Goal: Information Seeking & Learning: Learn about a topic

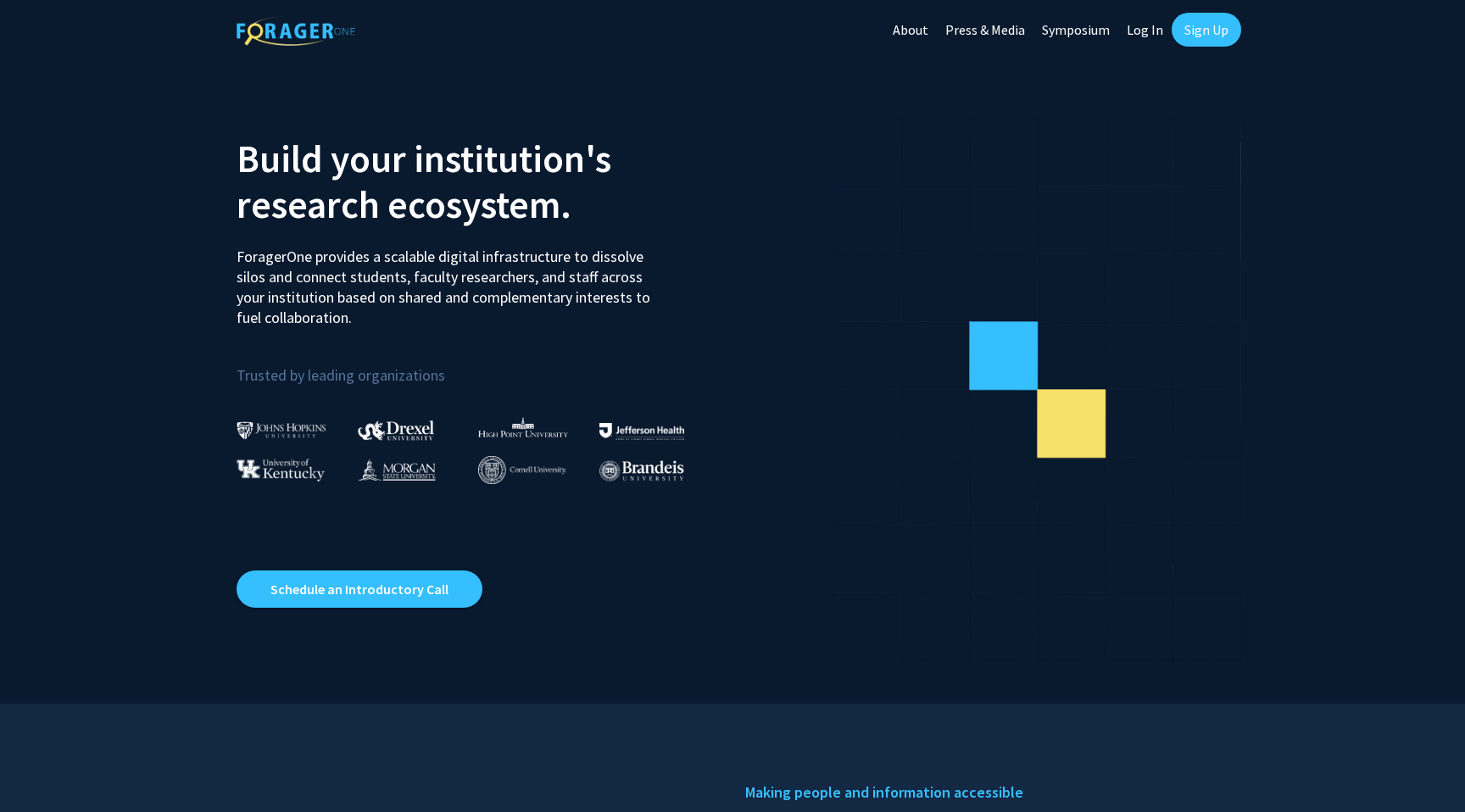
click at [1199, 26] on link "Sign Up" at bounding box center [1206, 30] width 69 height 34
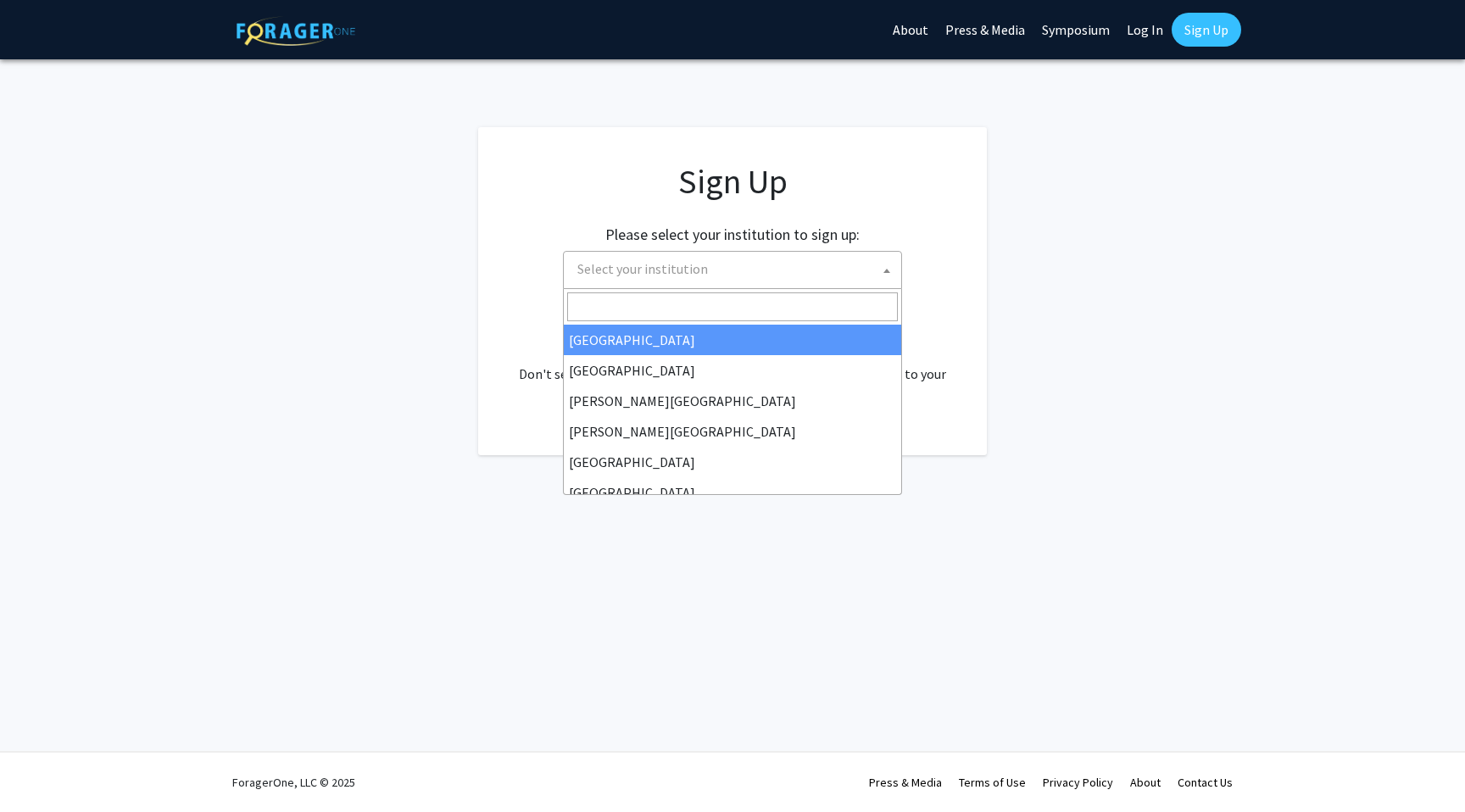
click at [799, 274] on span "Select your institution" at bounding box center [735, 268] width 331 height 35
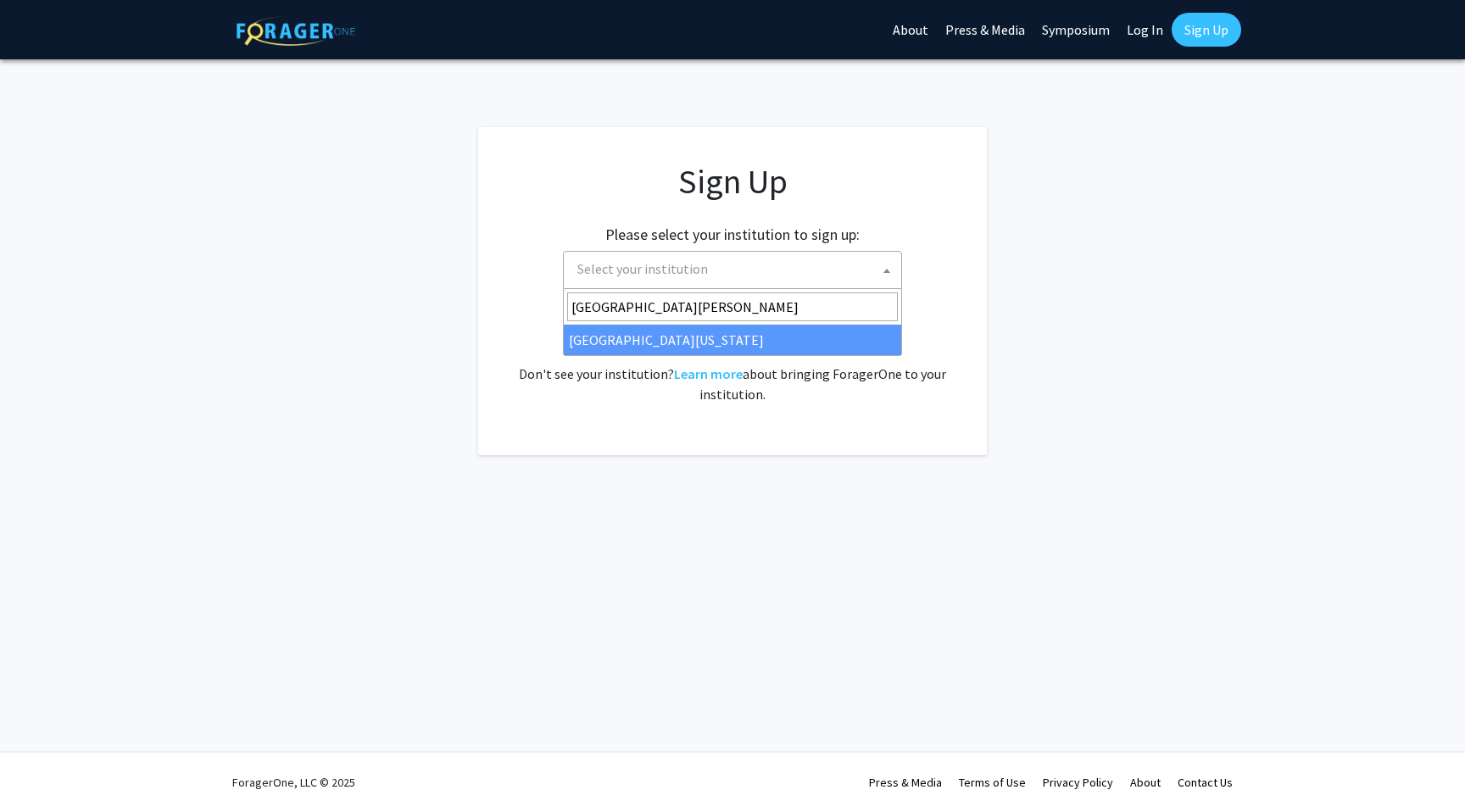
type input "university of maryl"
select select "31"
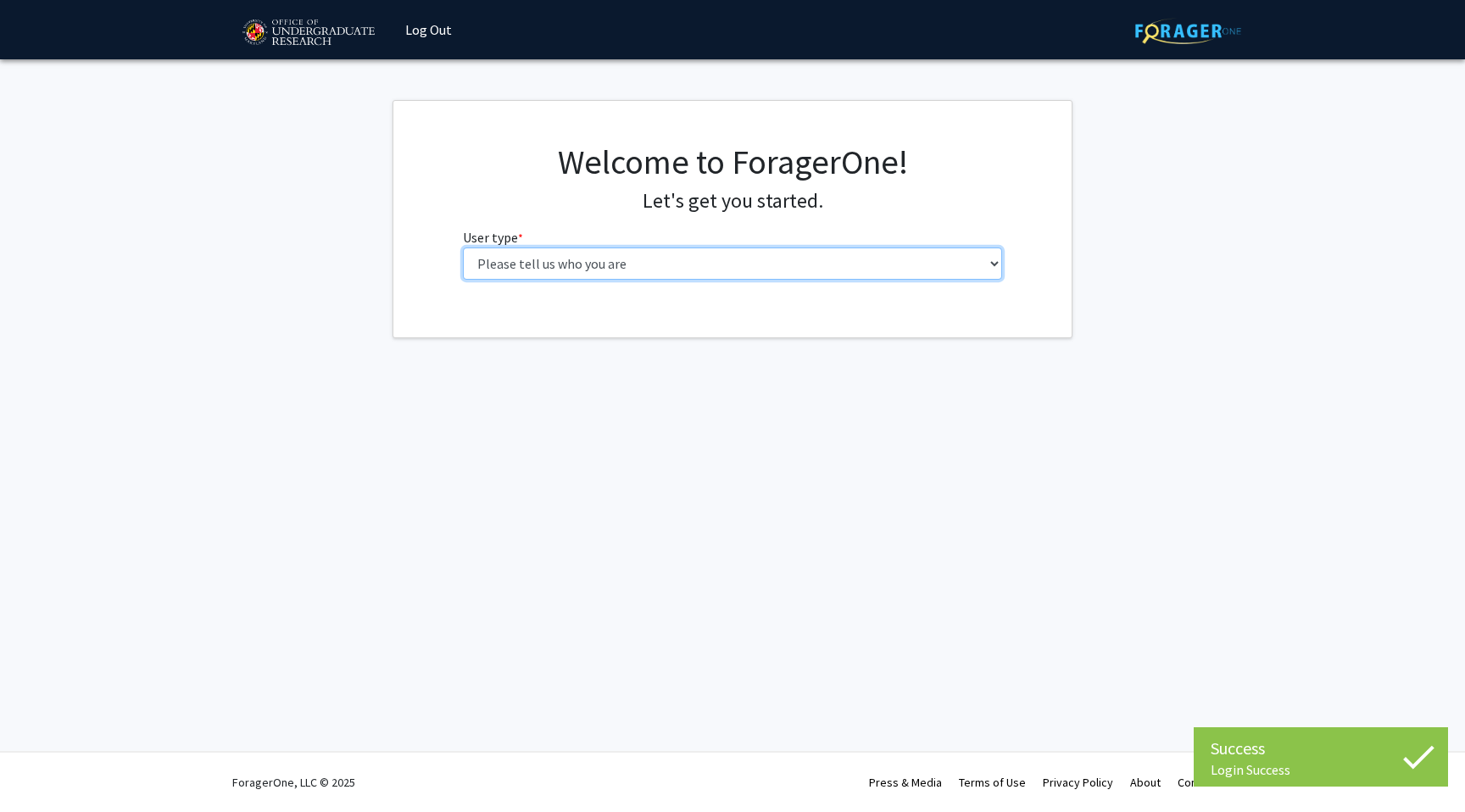
click at [644, 268] on select "Please tell us who you are Undergraduate Student Master's Student Doctoral Cand…" at bounding box center [732, 263] width 540 height 32
select select "1: undergrad"
click at [463, 247] on select "Please tell us who you are Undergraduate Student Master's Student Doctoral Cand…" at bounding box center [732, 263] width 540 height 32
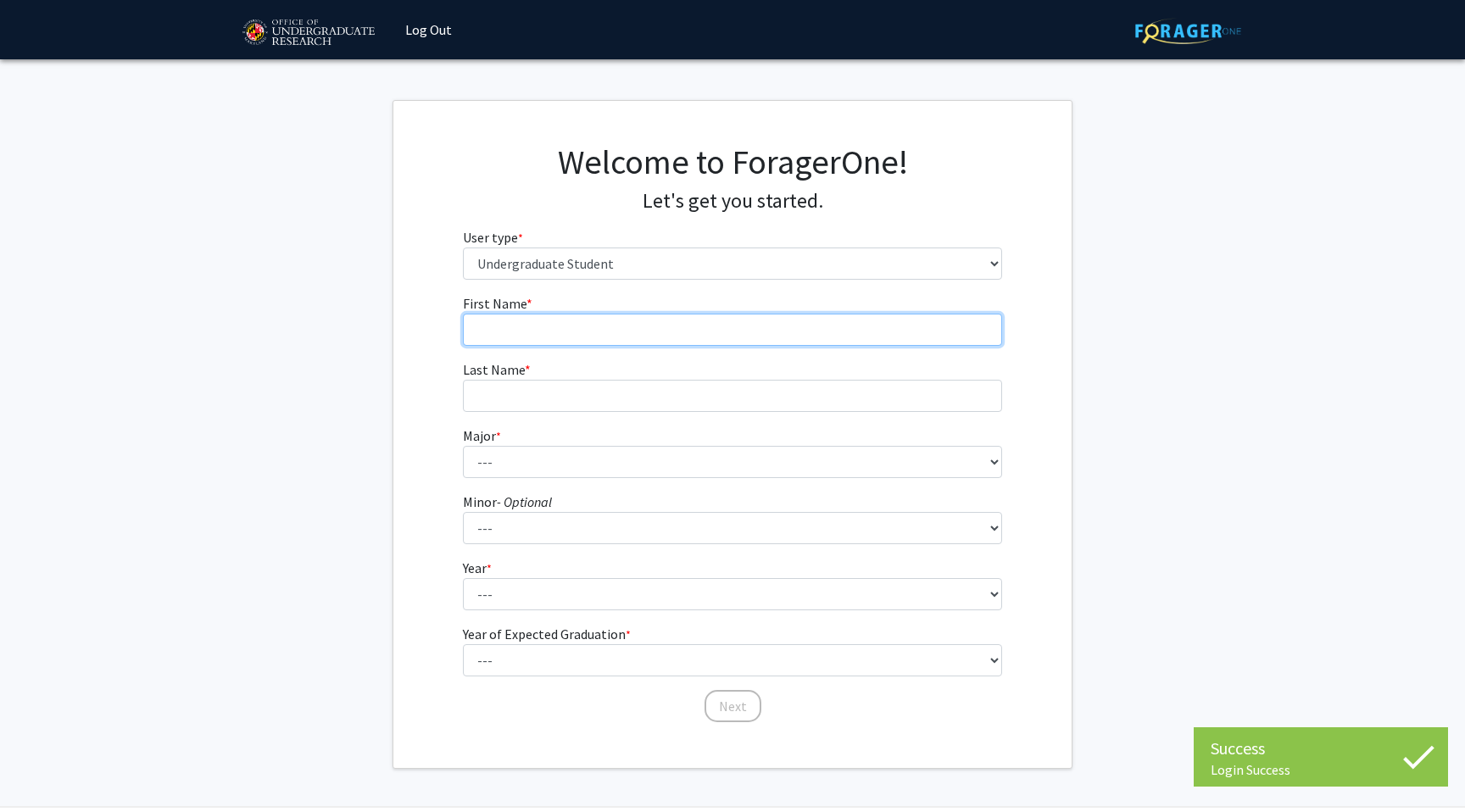
click at [572, 332] on input "First Name * required" at bounding box center [732, 330] width 540 height 32
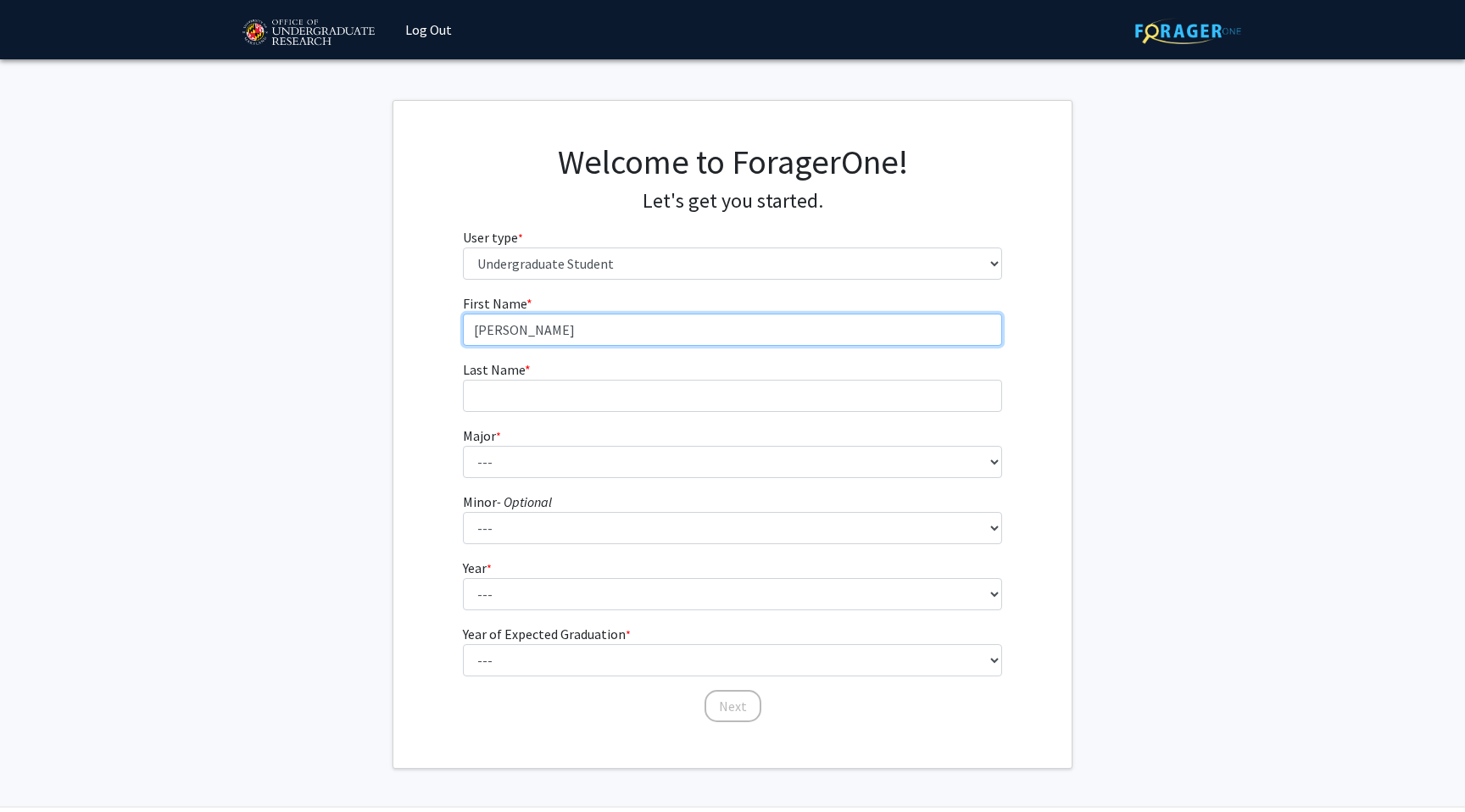
type input "Molly"
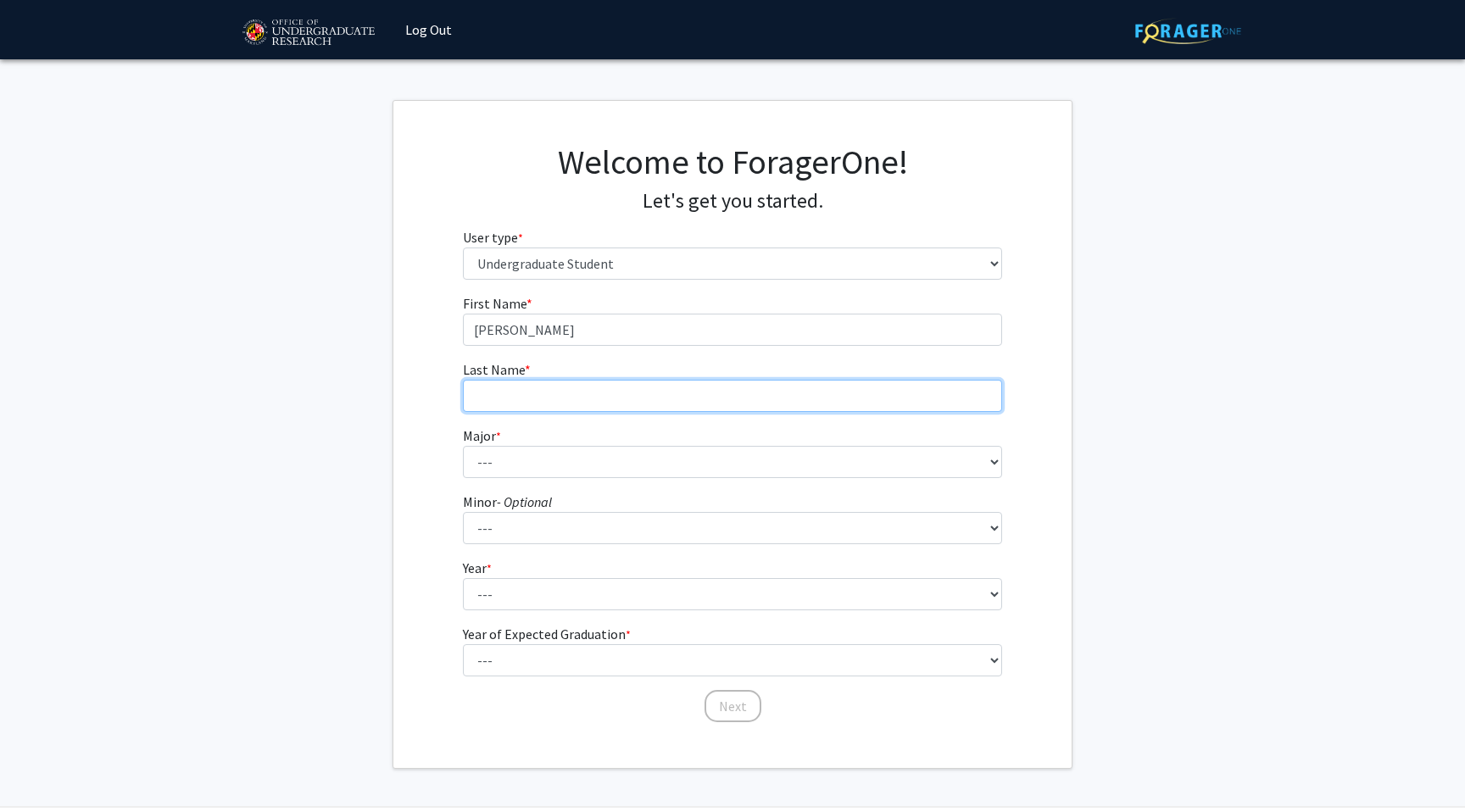
click at [561, 385] on input "Last Name * required" at bounding box center [732, 396] width 540 height 32
type input "Grant"
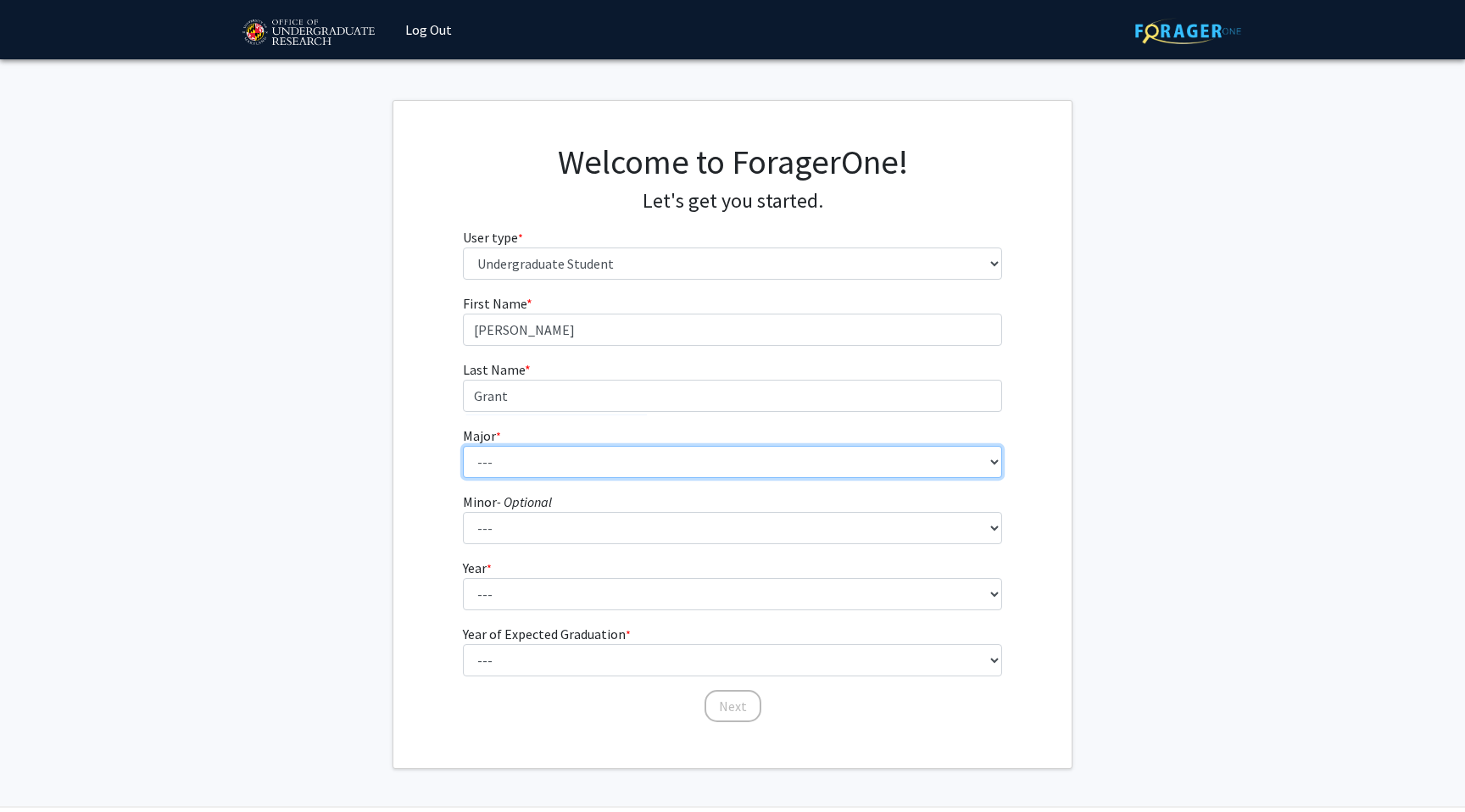
click at [564, 456] on select "--- Accounting Aerospace Engineering African American and Africana Studies Agri…" at bounding box center [732, 462] width 540 height 32
select select "74: 2375"
click at [463, 445] on select "--- Accounting Aerospace Engineering African American and Africana Studies Agri…" at bounding box center [732, 462] width 540 height 32
click at [605, 462] on select "--- Accounting Aerospace Engineering African American and Africana Studies Agri…" at bounding box center [732, 462] width 540 height 32
click at [463, 445] on select "--- Accounting Aerospace Engineering African American and Africana Studies Agri…" at bounding box center [732, 462] width 540 height 32
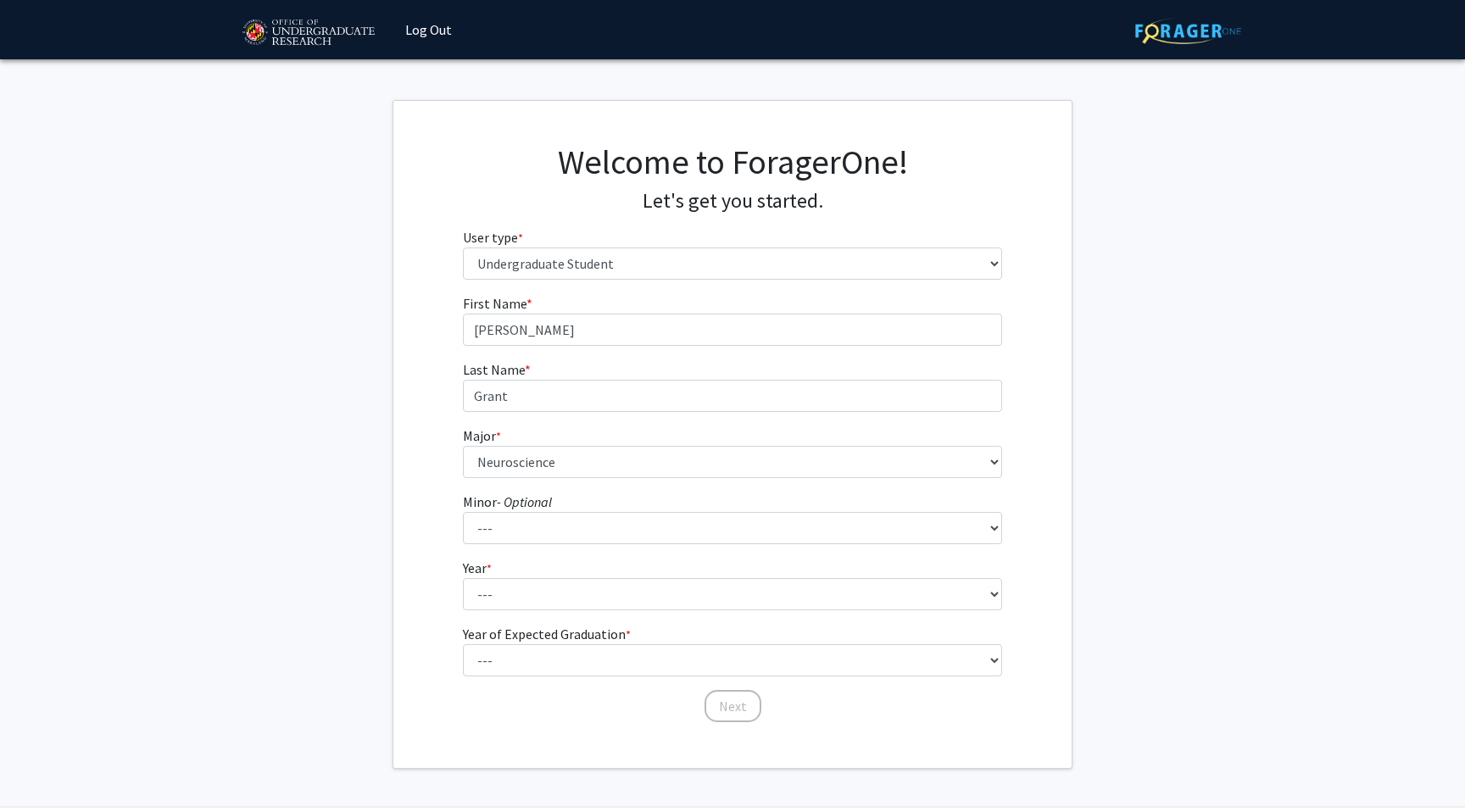
click at [570, 545] on form "First Name * required Molly Last Name * required Grant Major * required --- Acc…" at bounding box center [732, 500] width 540 height 414
click at [570, 615] on form "First Name * required Molly Last Name * required Grant Major * required --- Acc…" at bounding box center [732, 500] width 540 height 414
click at [571, 591] on select "--- First-year Sophomore Junior Senior Postbaccalaureate Certificate" at bounding box center [732, 594] width 540 height 32
select select "1: first-year"
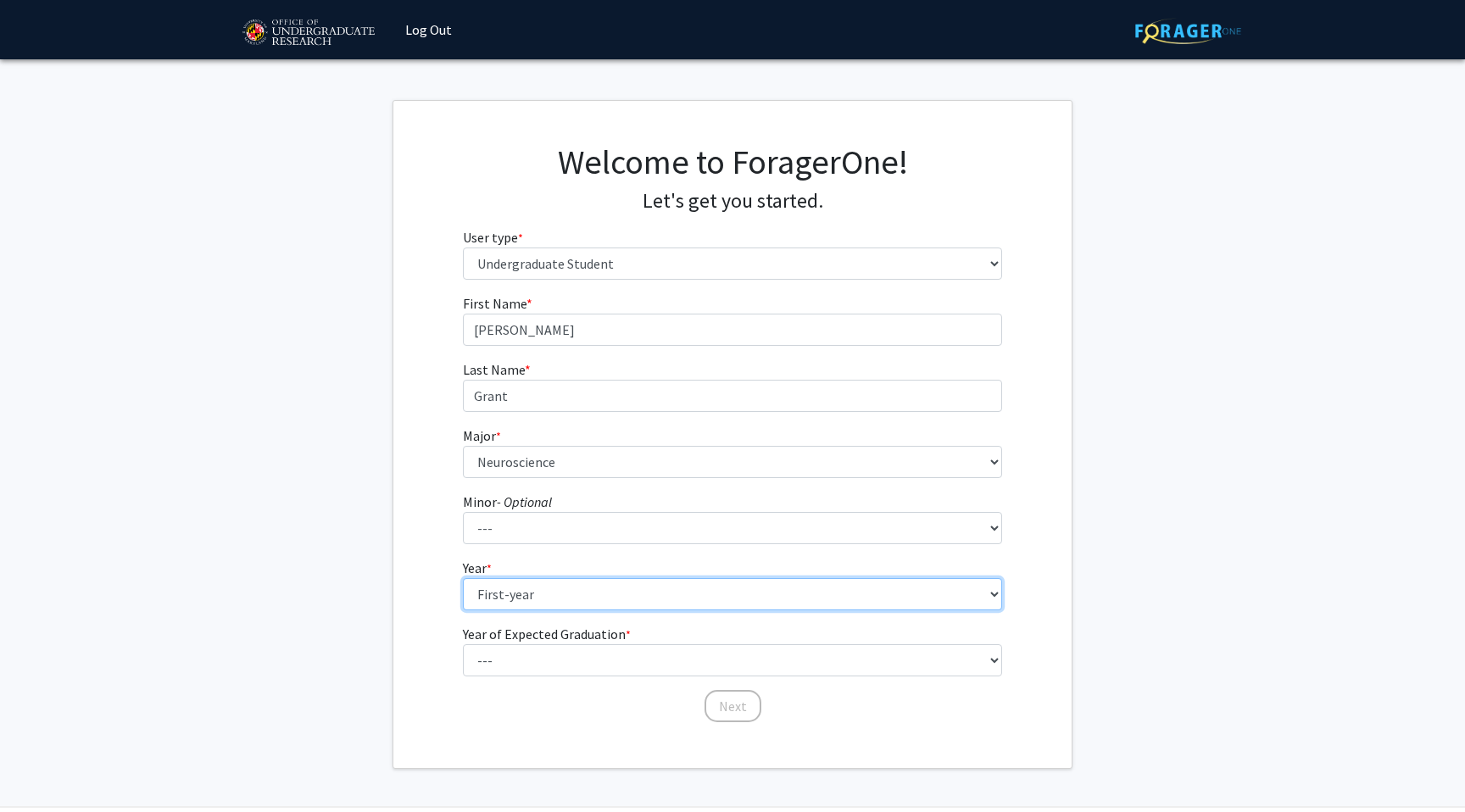
click at [463, 578] on select "--- First-year Sophomore Junior Senior Postbaccalaureate Certificate" at bounding box center [732, 594] width 540 height 32
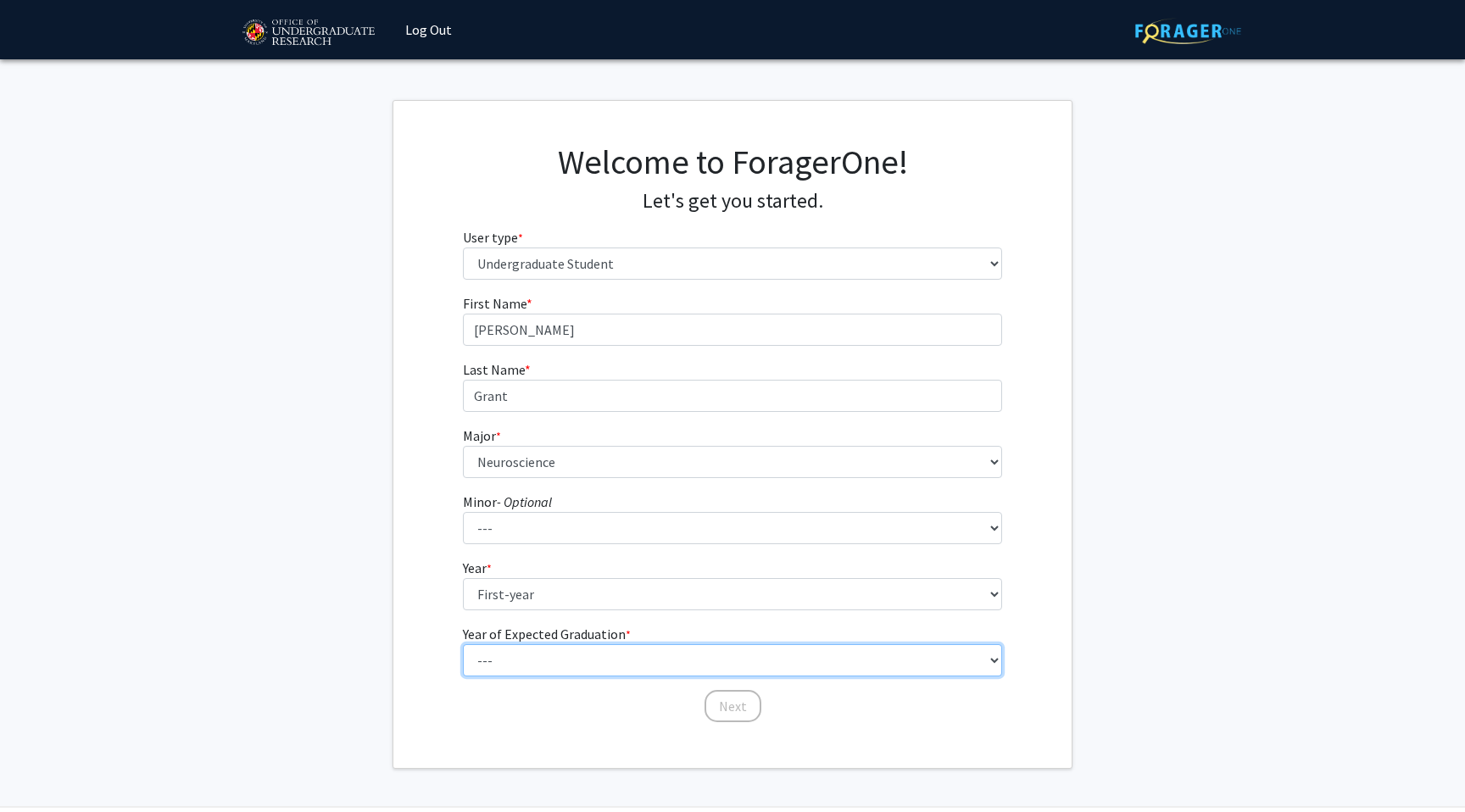
click at [585, 651] on select "--- 2025 2026 2027 2028 2029 2030 2031 2032 2033 2034" at bounding box center [732, 660] width 540 height 32
select select "5: 2029"
click at [463, 644] on select "--- 2025 2026 2027 2028 2029 2030 2031 2032 2033 2034" at bounding box center [732, 660] width 540 height 32
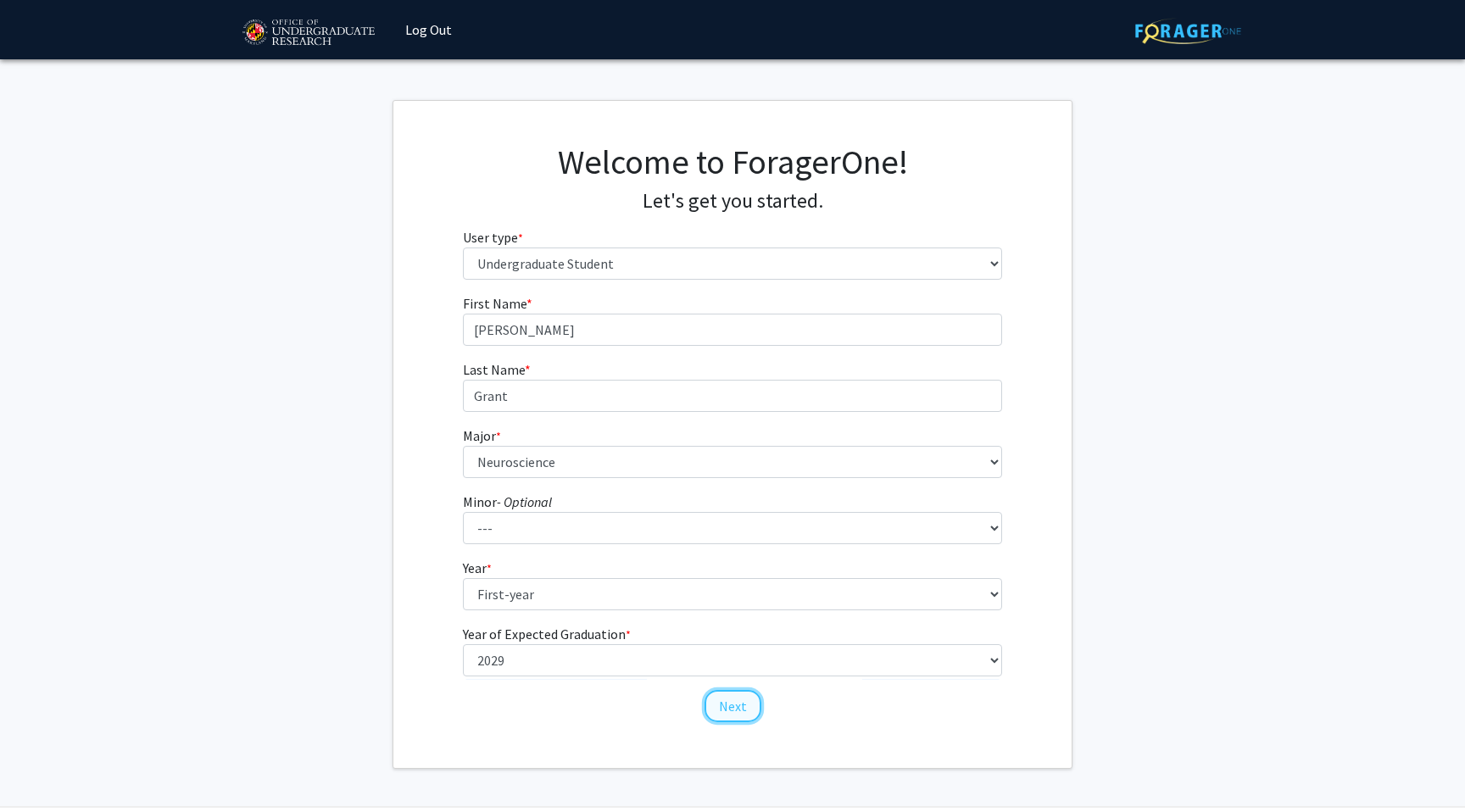
click at [734, 701] on button "Next" at bounding box center [733, 706] width 56 height 32
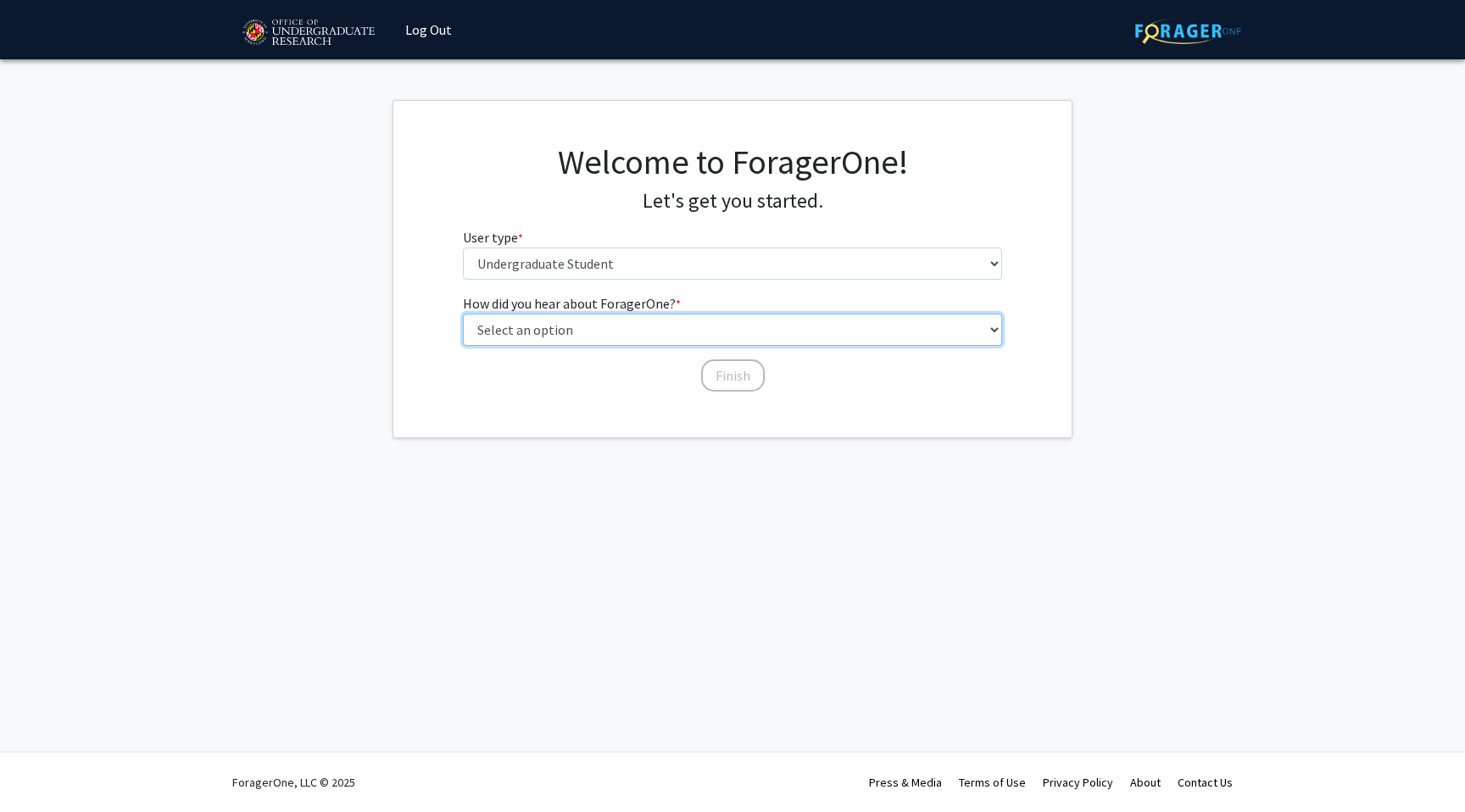
click at [692, 331] on select "Select an option Peer/student recommendation Faculty/staff recommendation Unive…" at bounding box center [732, 330] width 540 height 32
select select "3: university_website"
click at [463, 314] on select "Select an option Peer/student recommendation Faculty/staff recommendation Unive…" at bounding box center [732, 330] width 540 height 32
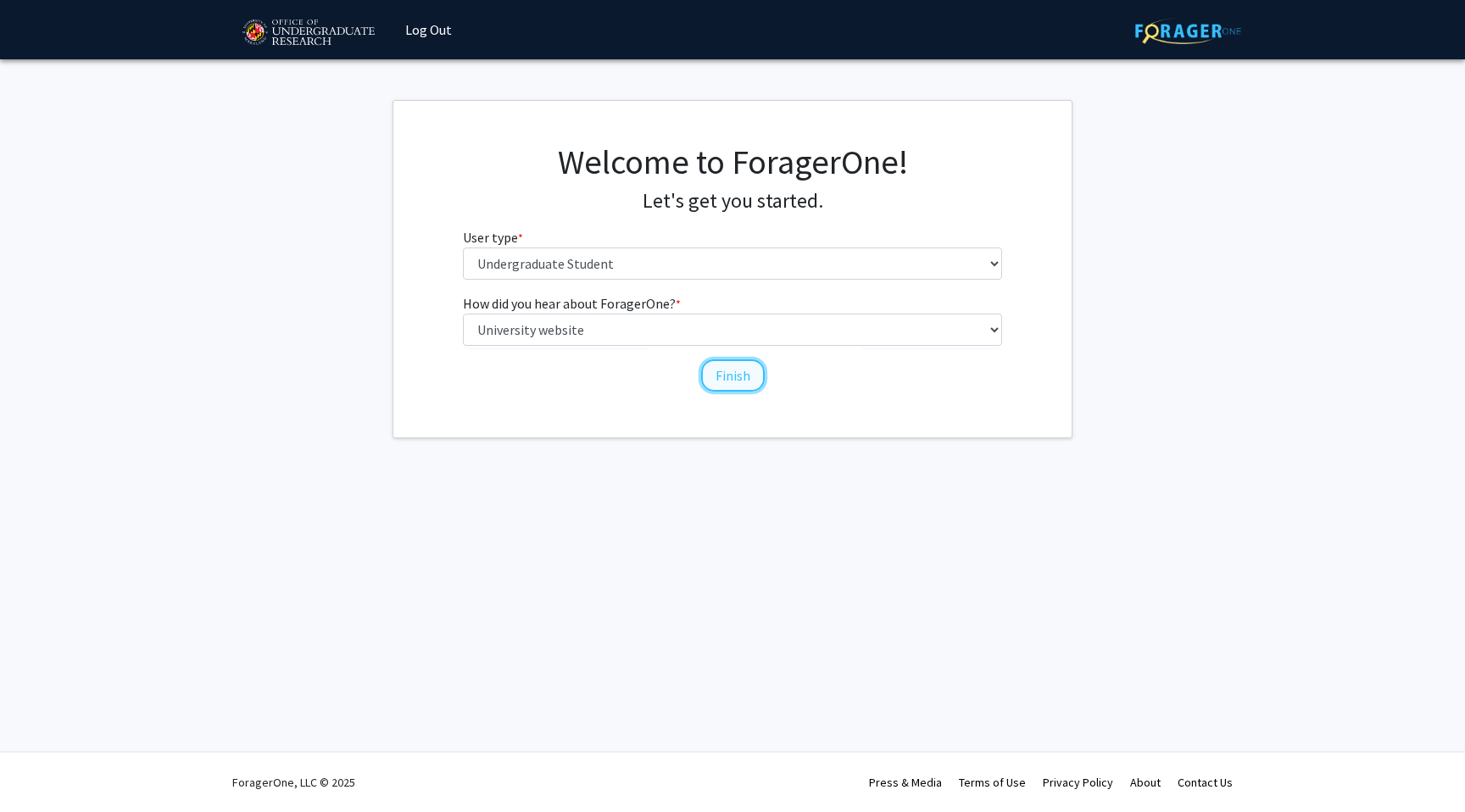
click at [751, 373] on button "Finish" at bounding box center [733, 375] width 63 height 32
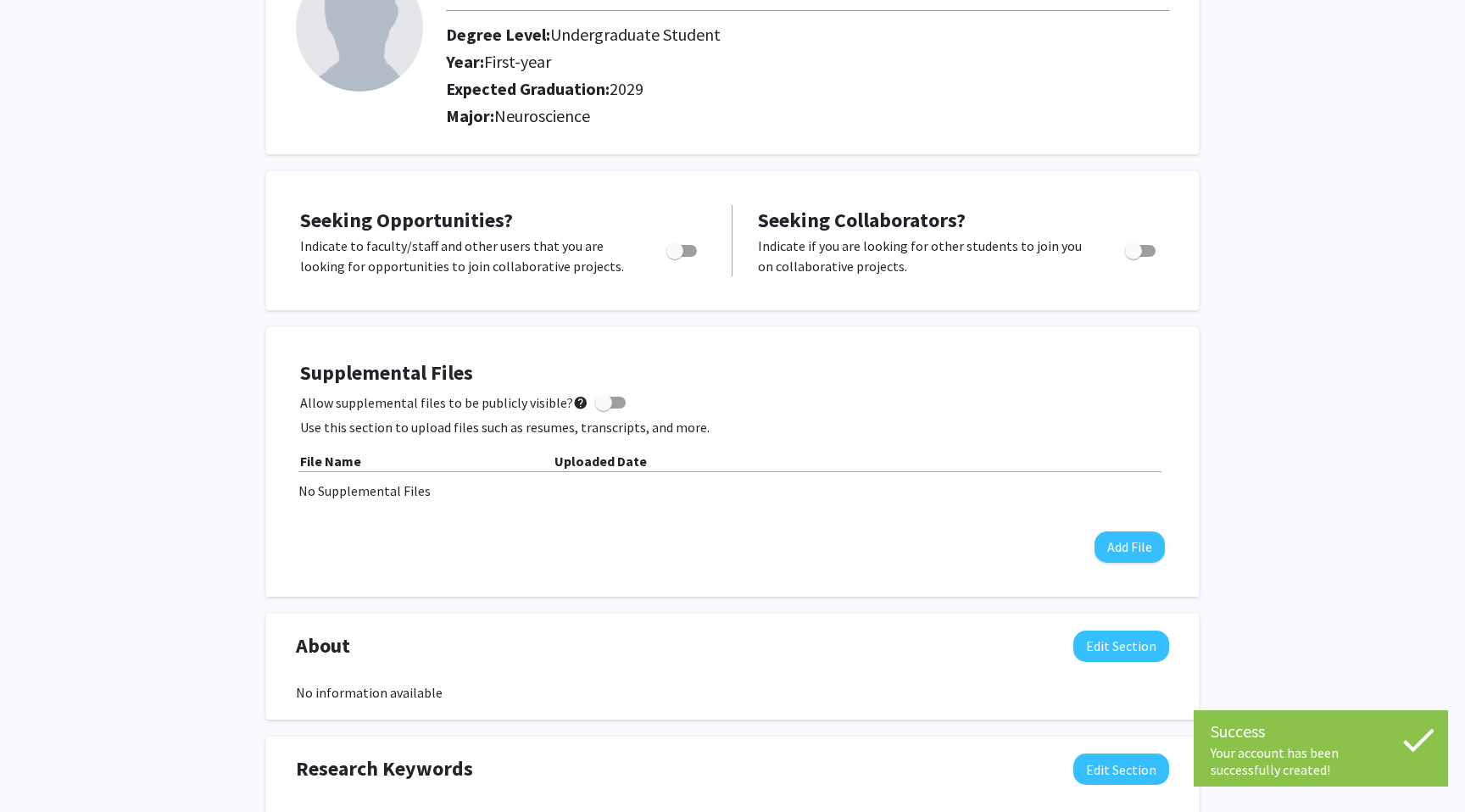
scroll to position [153, 0]
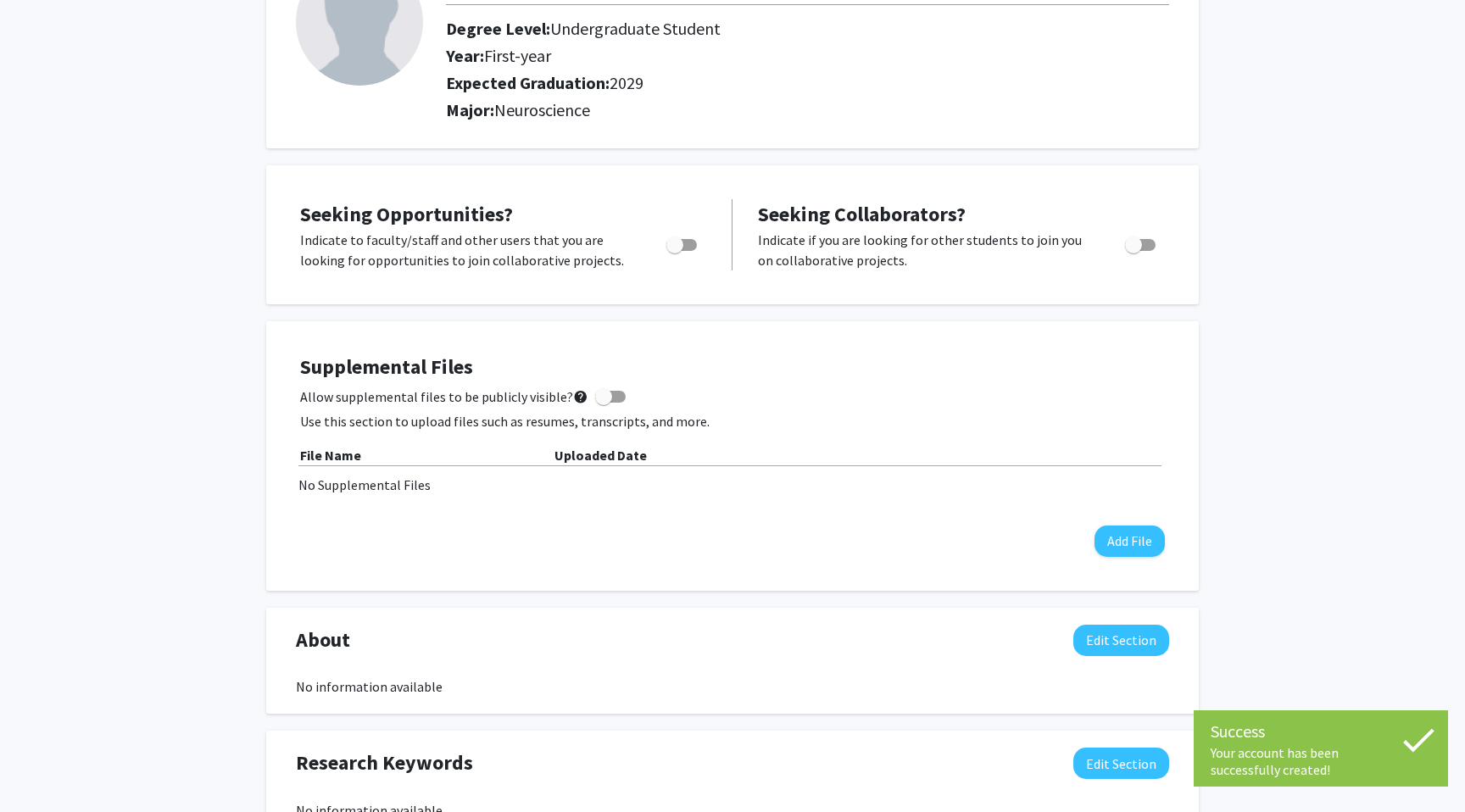
click at [687, 244] on span "Toggle" at bounding box center [682, 245] width 31 height 12
click at [675, 250] on input "Are you actively seeking opportunities?" at bounding box center [674, 250] width 1 height 1
checkbox input "true"
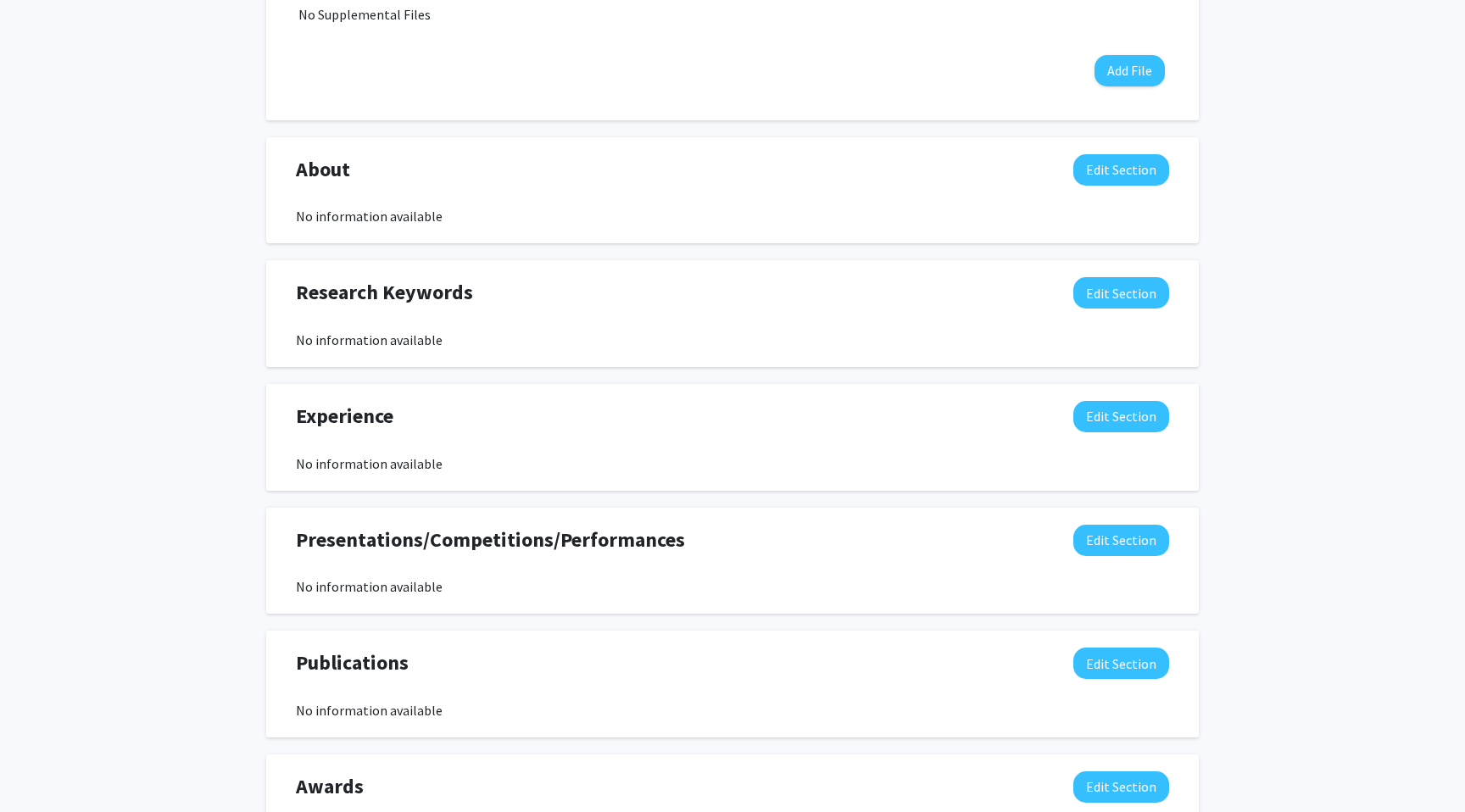
scroll to position [656, 0]
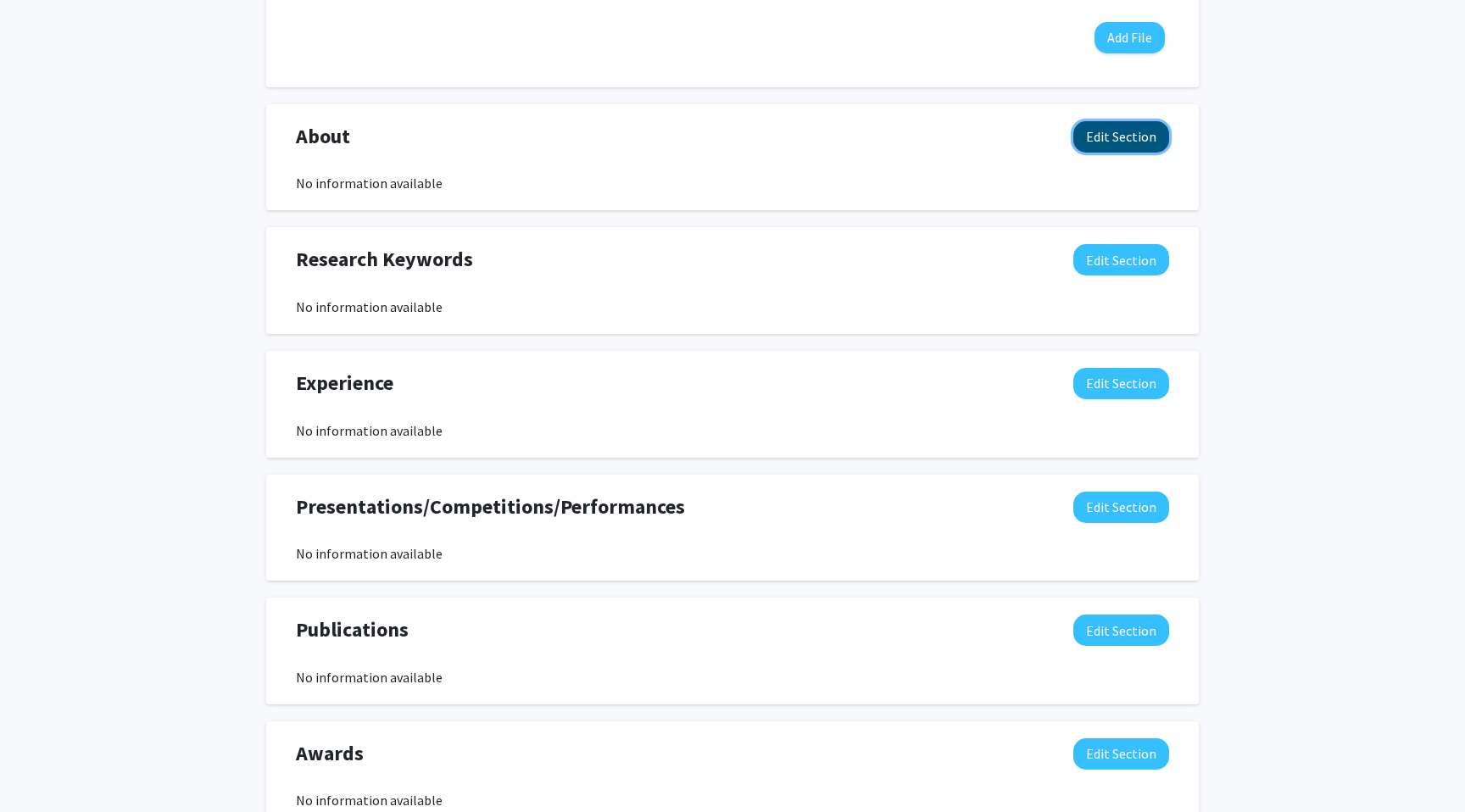
click at [1141, 143] on button "Edit Section" at bounding box center [1121, 137] width 96 height 32
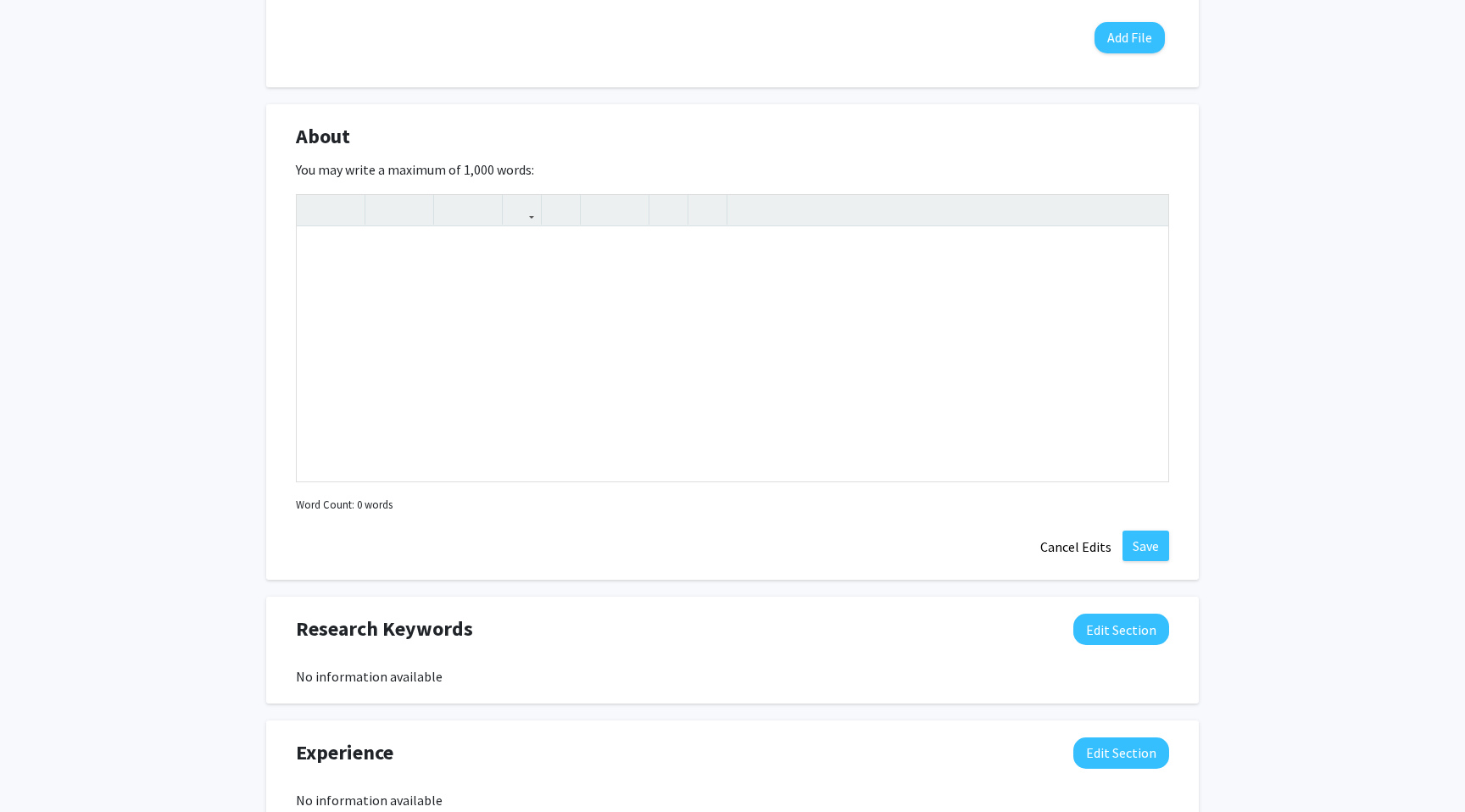
click at [1141, 143] on div "About Edit Section" at bounding box center [732, 141] width 899 height 39
click at [1088, 546] on button "Cancel Edits" at bounding box center [1075, 546] width 93 height 32
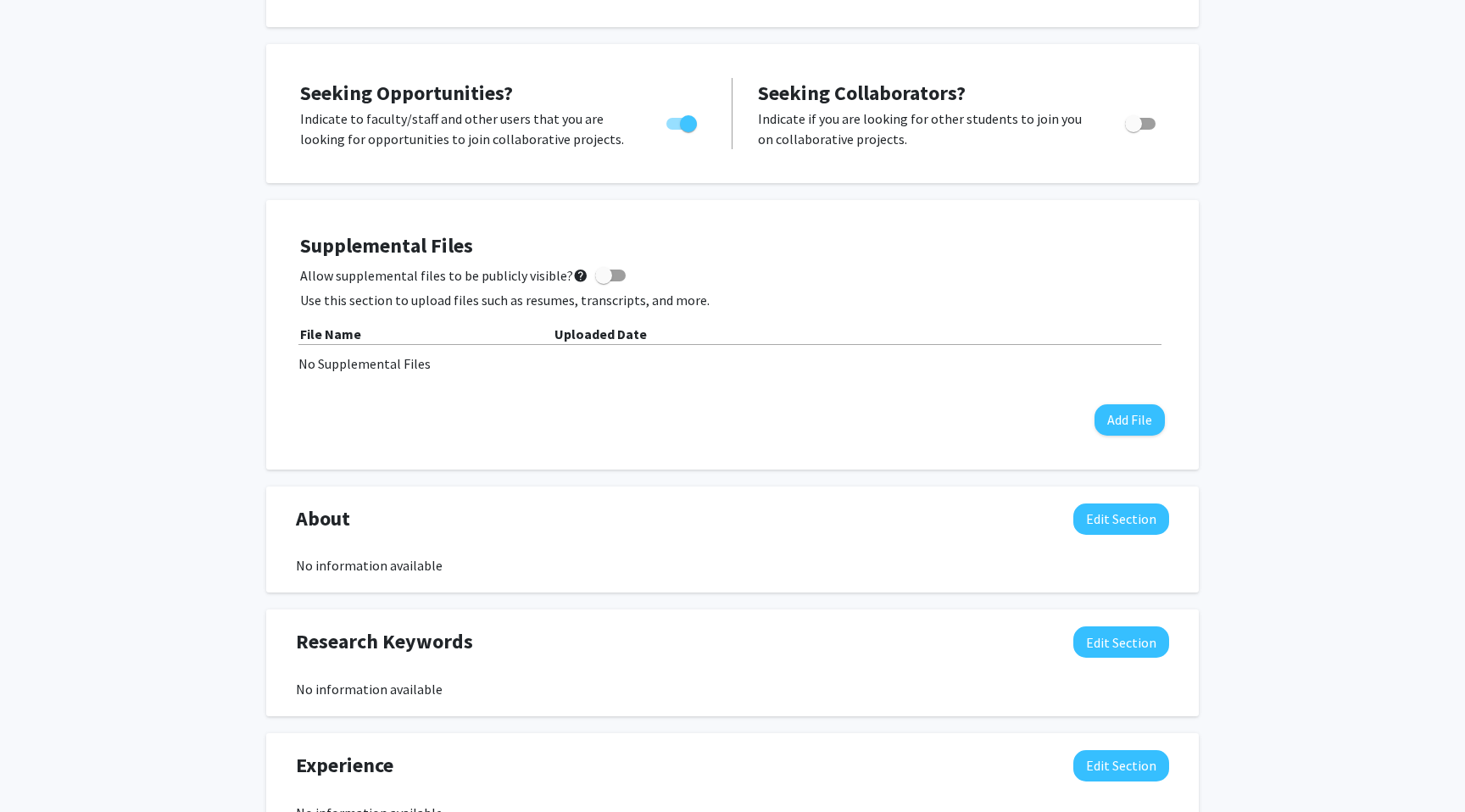
scroll to position [0, 0]
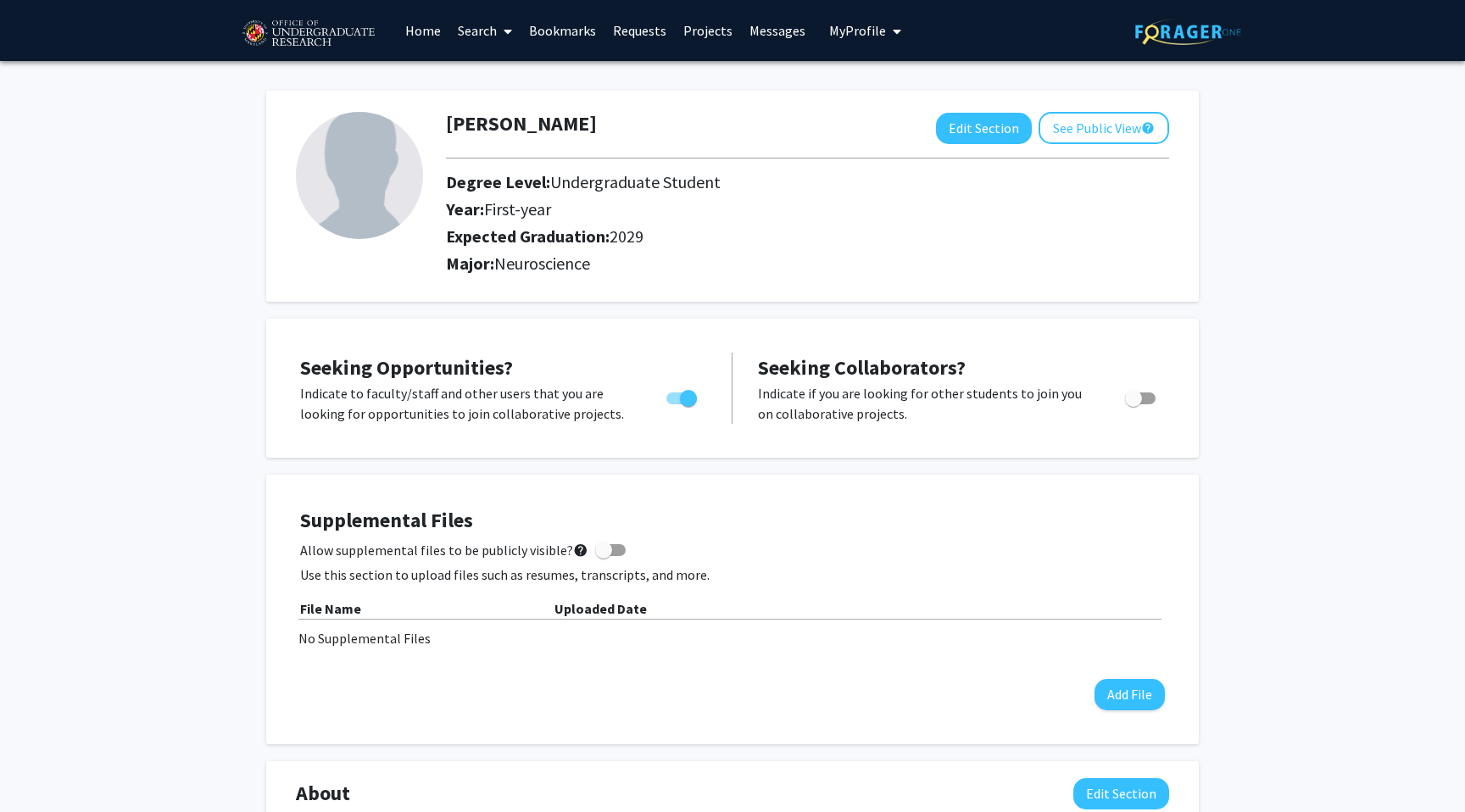
click at [778, 37] on link "Messages" at bounding box center [777, 30] width 73 height 59
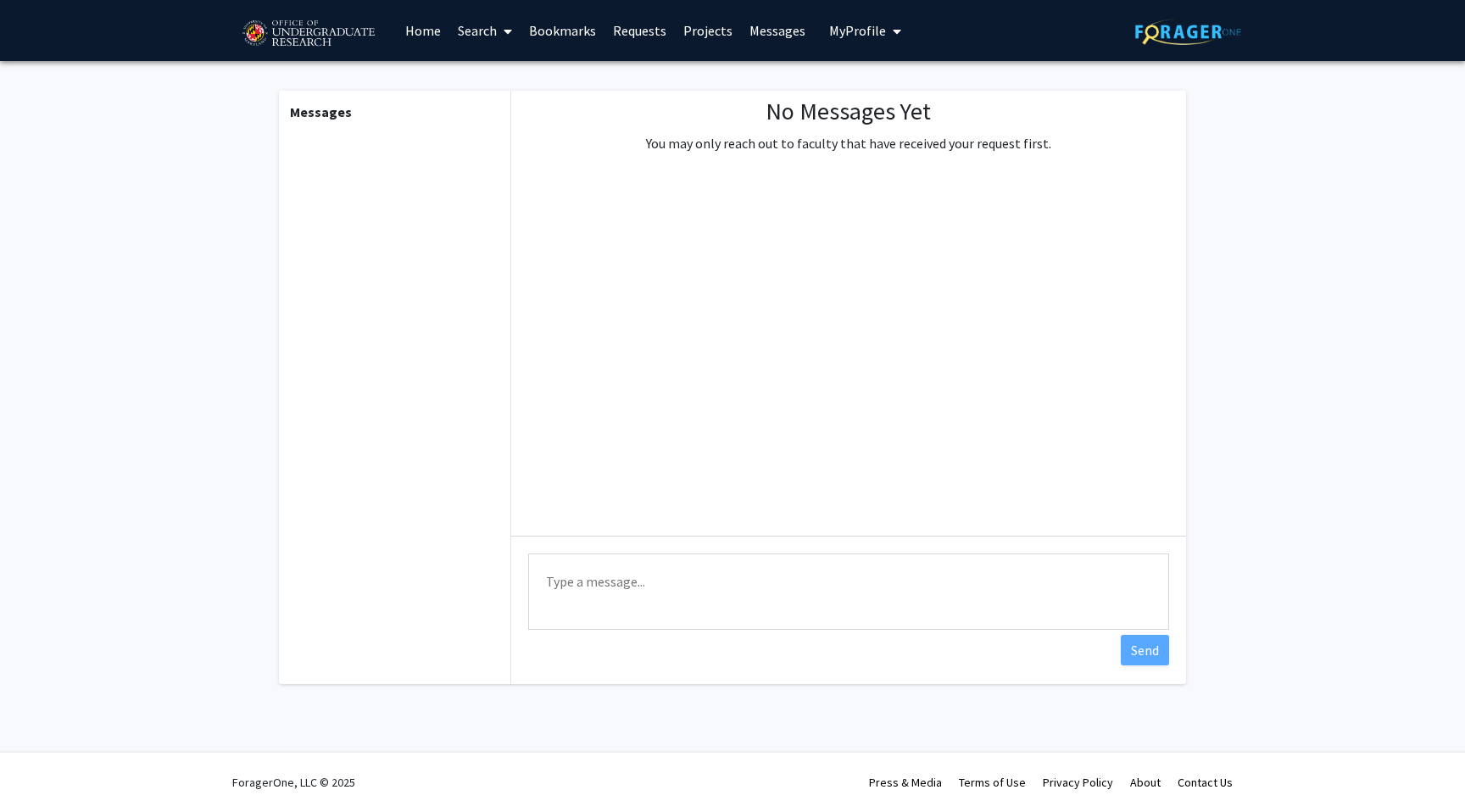
click at [677, 25] on link "Projects" at bounding box center [707, 30] width 66 height 59
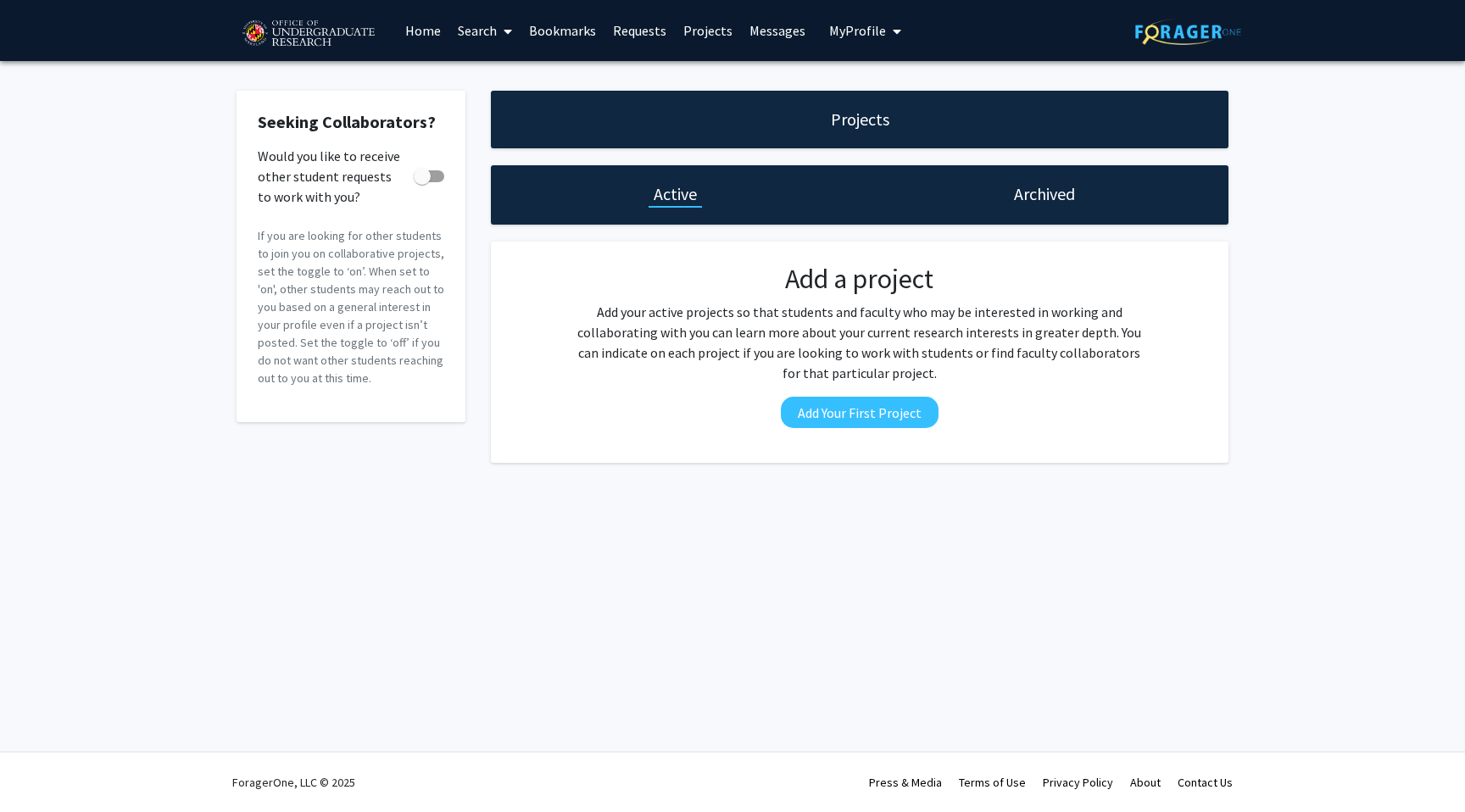
click at [622, 32] on link "Requests" at bounding box center [640, 30] width 70 height 59
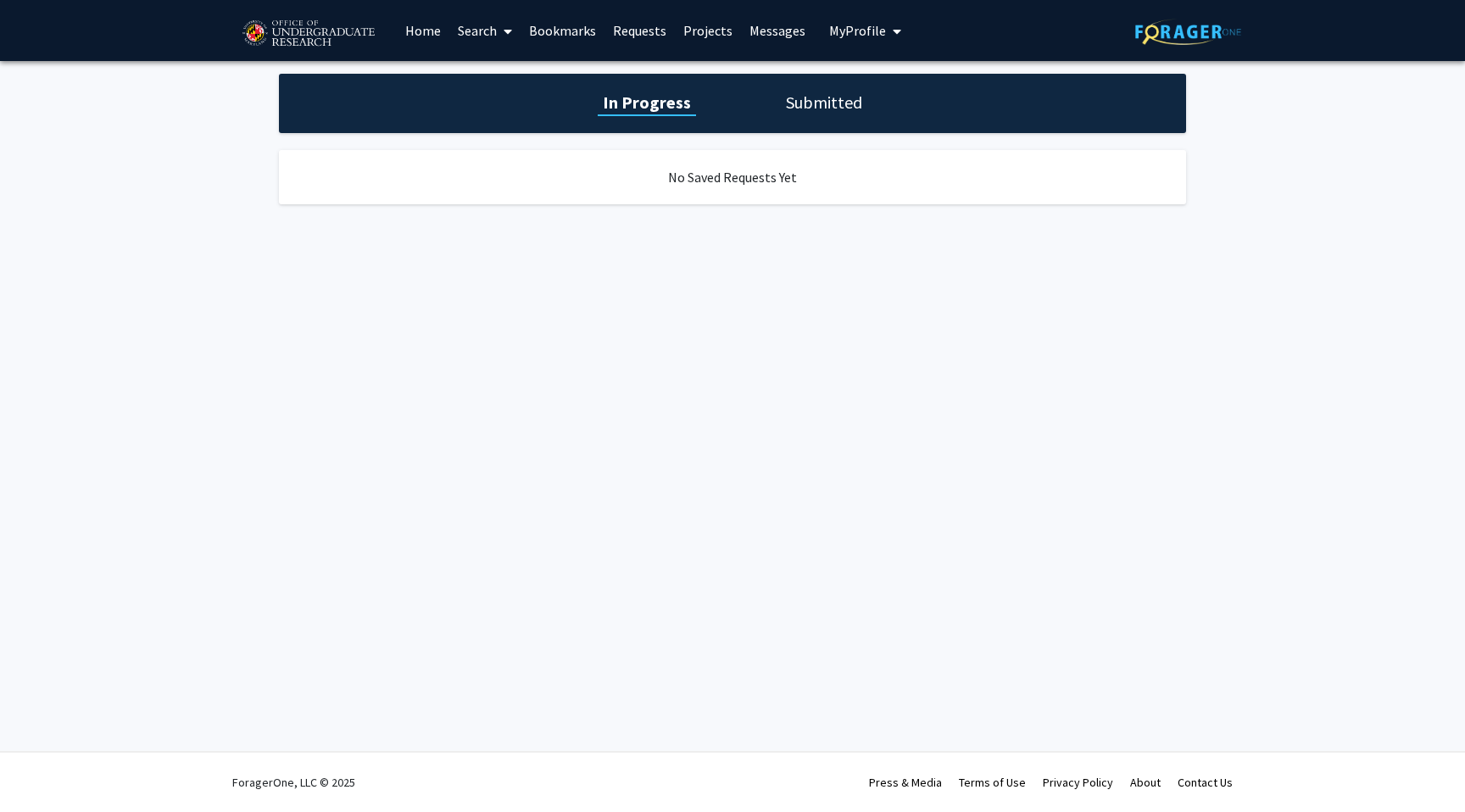
click at [491, 28] on link "Search" at bounding box center [484, 30] width 71 height 59
click at [493, 114] on span "Students" at bounding box center [500, 112] width 103 height 34
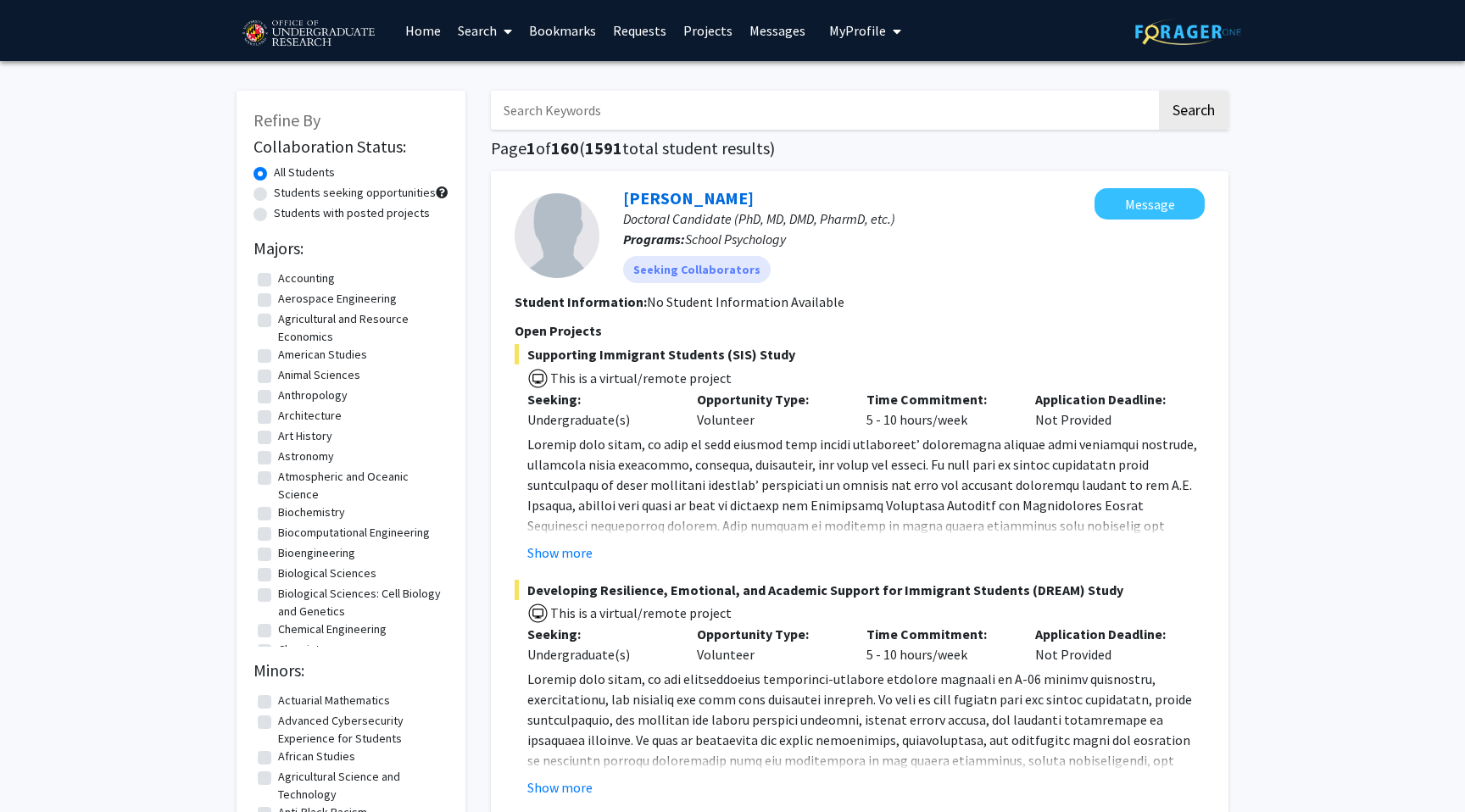
click at [488, 26] on link "Search" at bounding box center [484, 30] width 71 height 59
click at [504, 80] on span "Faculty/Staff" at bounding box center [511, 78] width 125 height 34
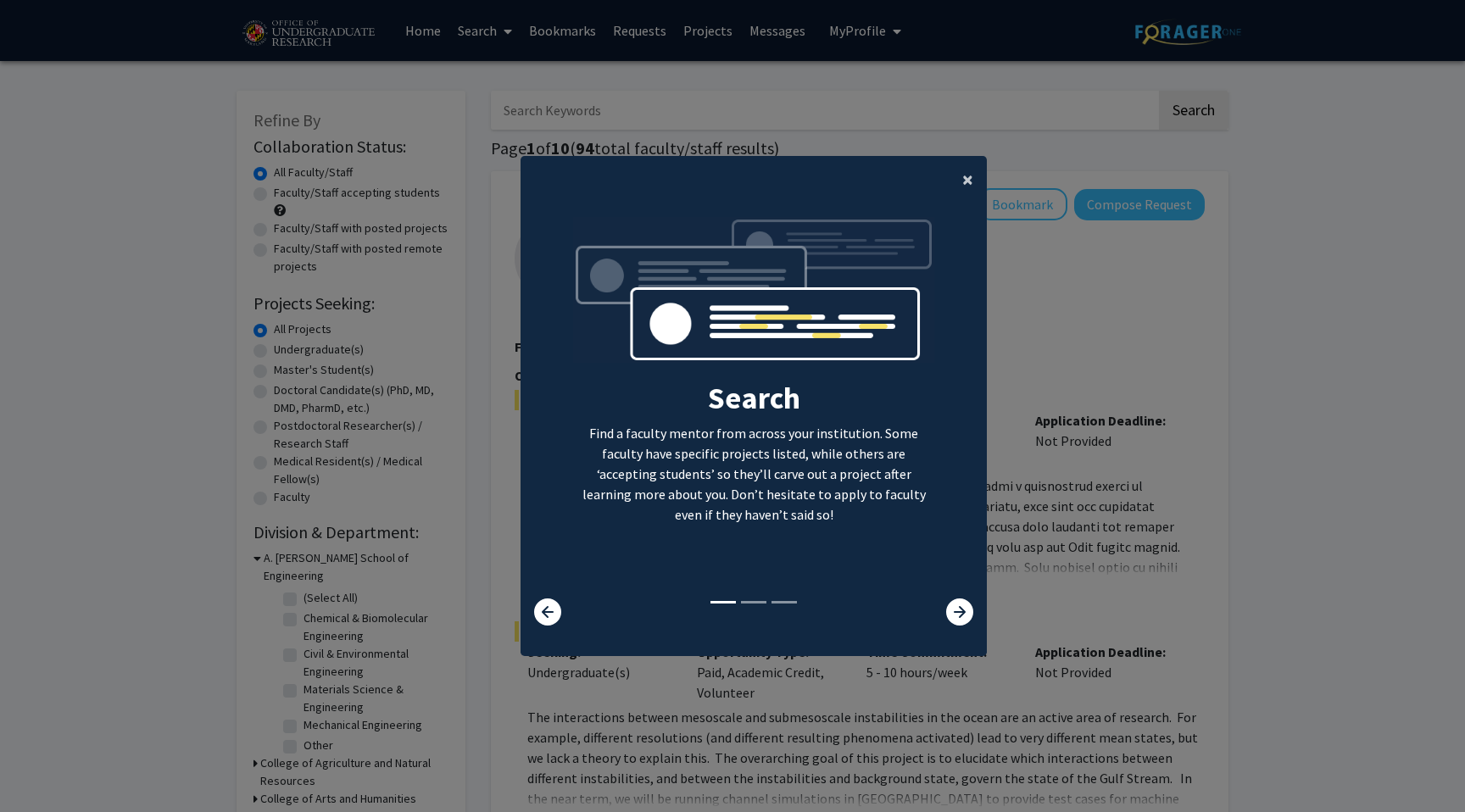
click at [974, 171] on button "×" at bounding box center [967, 179] width 38 height 48
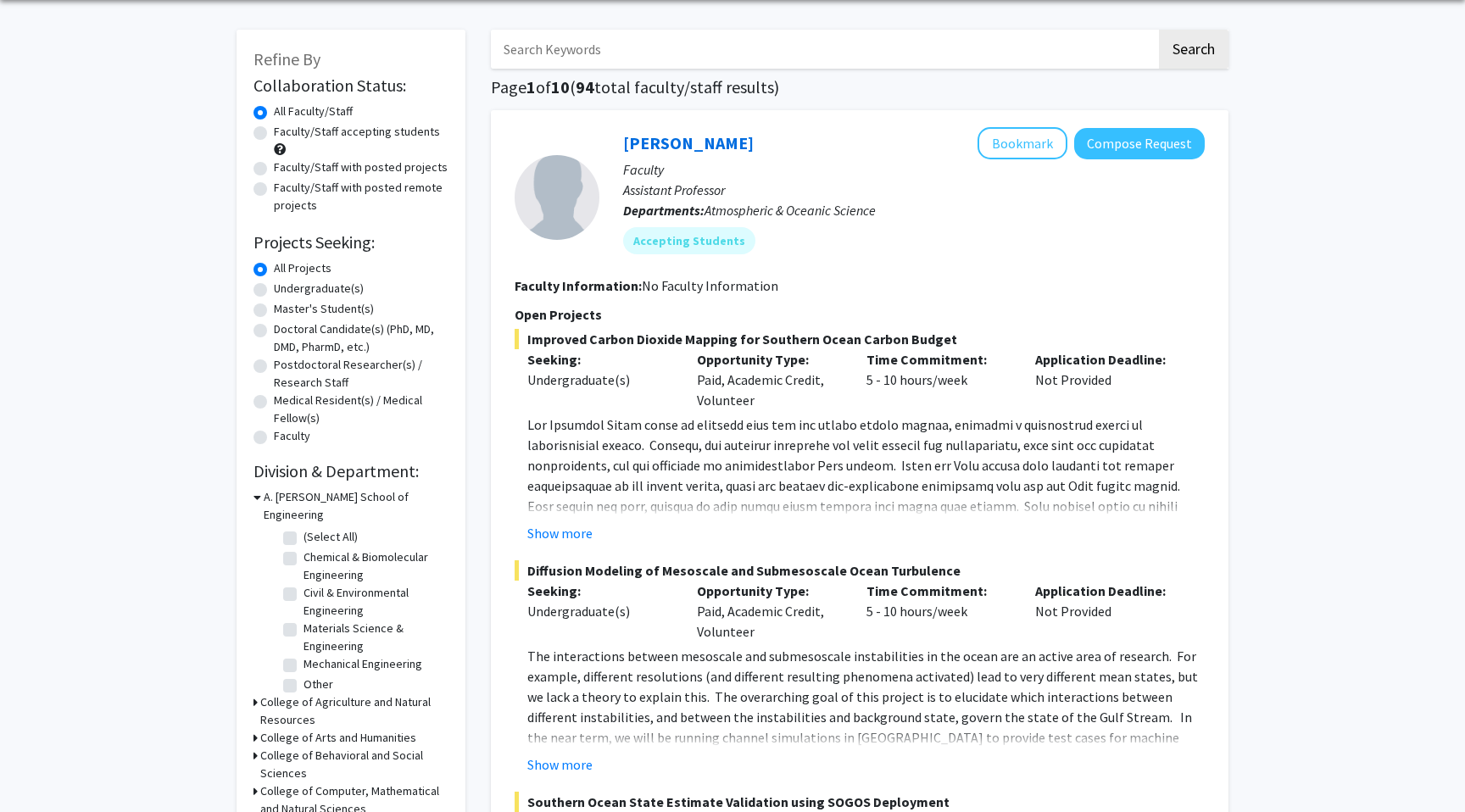
scroll to position [65, 0]
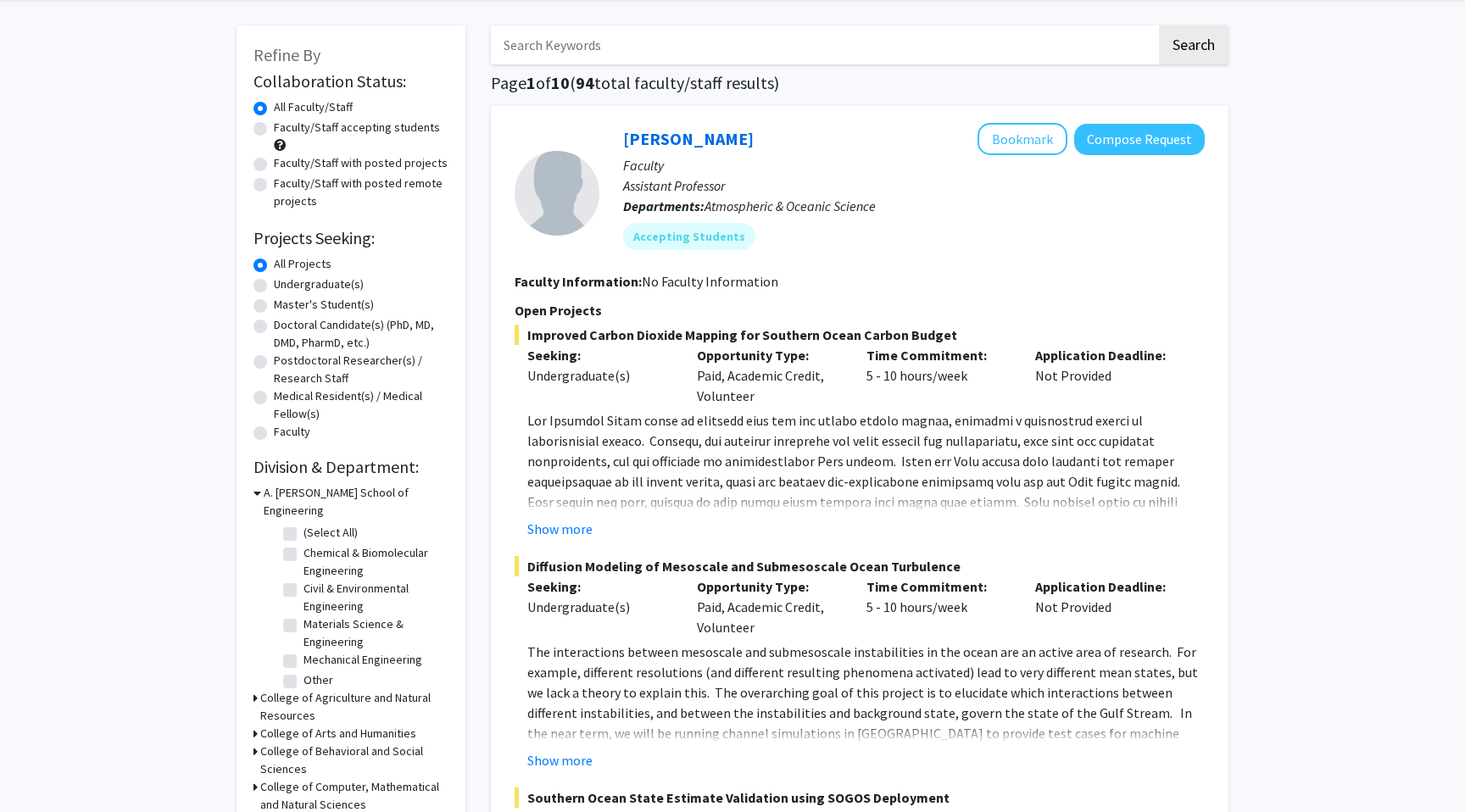
click at [320, 285] on label "Undergraduate(s)" at bounding box center [318, 284] width 90 height 18
click at [285, 285] on input "Undergraduate(s)" at bounding box center [279, 280] width 11 height 11
radio input "true"
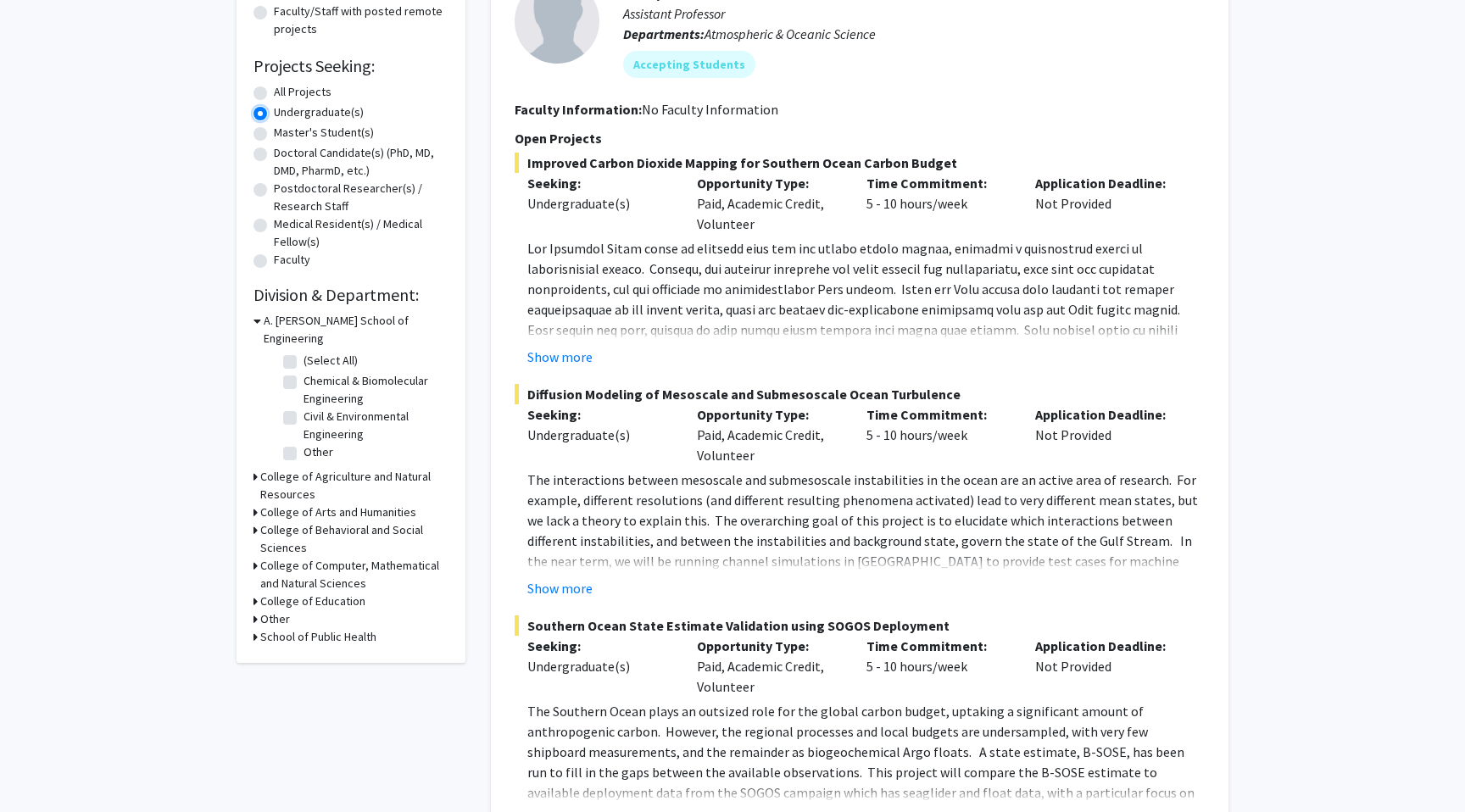
scroll to position [252, 0]
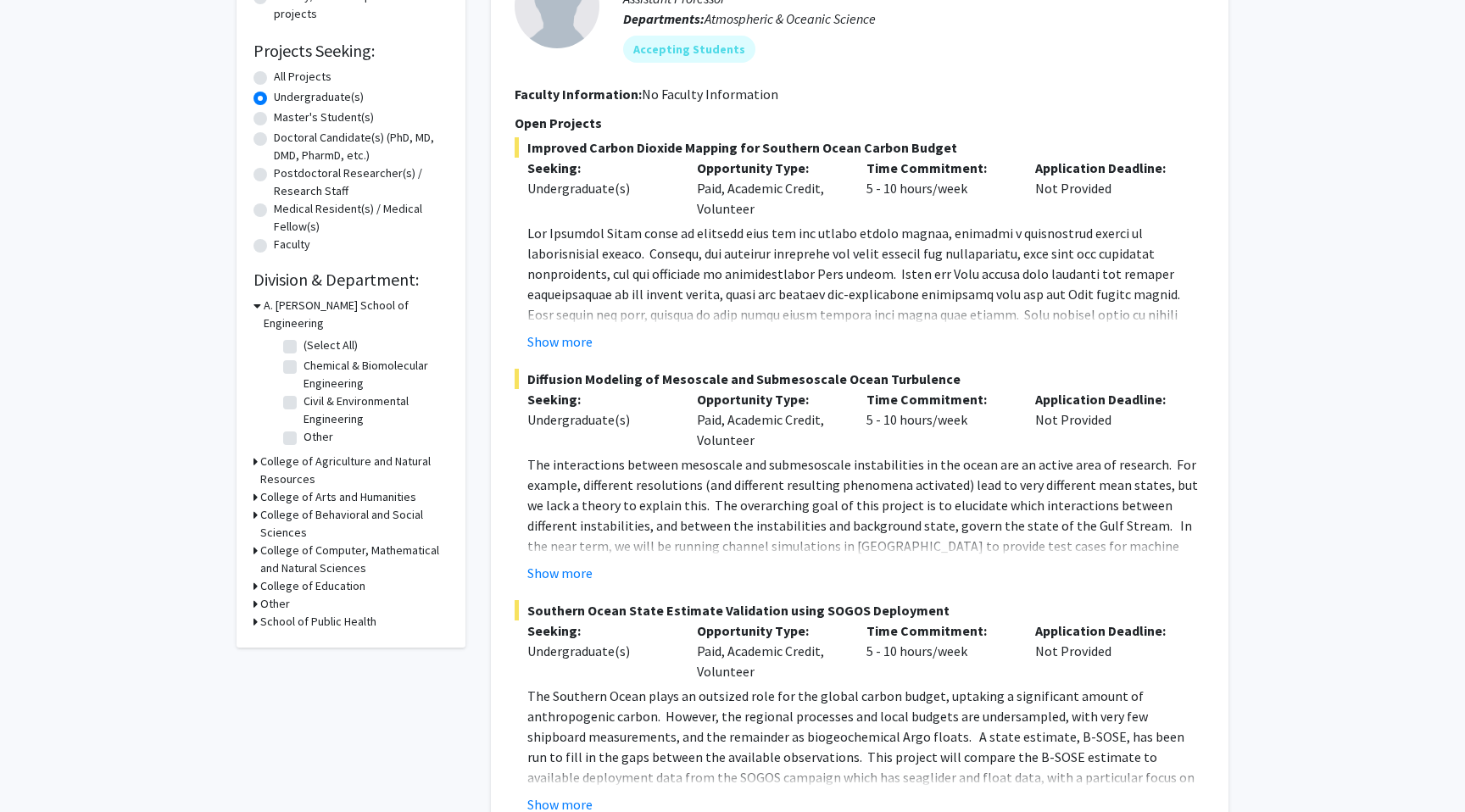
click at [256, 506] on icon at bounding box center [255, 515] width 4 height 18
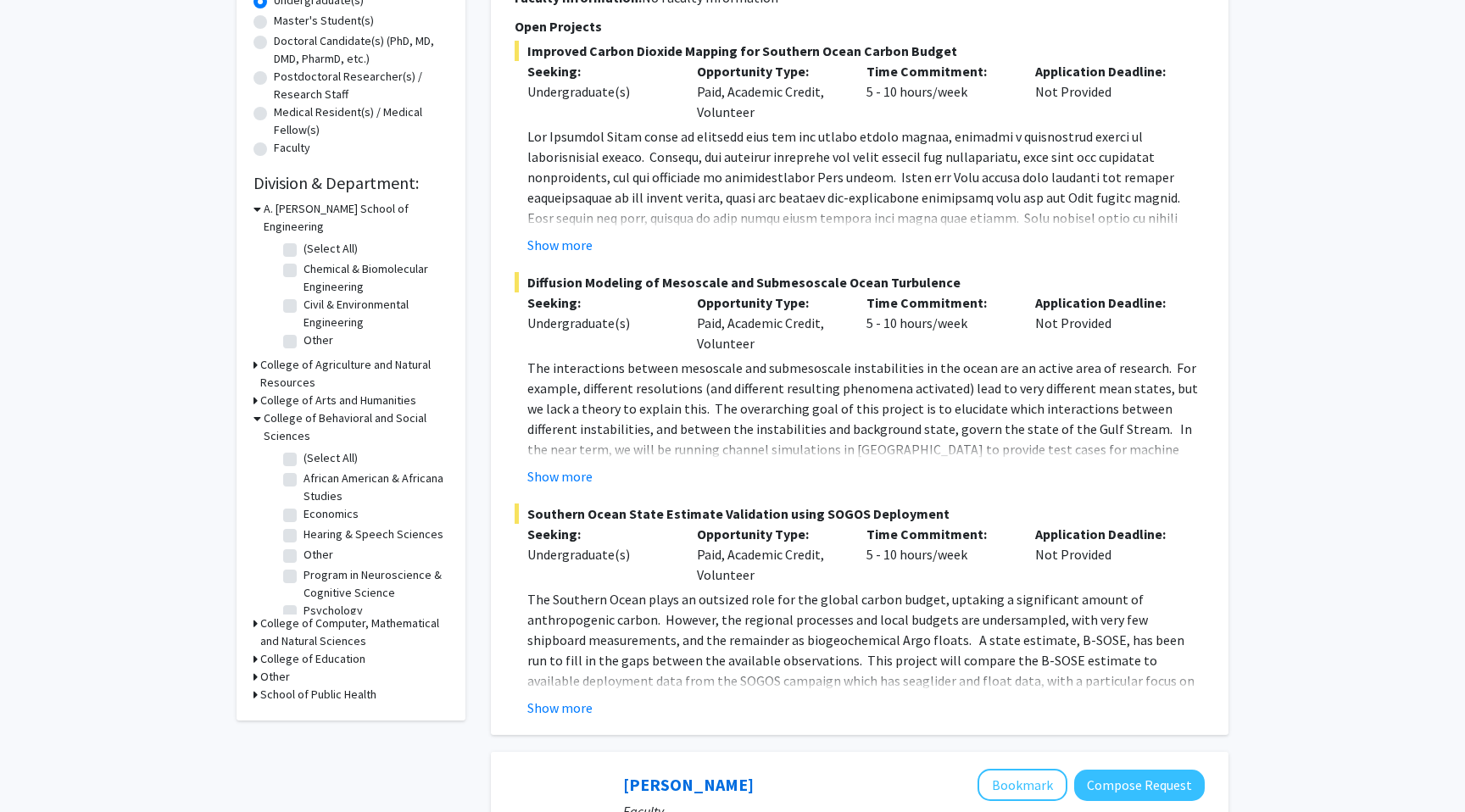
scroll to position [12, 0]
click at [304, 514] on label "Hearing & Speech Sciences" at bounding box center [374, 522] width 140 height 18
click at [304, 514] on input "Hearing & Speech Sciences" at bounding box center [309, 519] width 11 height 11
checkbox input "true"
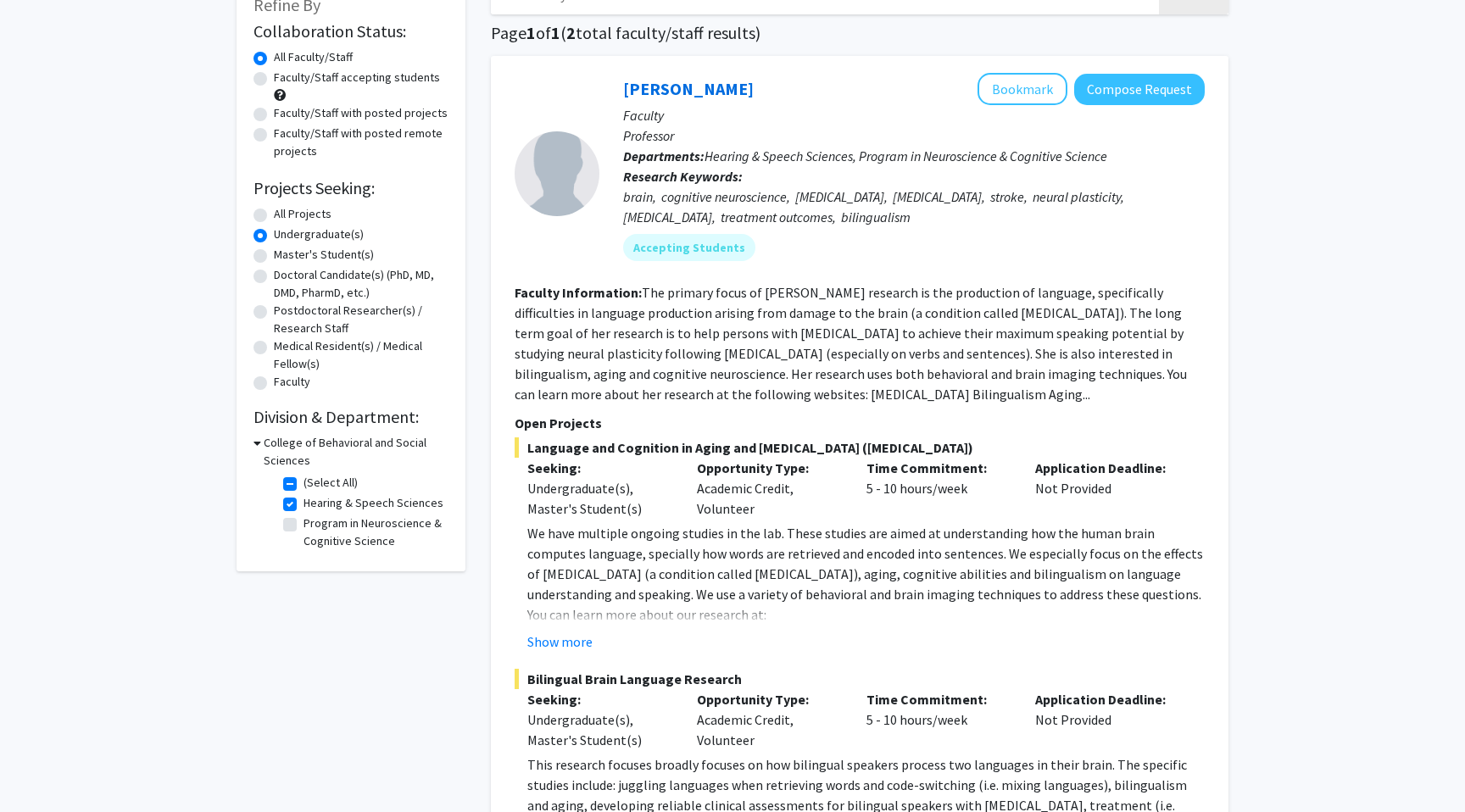
scroll to position [121, 0]
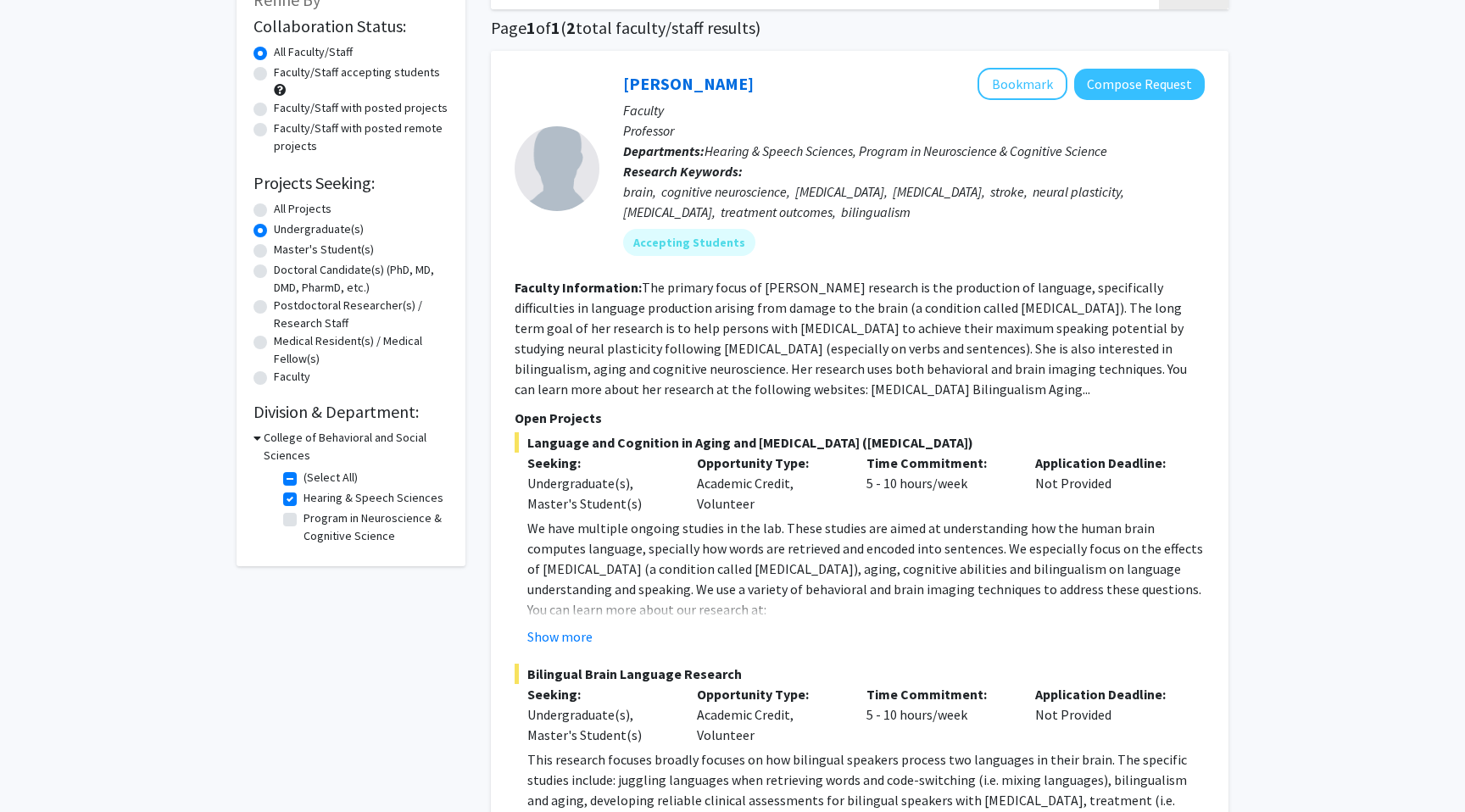
click at [304, 521] on label "Program in Neuroscience & Cognitive Science" at bounding box center [374, 527] width 141 height 36
click at [304, 521] on input "Program in Neuroscience & Cognitive Science" at bounding box center [309, 515] width 11 height 11
checkbox input "true"
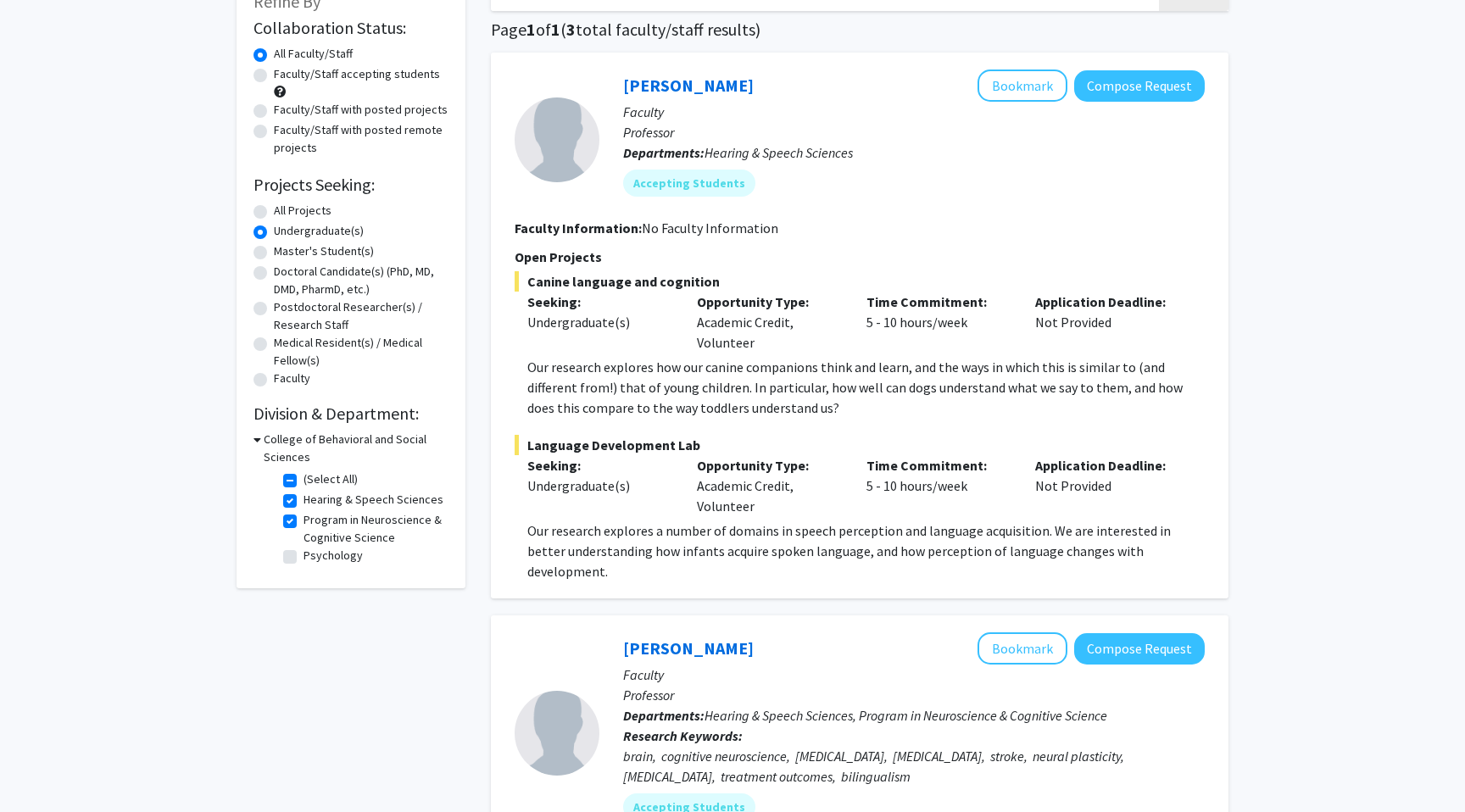
scroll to position [127, 0]
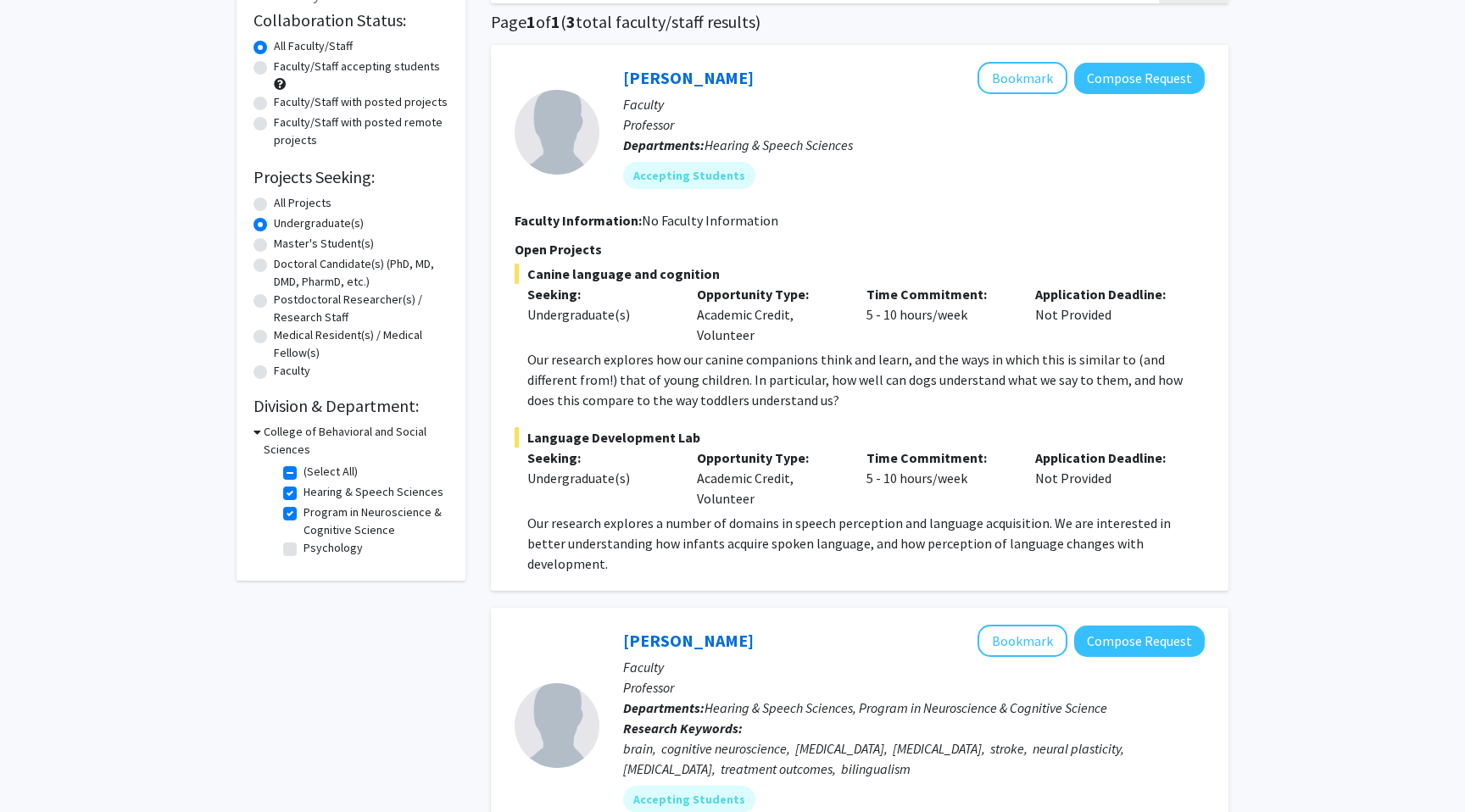
click at [304, 549] on label "Psychology" at bounding box center [333, 547] width 59 height 18
click at [304, 549] on input "Psychology" at bounding box center [309, 544] width 11 height 11
checkbox input "true"
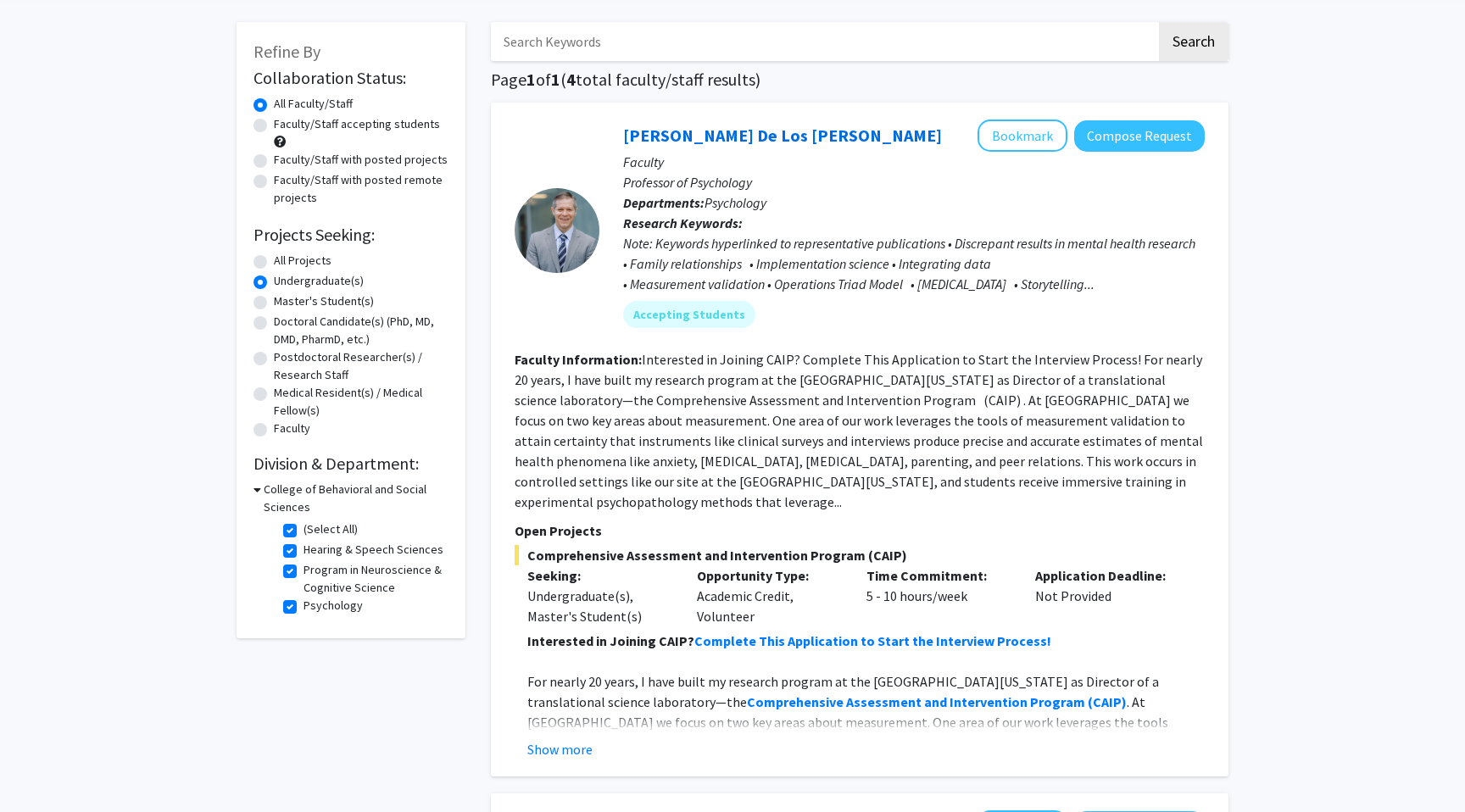
scroll to position [70, 0]
click at [268, 490] on h3 "College of Behavioral and Social Sciences" at bounding box center [356, 497] width 185 height 36
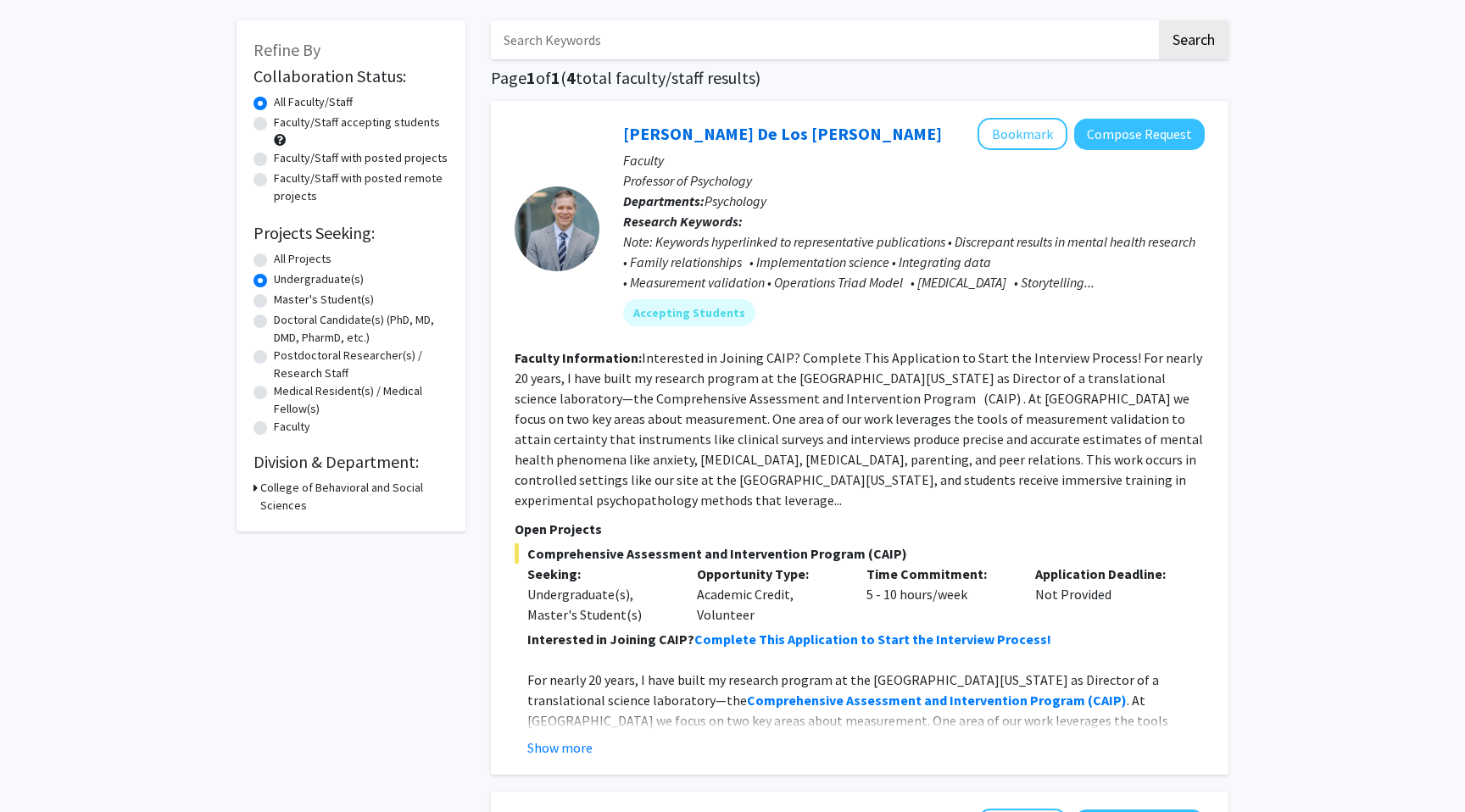
click at [268, 490] on h3 "College of Behavioral and Social Sciences" at bounding box center [354, 497] width 188 height 36
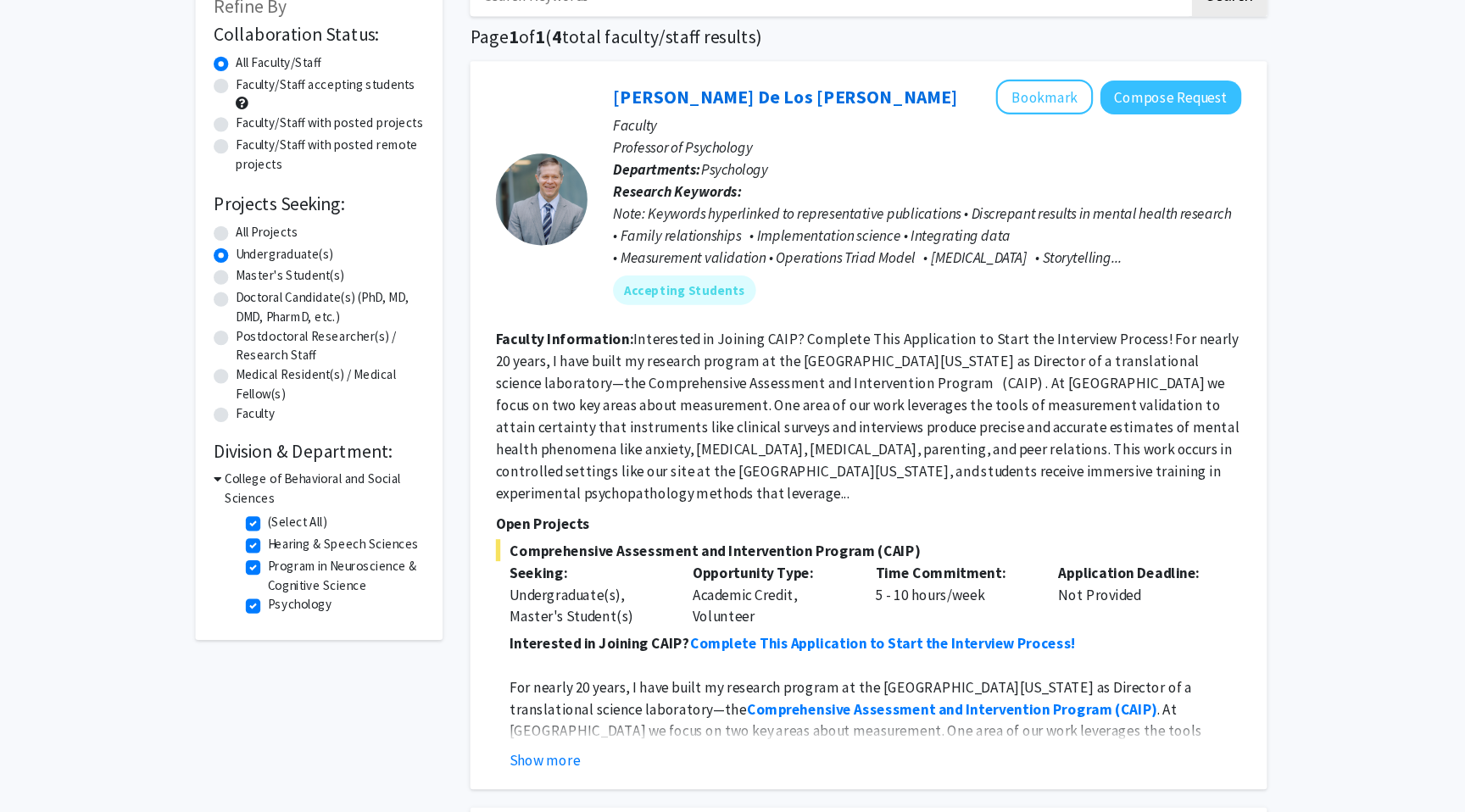
scroll to position [23, 0]
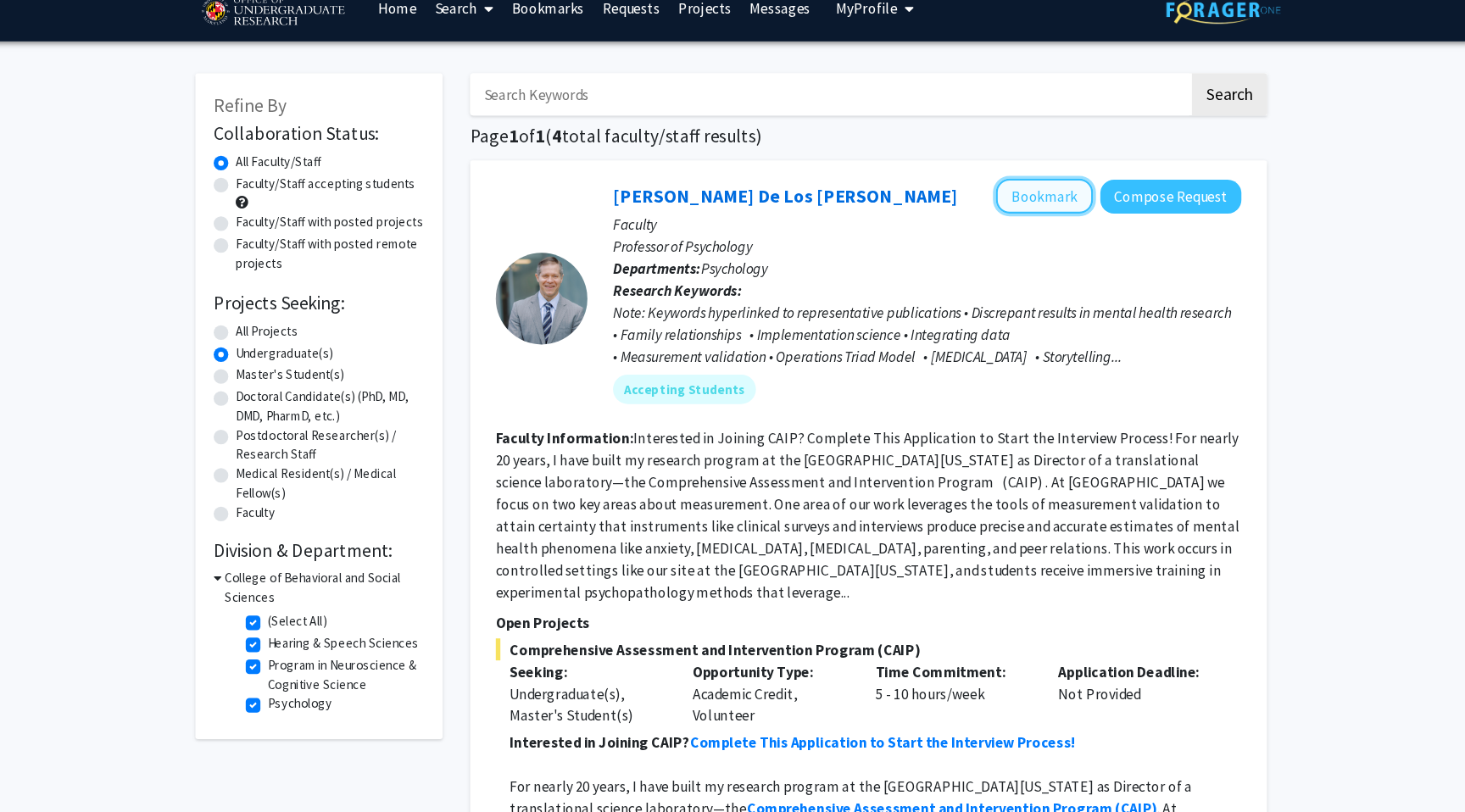
click at [1054, 181] on button "Bookmark" at bounding box center [1022, 181] width 90 height 32
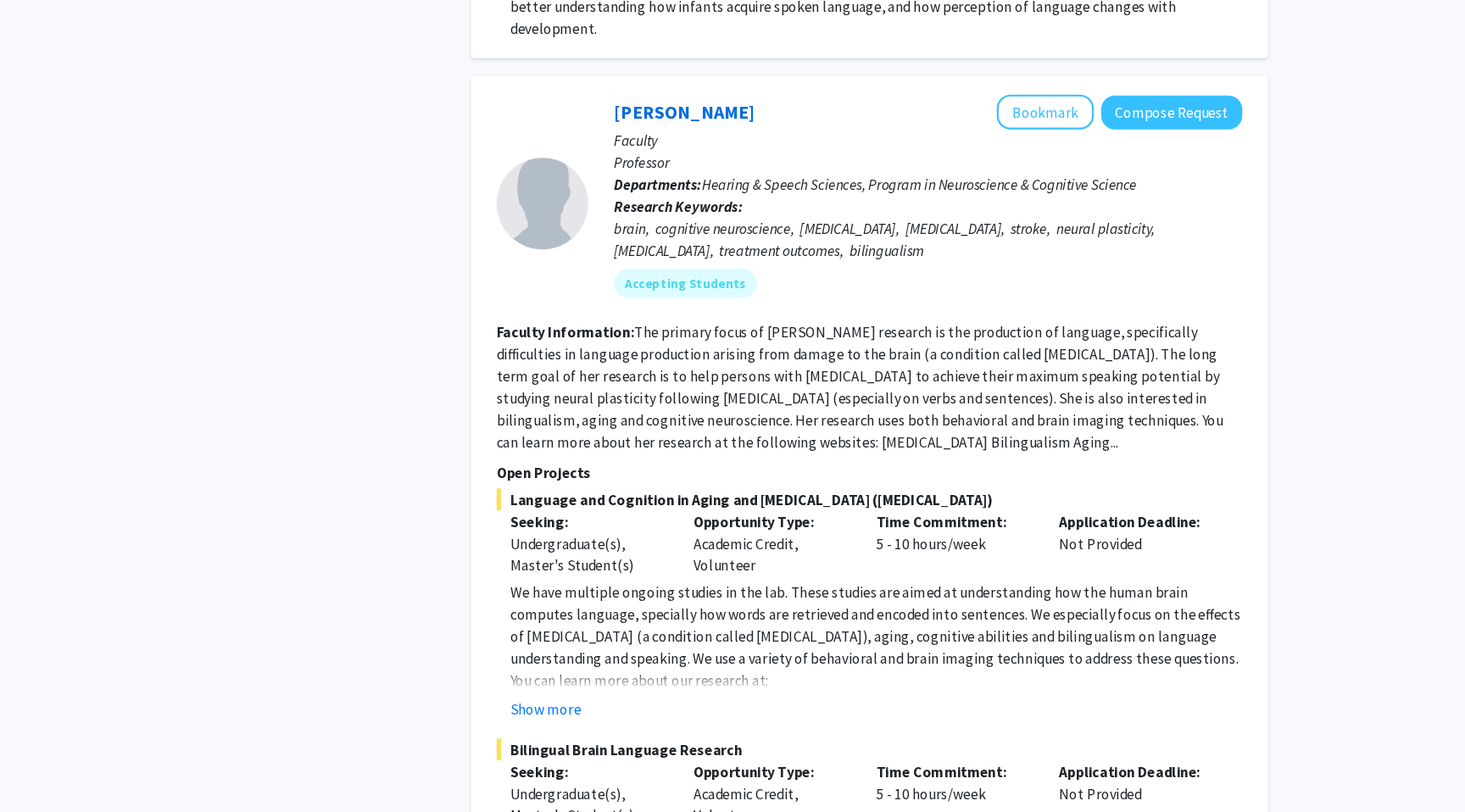
scroll to position [1315, 0]
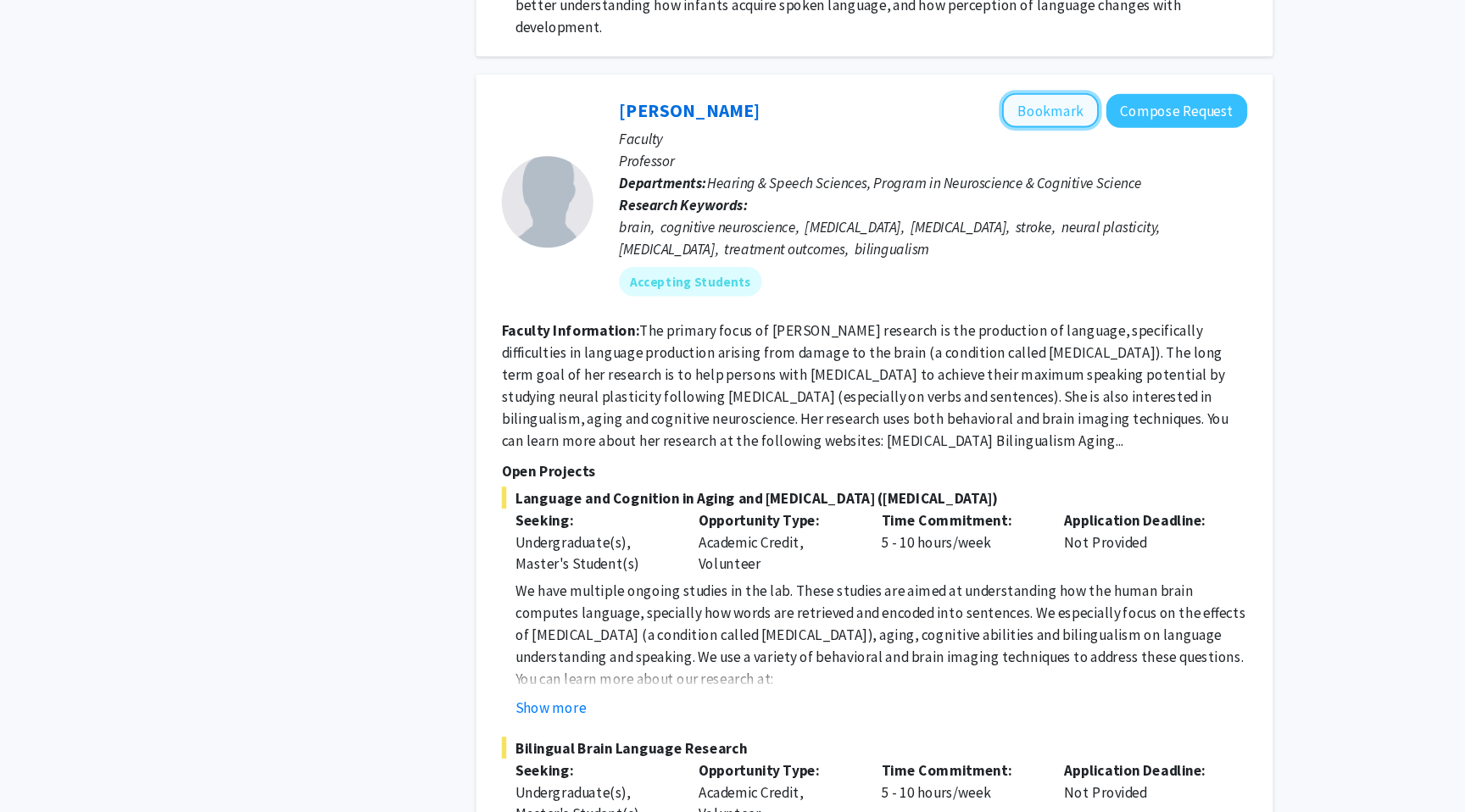
click at [1015, 146] on button "Bookmark" at bounding box center [1022, 162] width 90 height 32
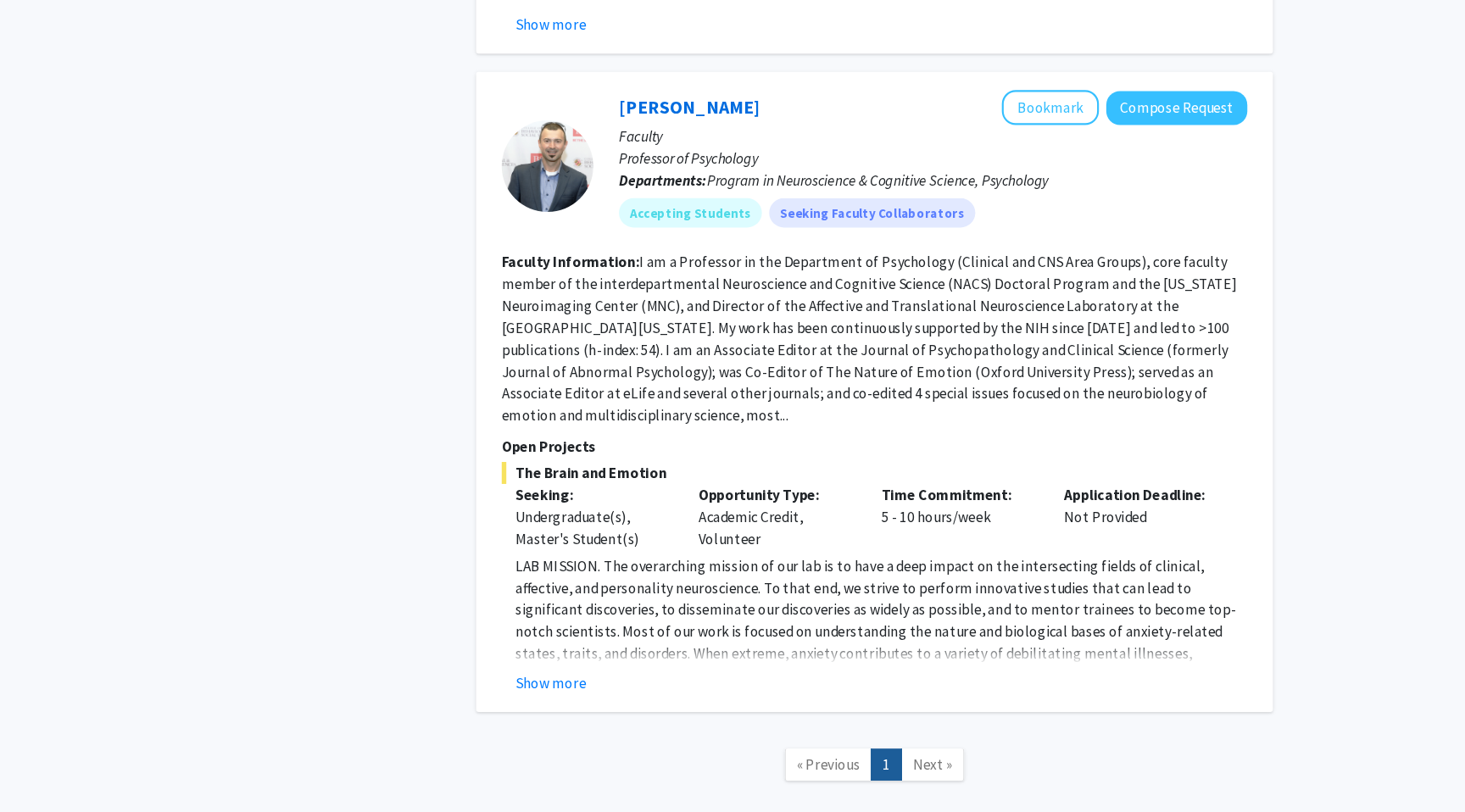
scroll to position [2192, 0]
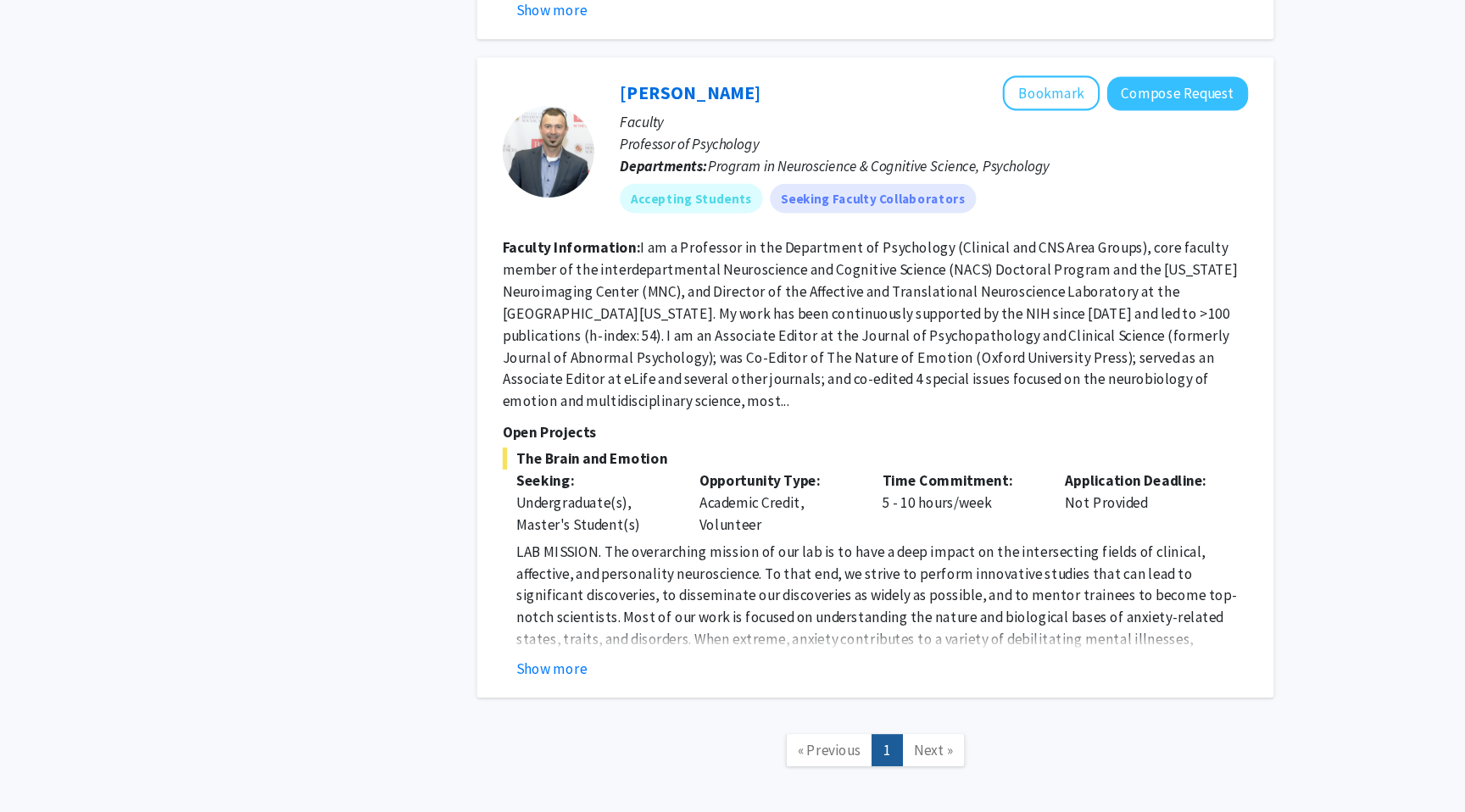
click at [563, 583] on fg-read-more "LAB MISSION. The overarching mission of our lab is to have a deep impact on the…" at bounding box center [860, 624] width 690 height 129
click at [562, 668] on button "Show more" at bounding box center [560, 679] width 65 height 21
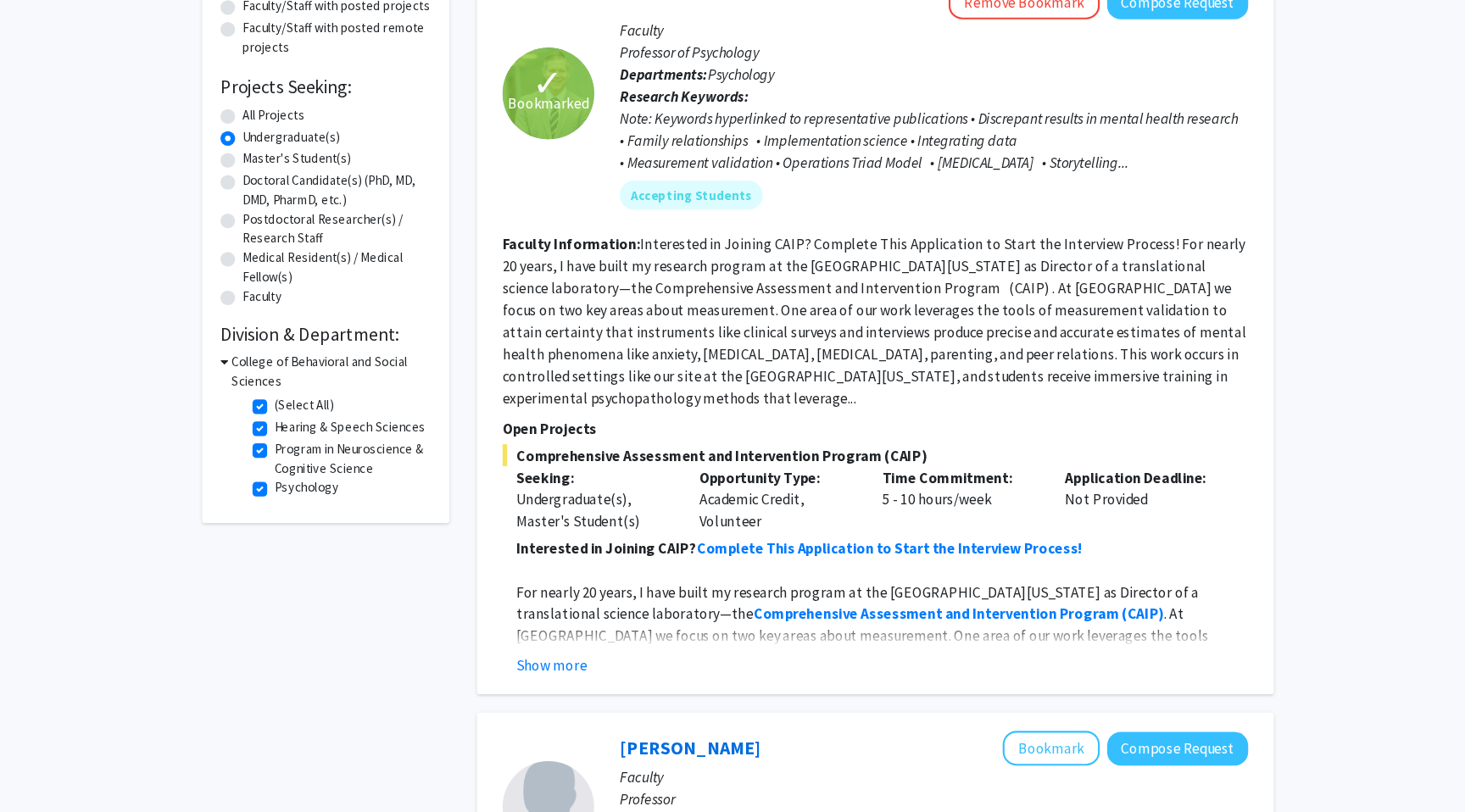
scroll to position [0, 0]
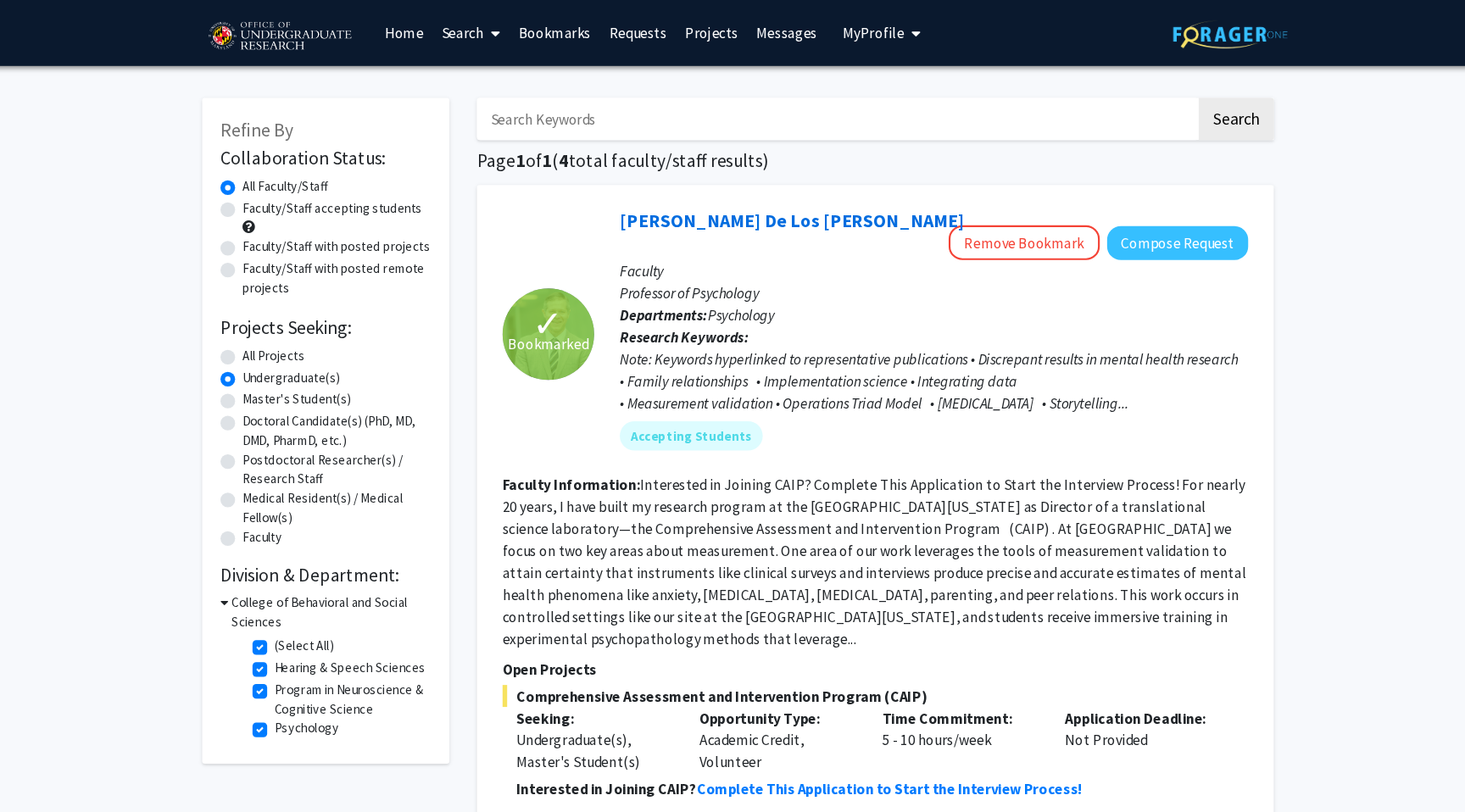
click at [304, 595] on label "(Select All)" at bounding box center [330, 597] width 54 height 18
click at [304, 595] on input "(Select All)" at bounding box center [309, 594] width 11 height 11
checkbox input "false"
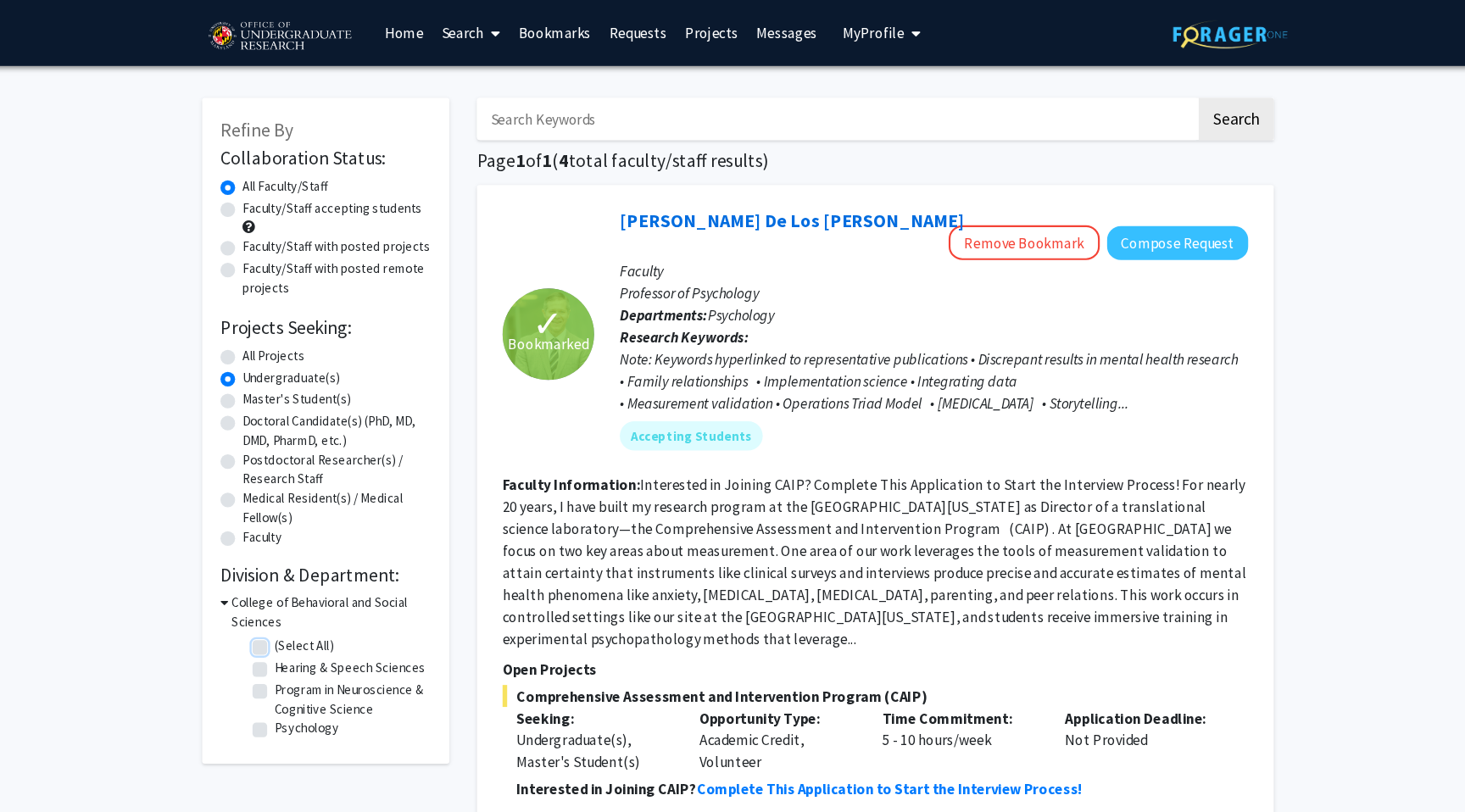
checkbox input "false"
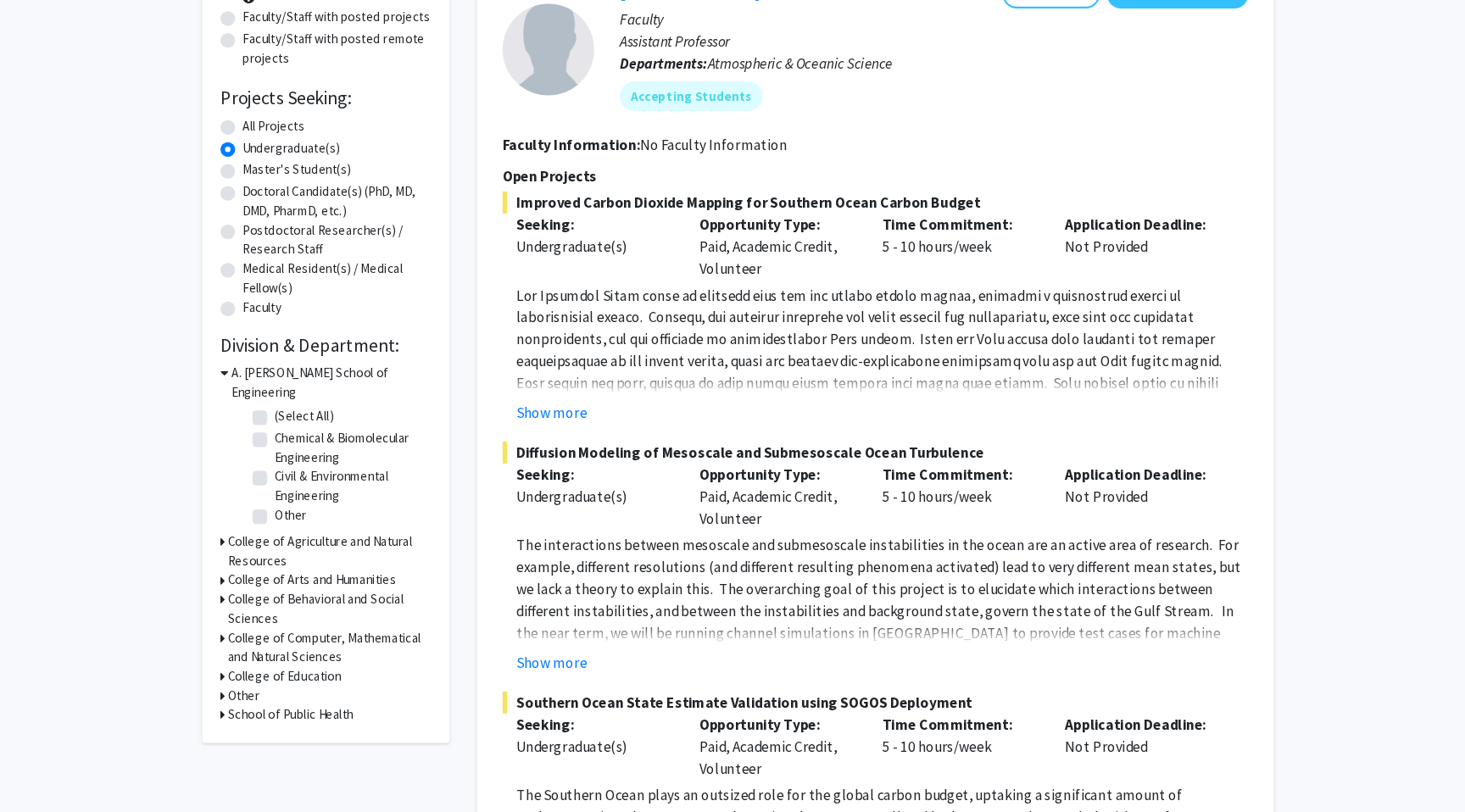
scroll to position [154, 0]
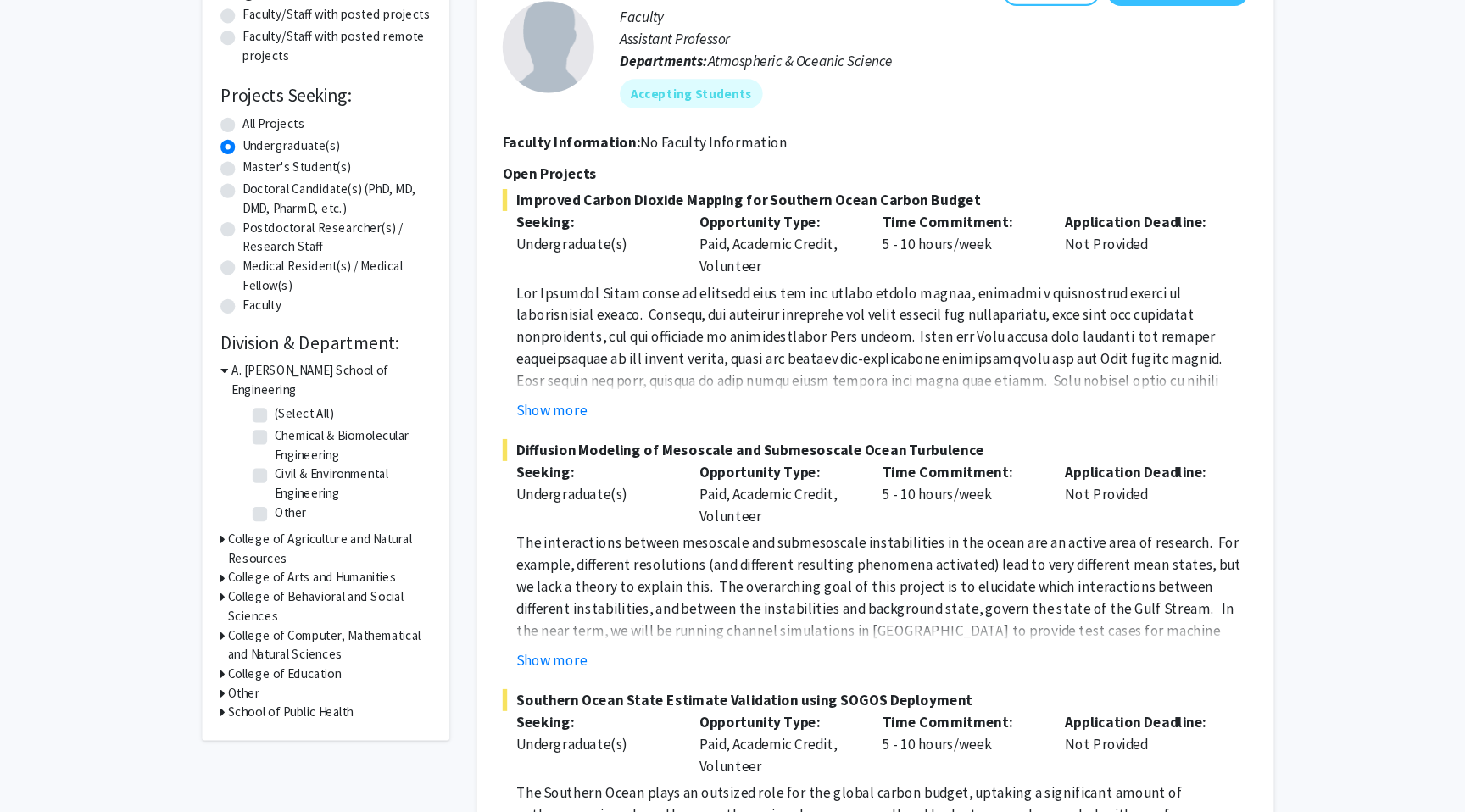
click at [253, 604] on icon at bounding box center [255, 613] width 4 height 18
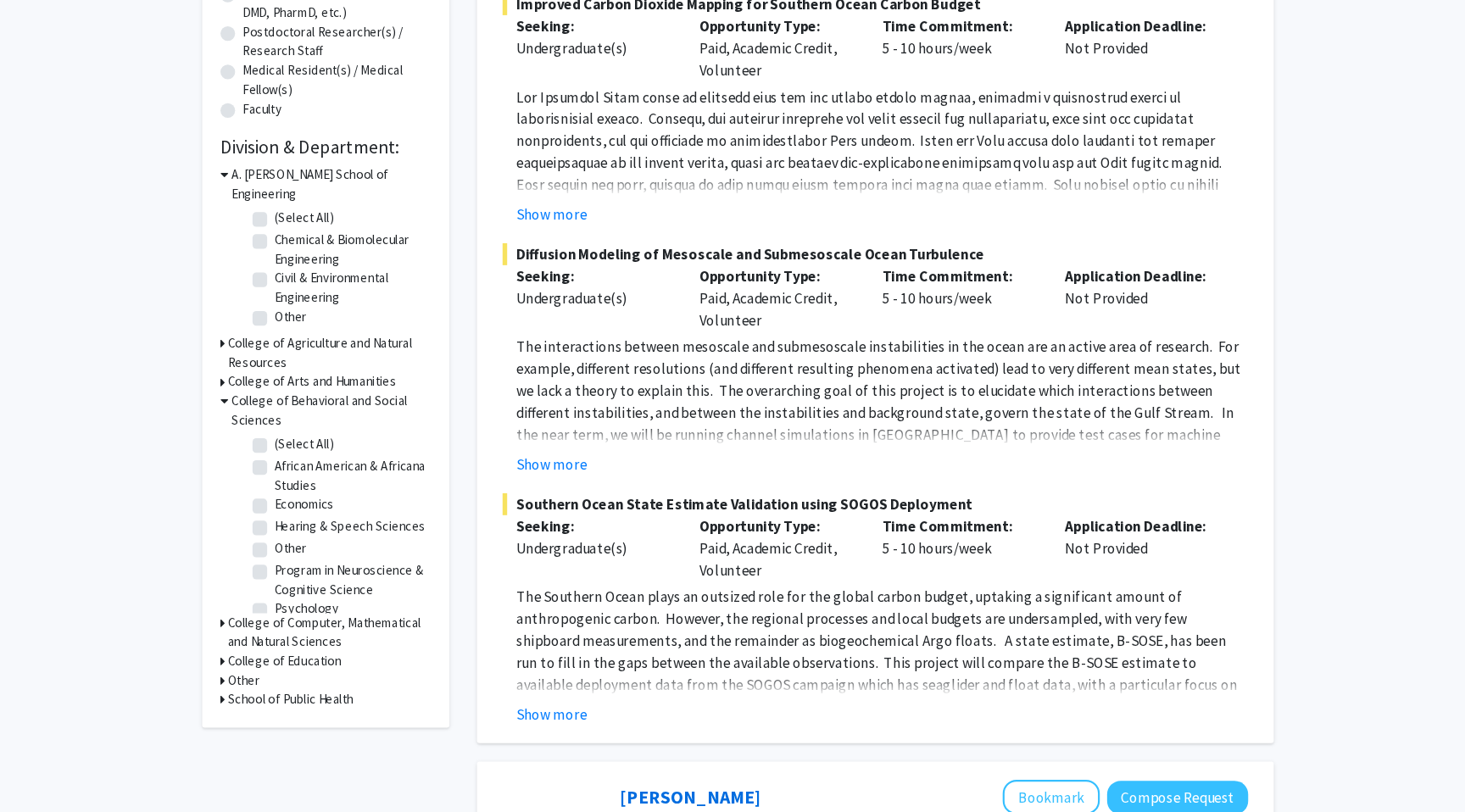
scroll to position [12, 0]
click at [257, 627] on div "College of Computer, Mathematical and Natural Sciences" at bounding box center [351, 645] width 195 height 36
click at [253, 627] on icon at bounding box center [255, 636] width 4 height 18
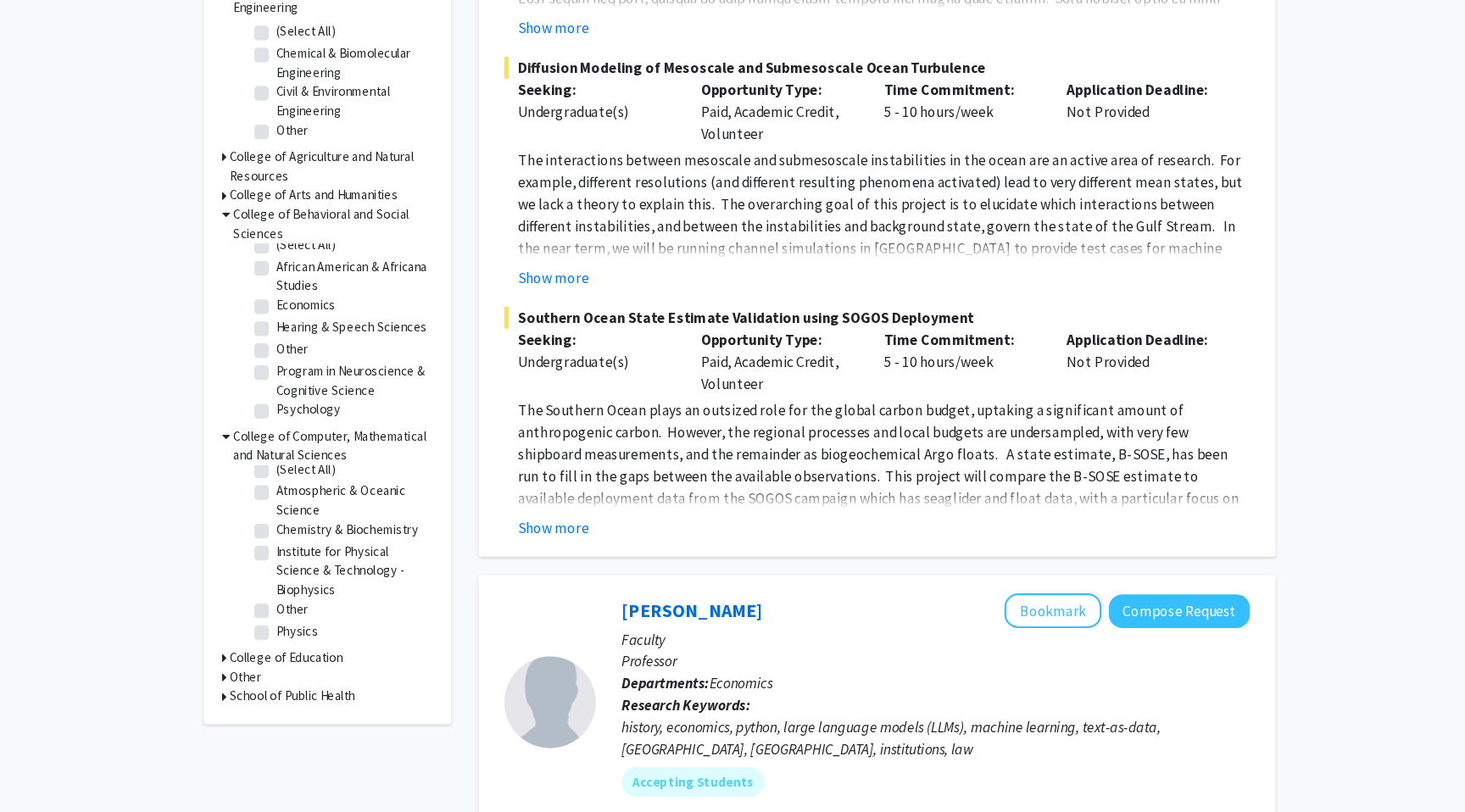
scroll to position [0, 0]
click at [304, 550] on label "Chemistry & Biochemistry" at bounding box center [369, 559] width 132 height 18
click at [304, 550] on input "Chemistry & Biochemistry" at bounding box center [309, 556] width 11 height 11
checkbox input "true"
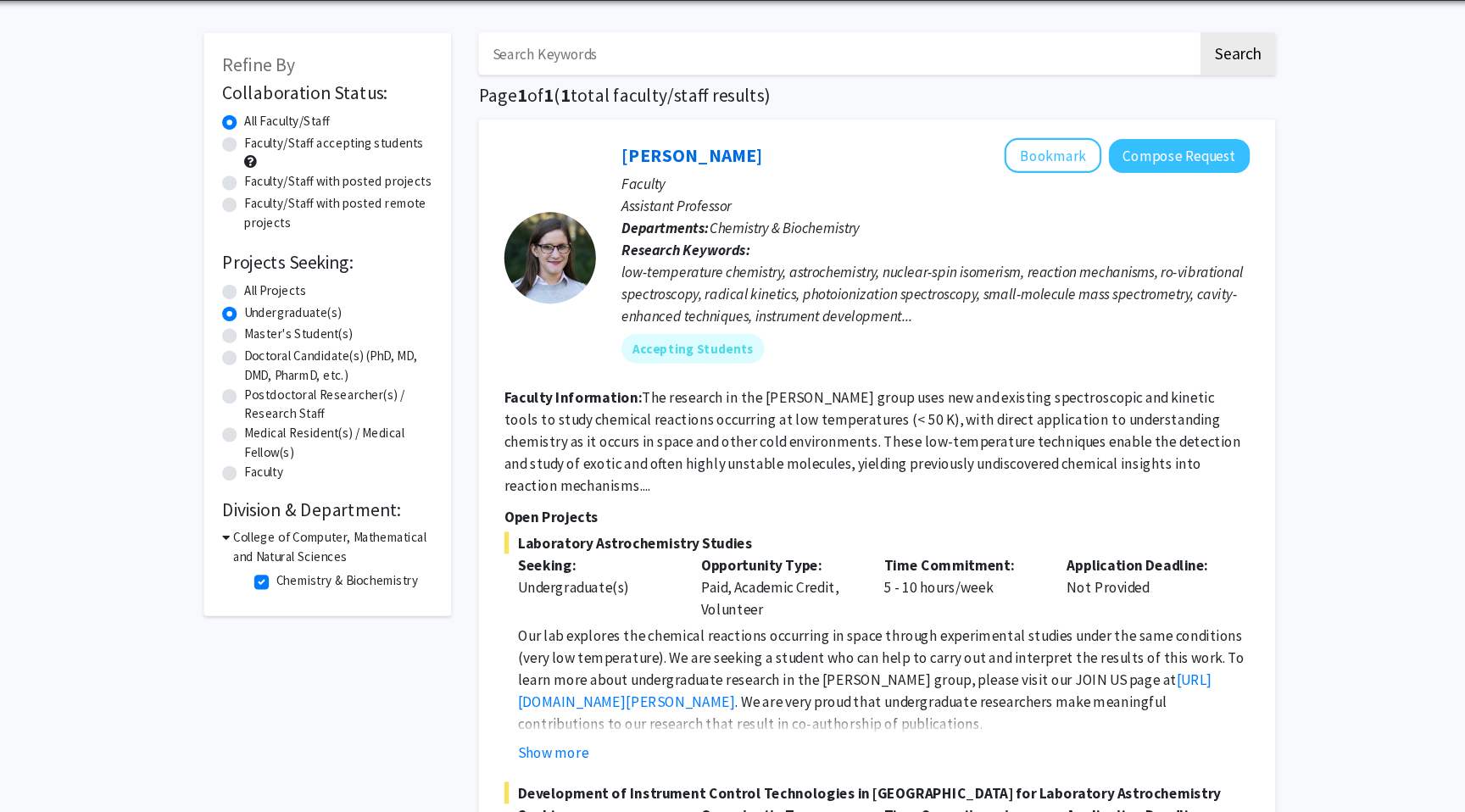
click at [304, 596] on label "Chemistry & Biochemistry" at bounding box center [369, 597] width 132 height 18
click at [304, 596] on input "Chemistry & Biochemistry" at bounding box center [309, 594] width 11 height 11
checkbox input "false"
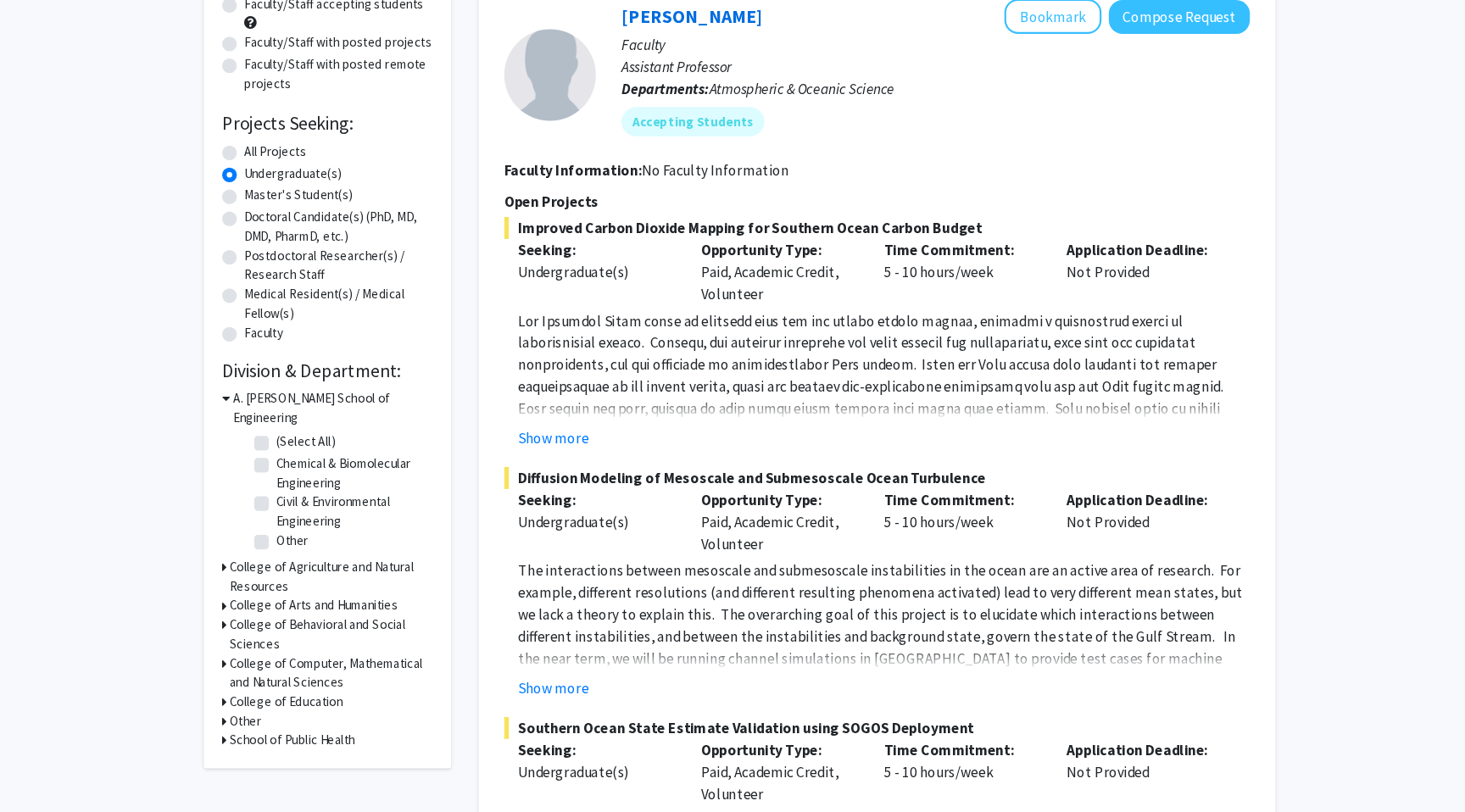
scroll to position [129, 0]
click at [257, 665] on div "College of Computer, Mathematical and Natural Sciences" at bounding box center [351, 683] width 195 height 36
click at [257, 665] on div "College of Computer, Mathematical and Natural Sciences" at bounding box center [351, 683] width 195 height 36
click at [253, 665] on icon at bounding box center [255, 674] width 4 height 18
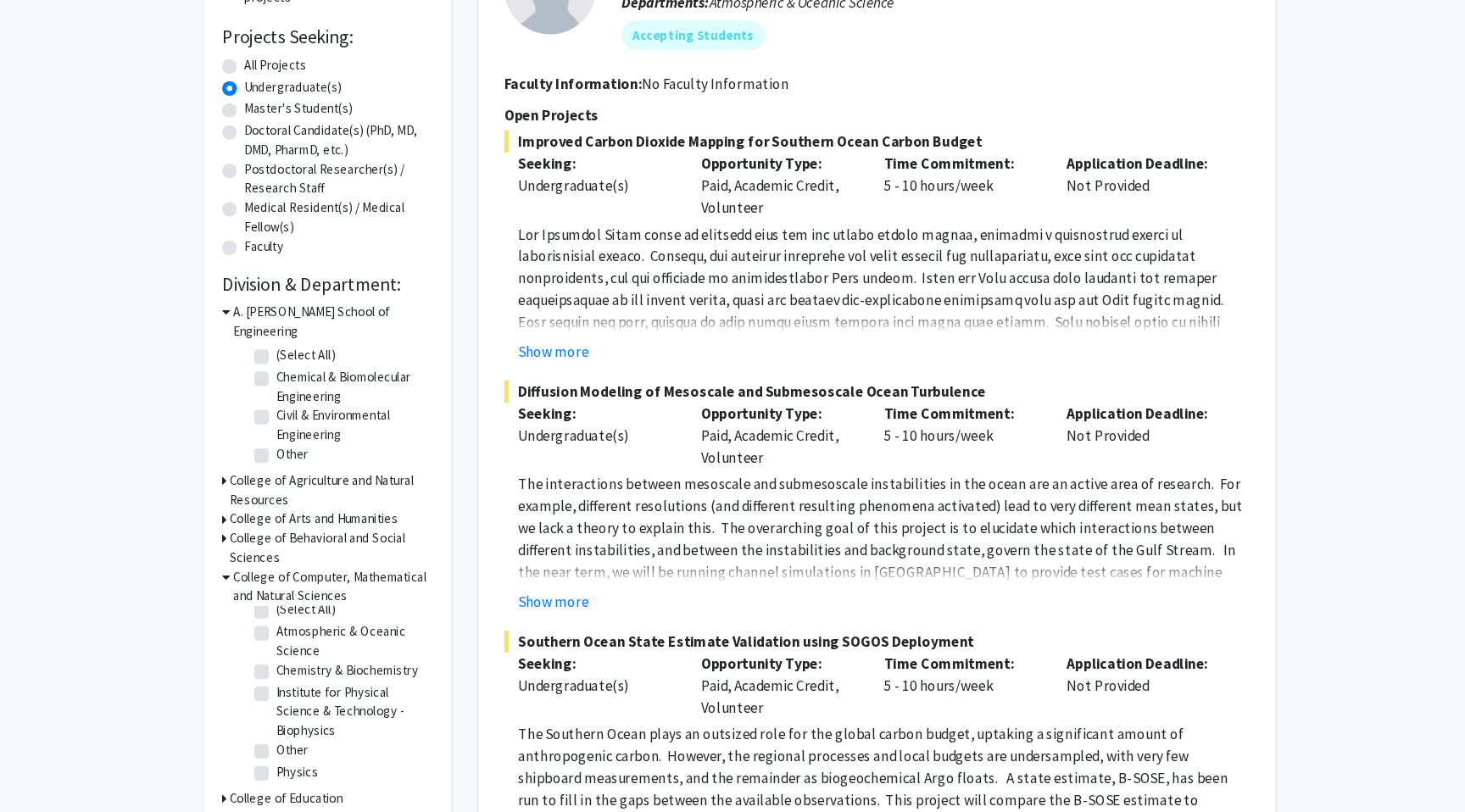
scroll to position [215, 0]
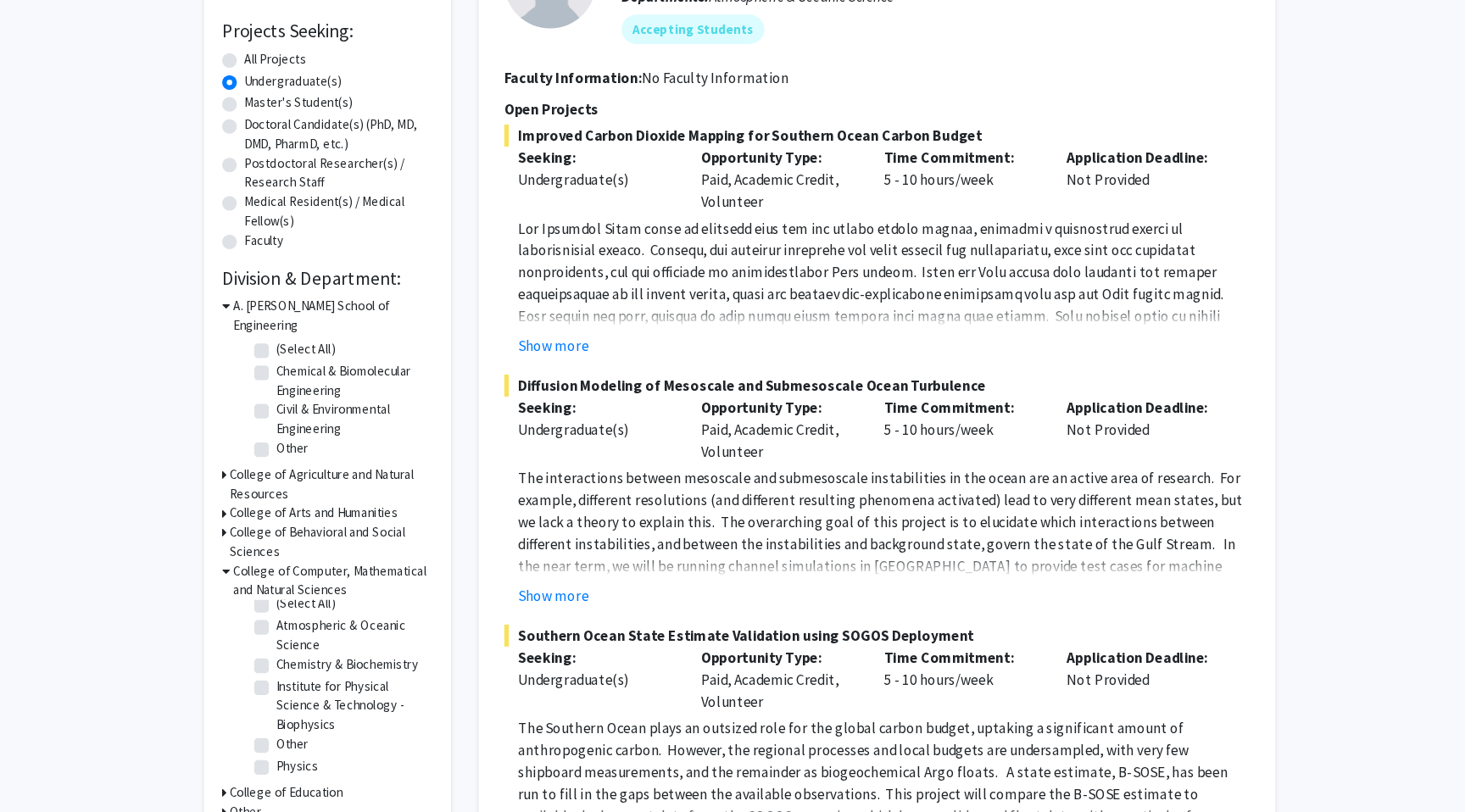
click at [304, 739] on label "Other" at bounding box center [318, 748] width 30 height 18
click at [304, 739] on input "Other" at bounding box center [309, 744] width 11 height 11
checkbox input "true"
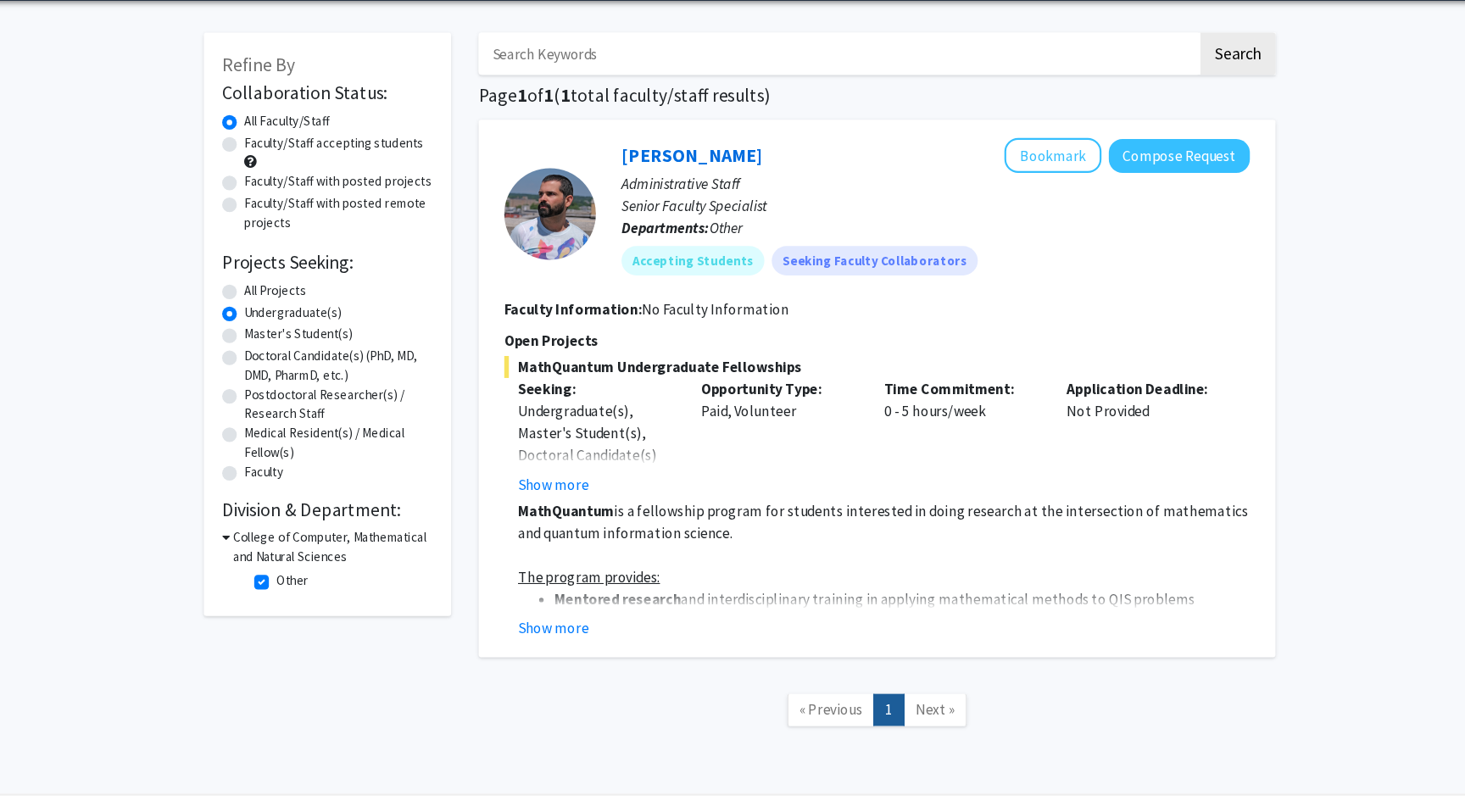
click at [304, 600] on label "Other" at bounding box center [318, 597] width 30 height 18
click at [304, 600] on input "Other" at bounding box center [309, 594] width 11 height 11
checkbox input "false"
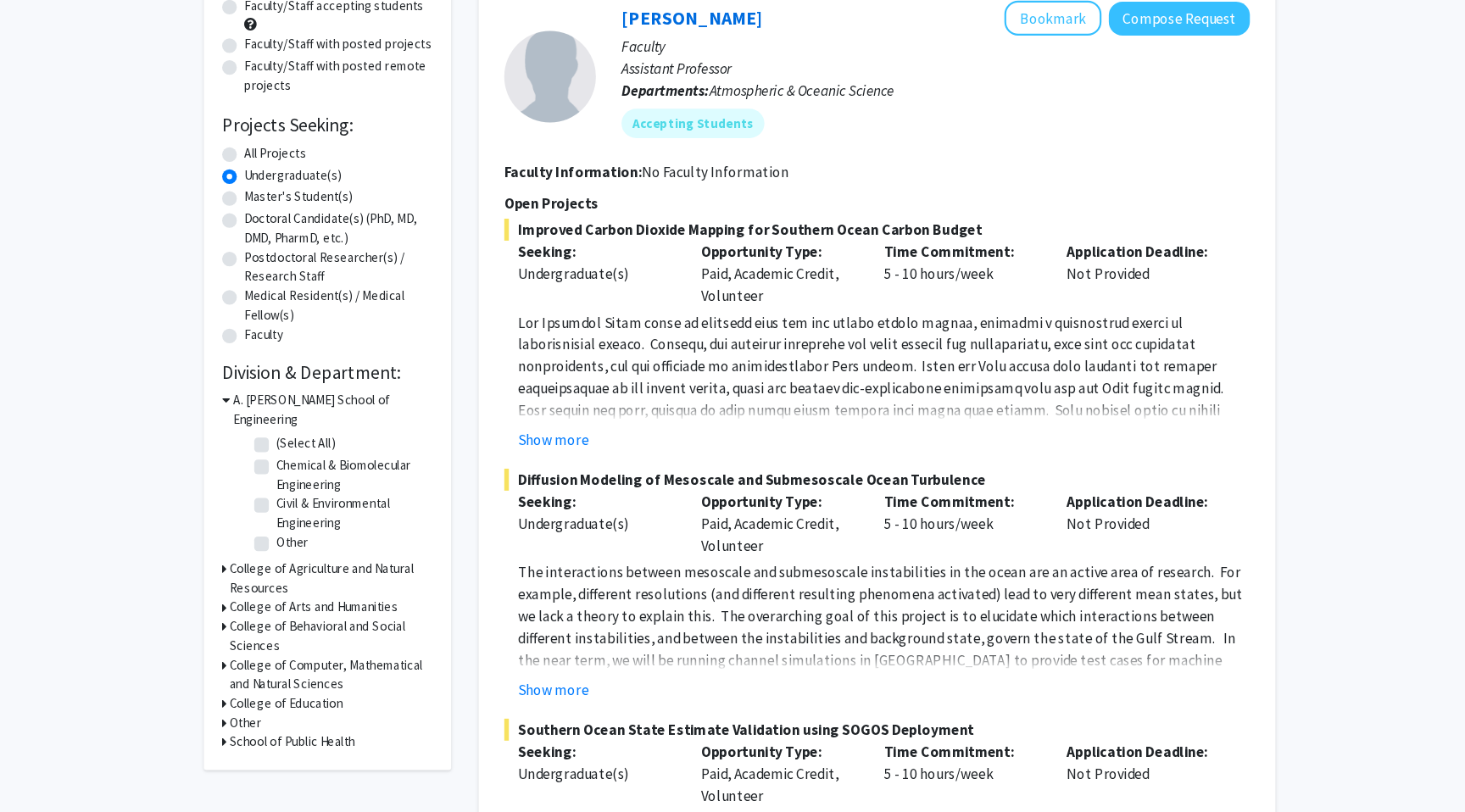
scroll to position [135, 0]
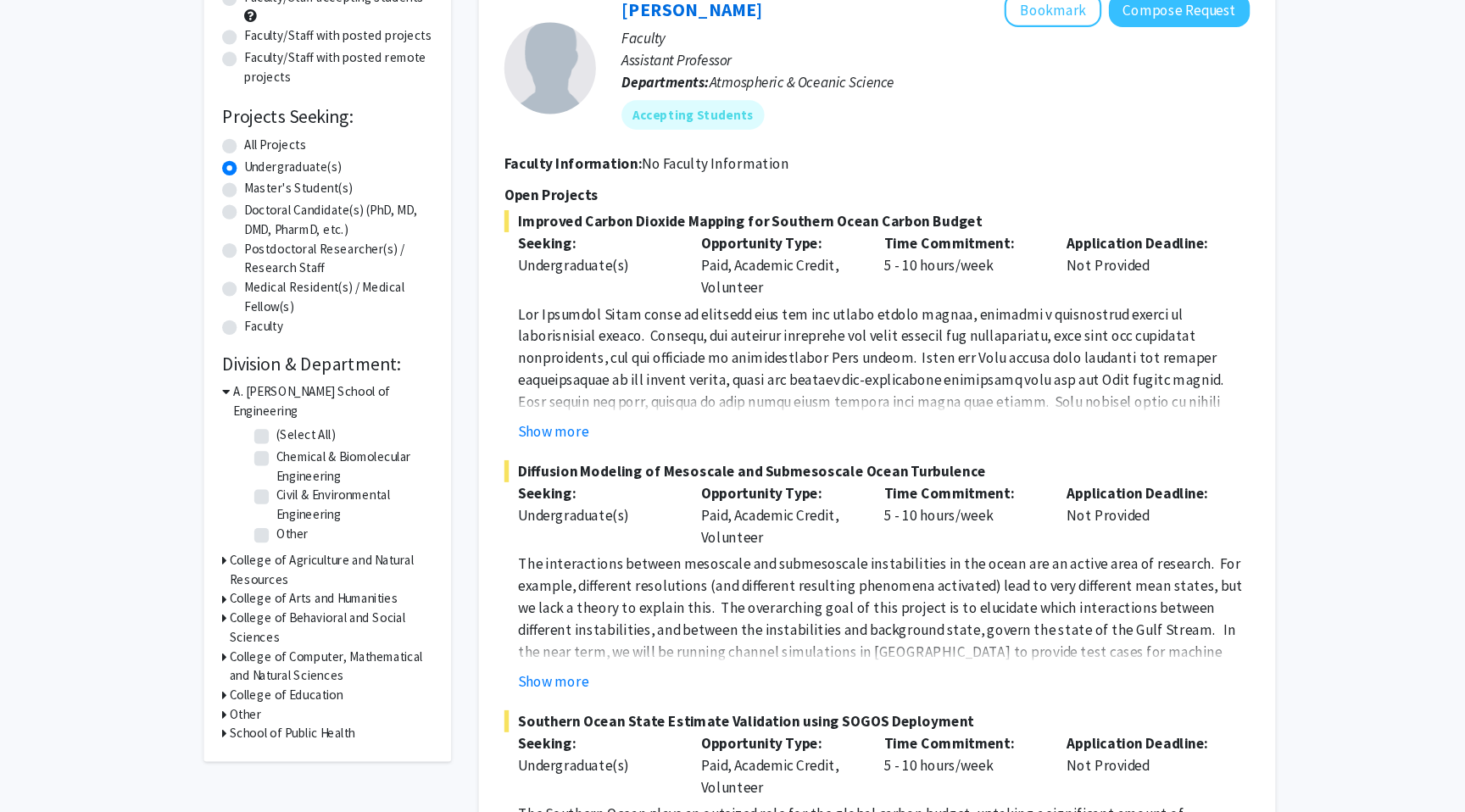
click at [251, 646] on div "Refine By Collaboration Status: Collaboration Status All Faculty/Staff Collabor…" at bounding box center [351, 360] width 229 height 809
click at [251, 647] on div "Refine By Collaboration Status: Collaboration Status All Faculty/Staff Collabor…" at bounding box center [351, 360] width 229 height 809
click at [255, 659] on icon at bounding box center [255, 668] width 4 height 18
click at [304, 699] on label "(Select All)" at bounding box center [330, 708] width 54 height 18
click at [304, 699] on input "(Select All)" at bounding box center [309, 704] width 11 height 11
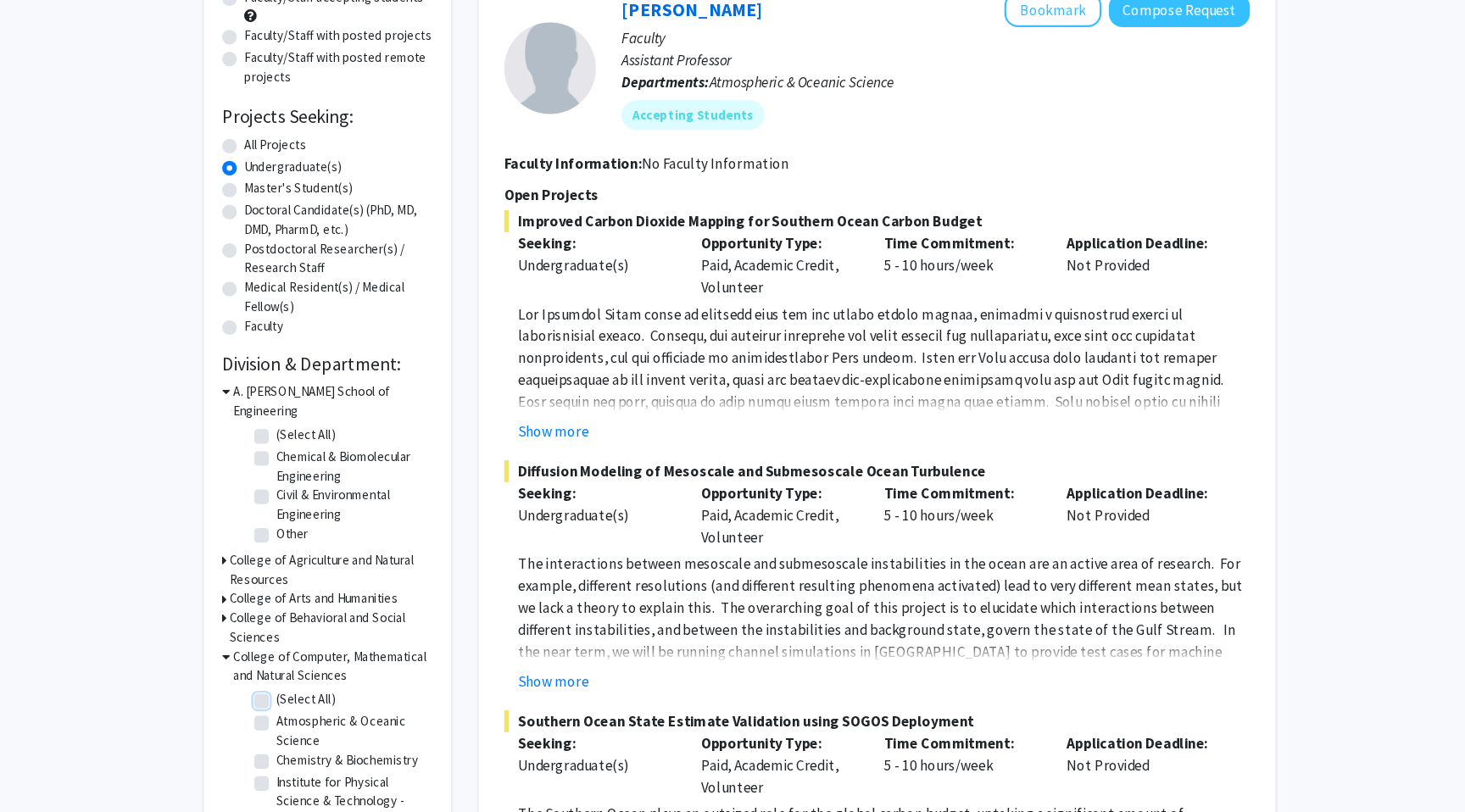
checkbox input "true"
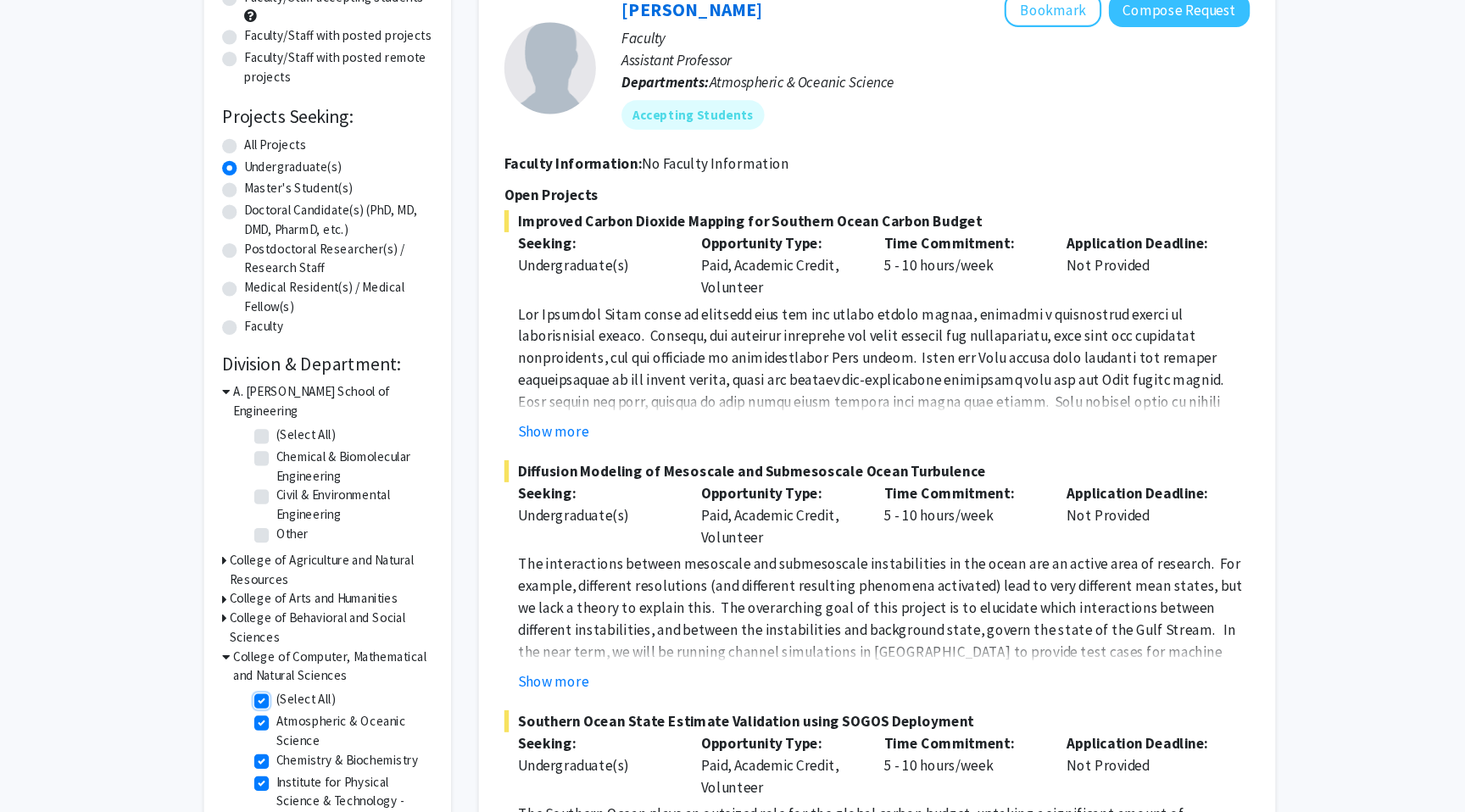
checkbox input "true"
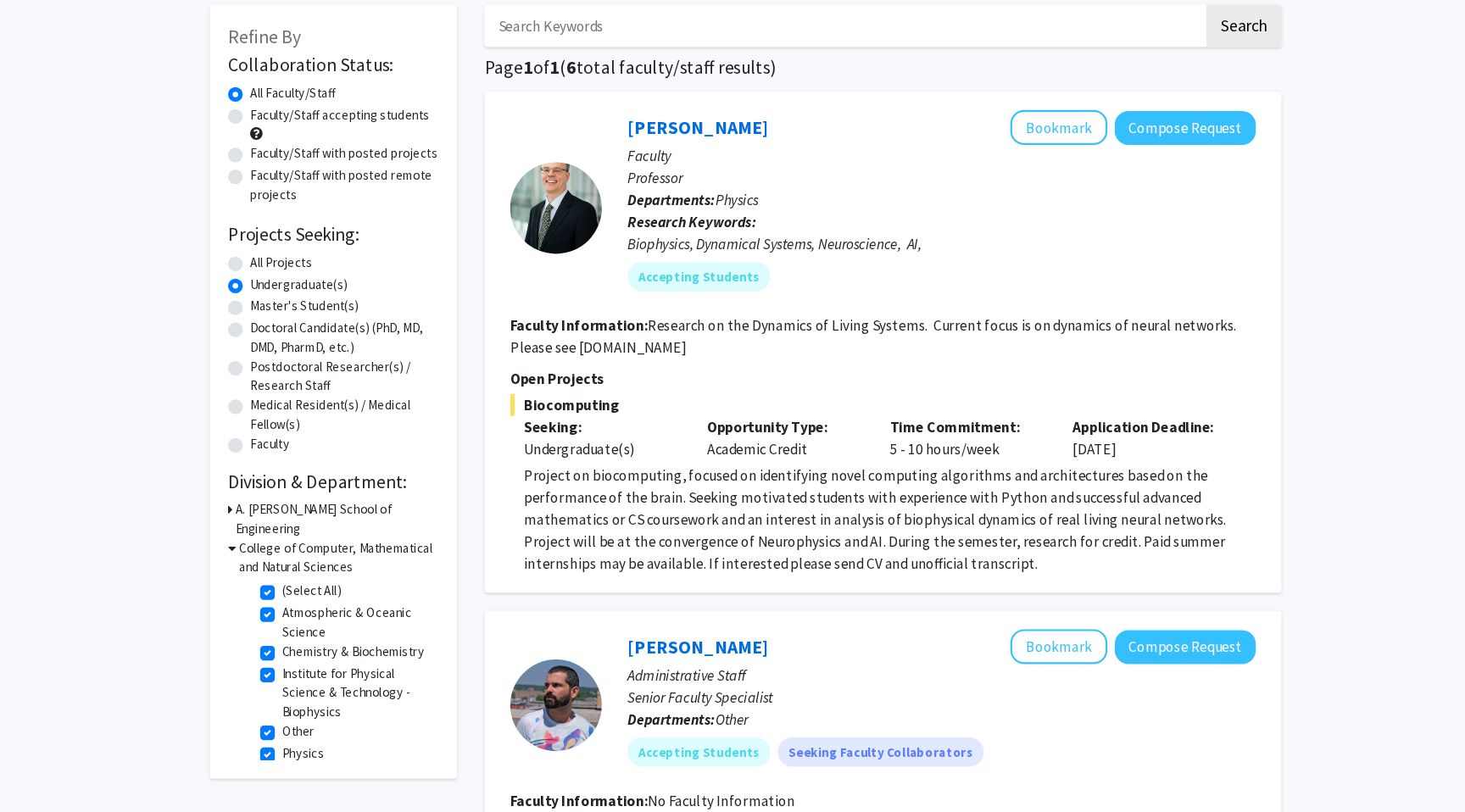
scroll to position [26, 0]
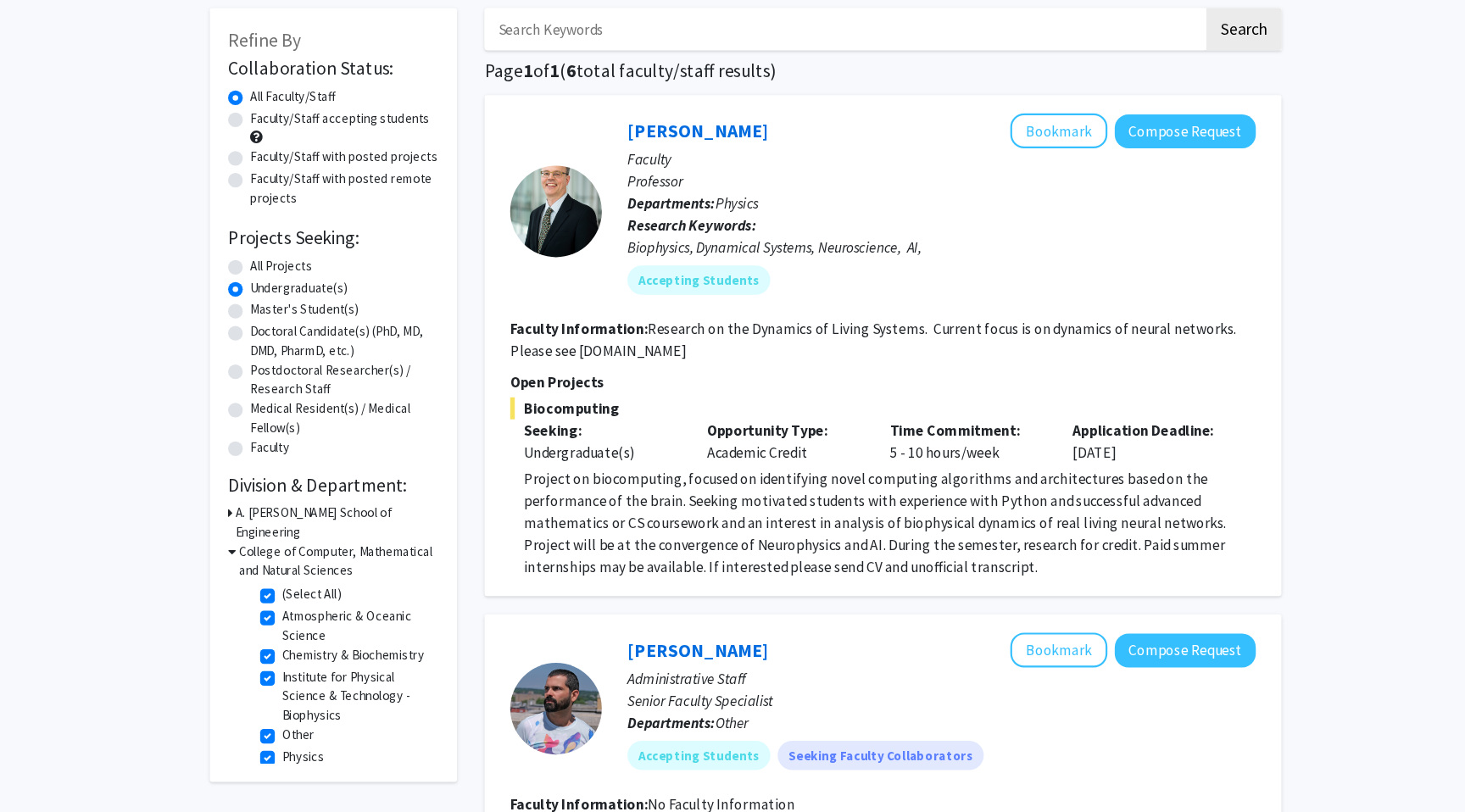
click at [304, 599] on label "(Select All)" at bounding box center [330, 608] width 54 height 18
click at [304, 599] on input "(Select All)" at bounding box center [309, 604] width 11 height 11
checkbox input "false"
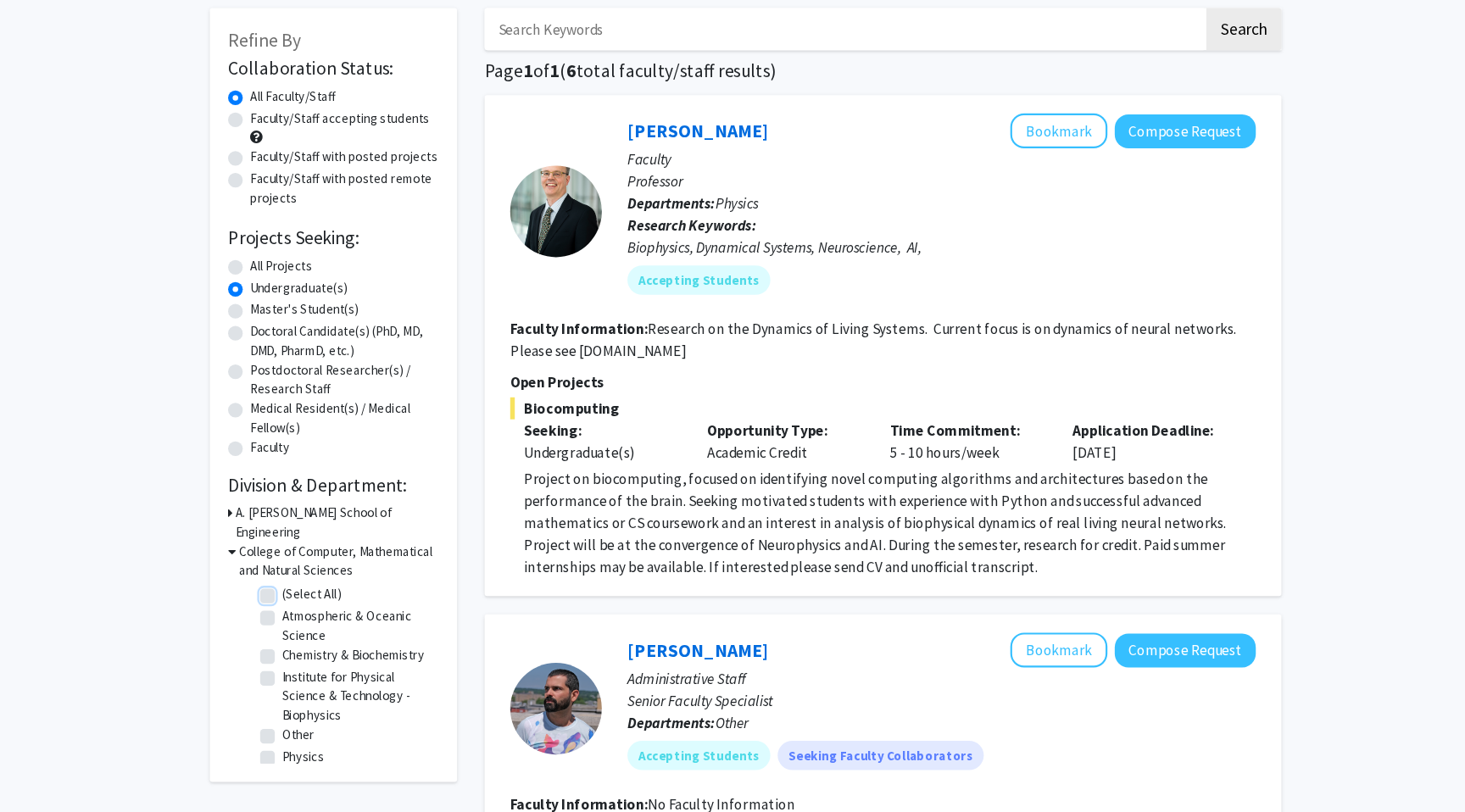
checkbox input "false"
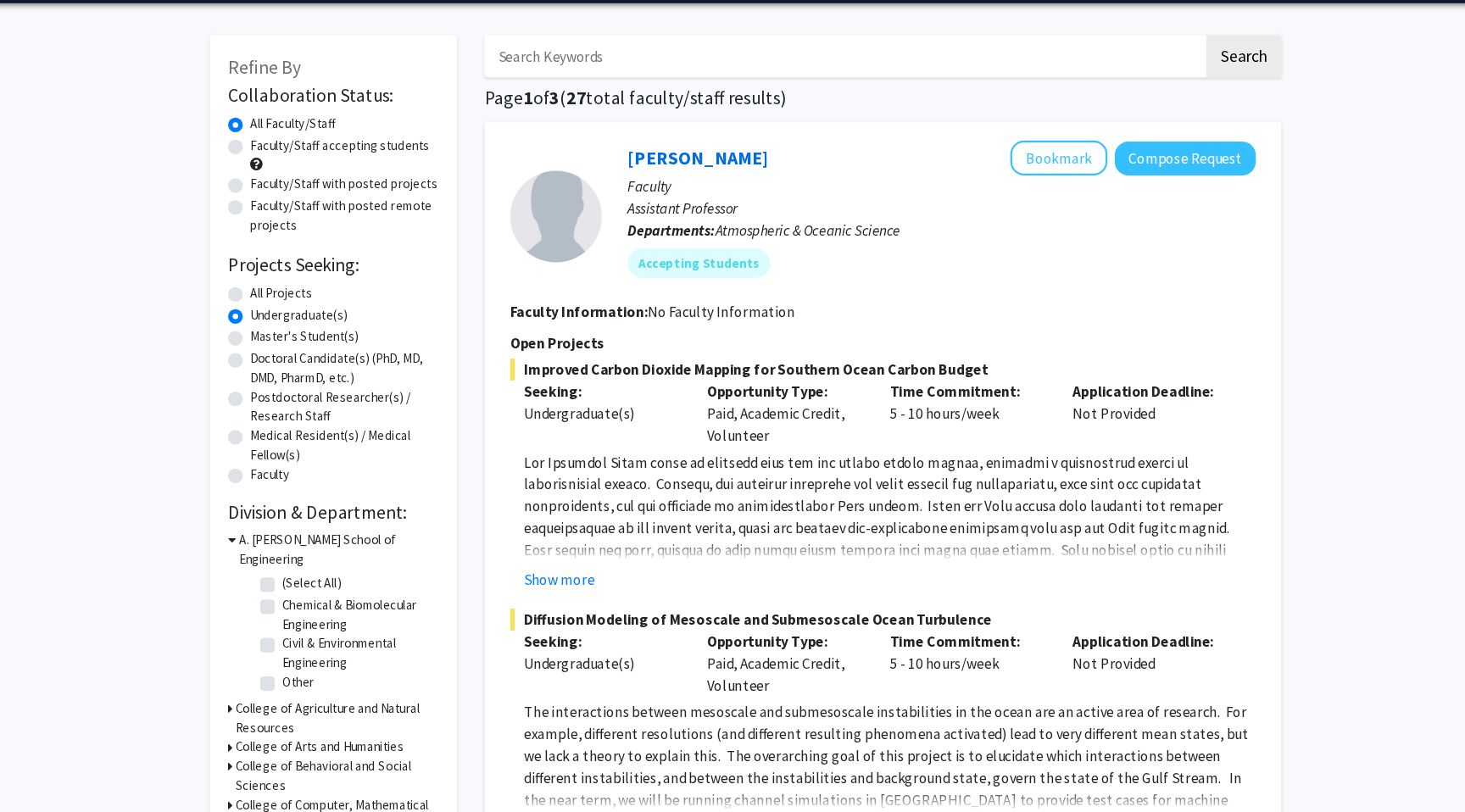
click at [258, 575] on div "A. James Clark School of Engineering (Select All) (Select All) Chemical & Biomo…" at bounding box center [351, 627] width 195 height 156
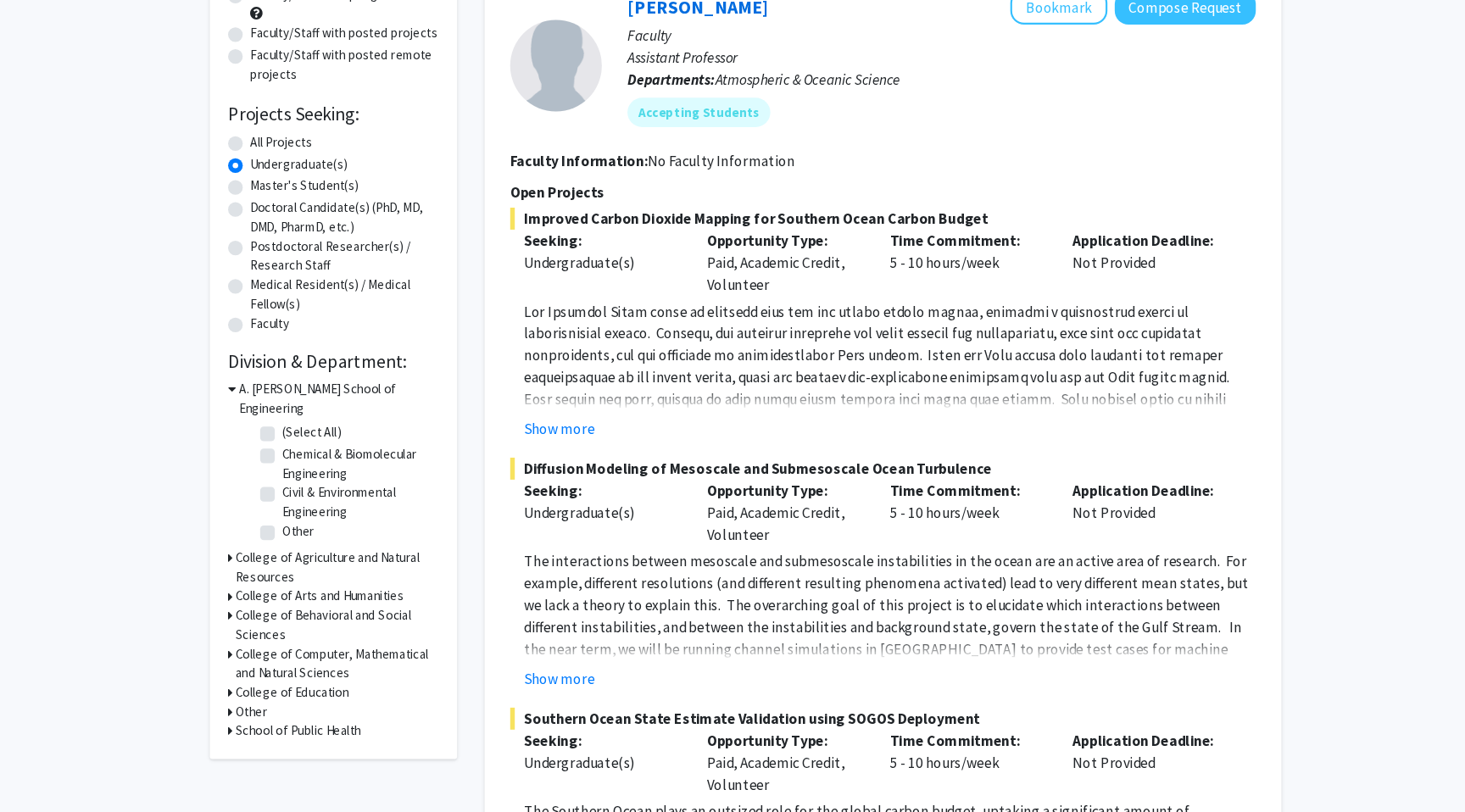
scroll to position [168, 0]
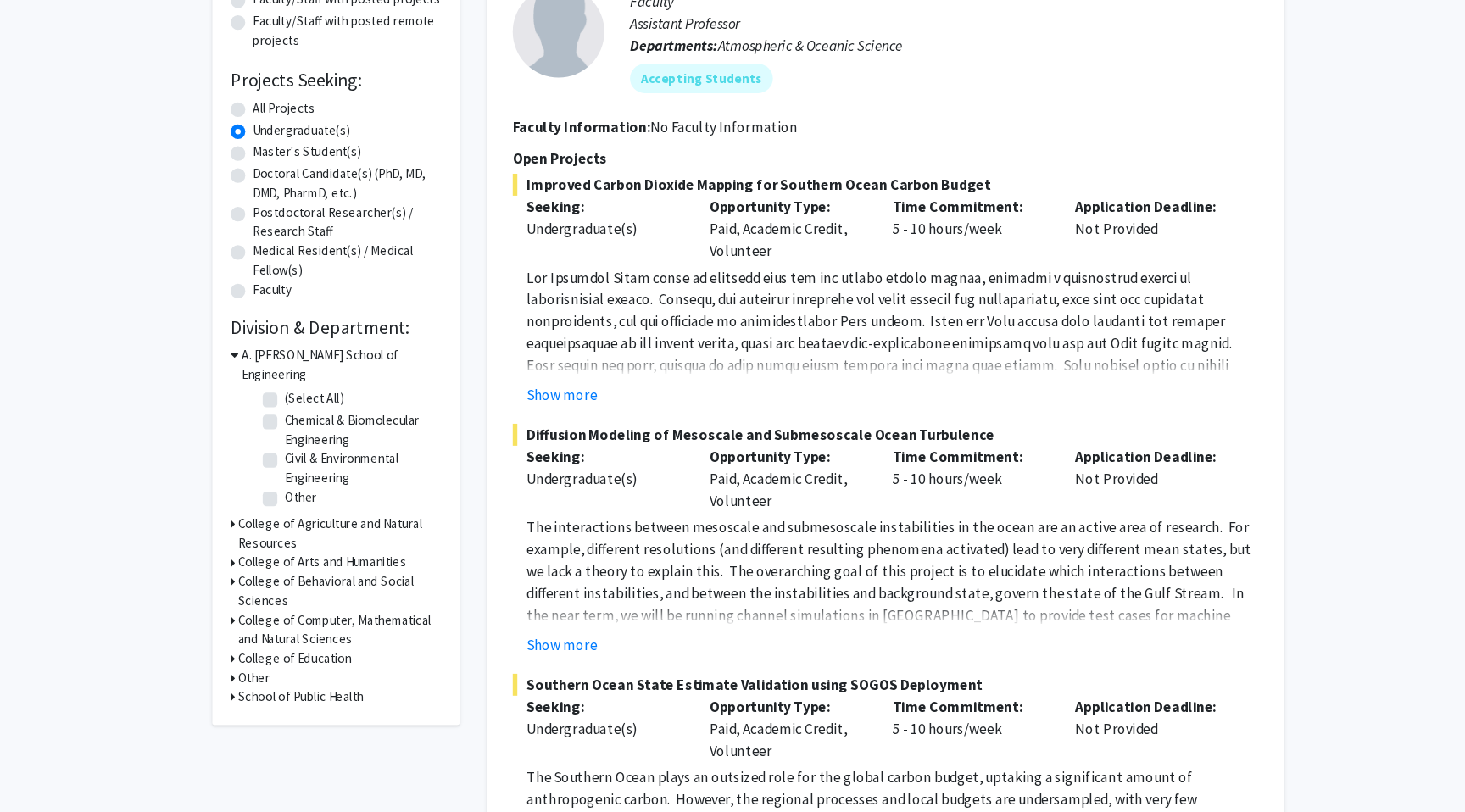
click at [257, 697] on icon at bounding box center [255, 705] width 4 height 18
click at [304, 719] on label "Department of Global, Environmental, and Occupational Health" at bounding box center [374, 745] width 141 height 53
click at [304, 719] on input "Department of Global, Environmental, and Occupational Health" at bounding box center [309, 724] width 11 height 11
checkbox input "true"
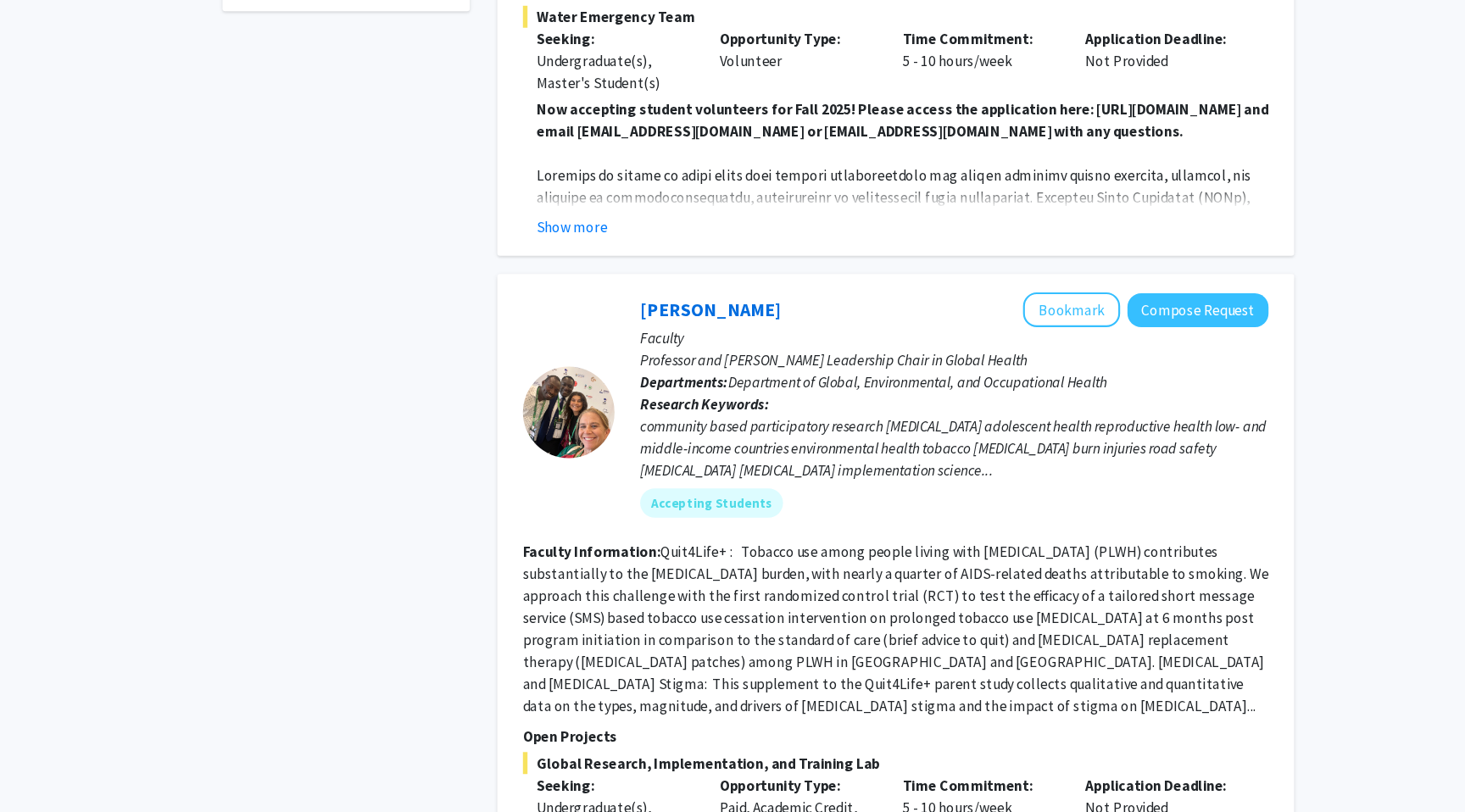
scroll to position [598, 0]
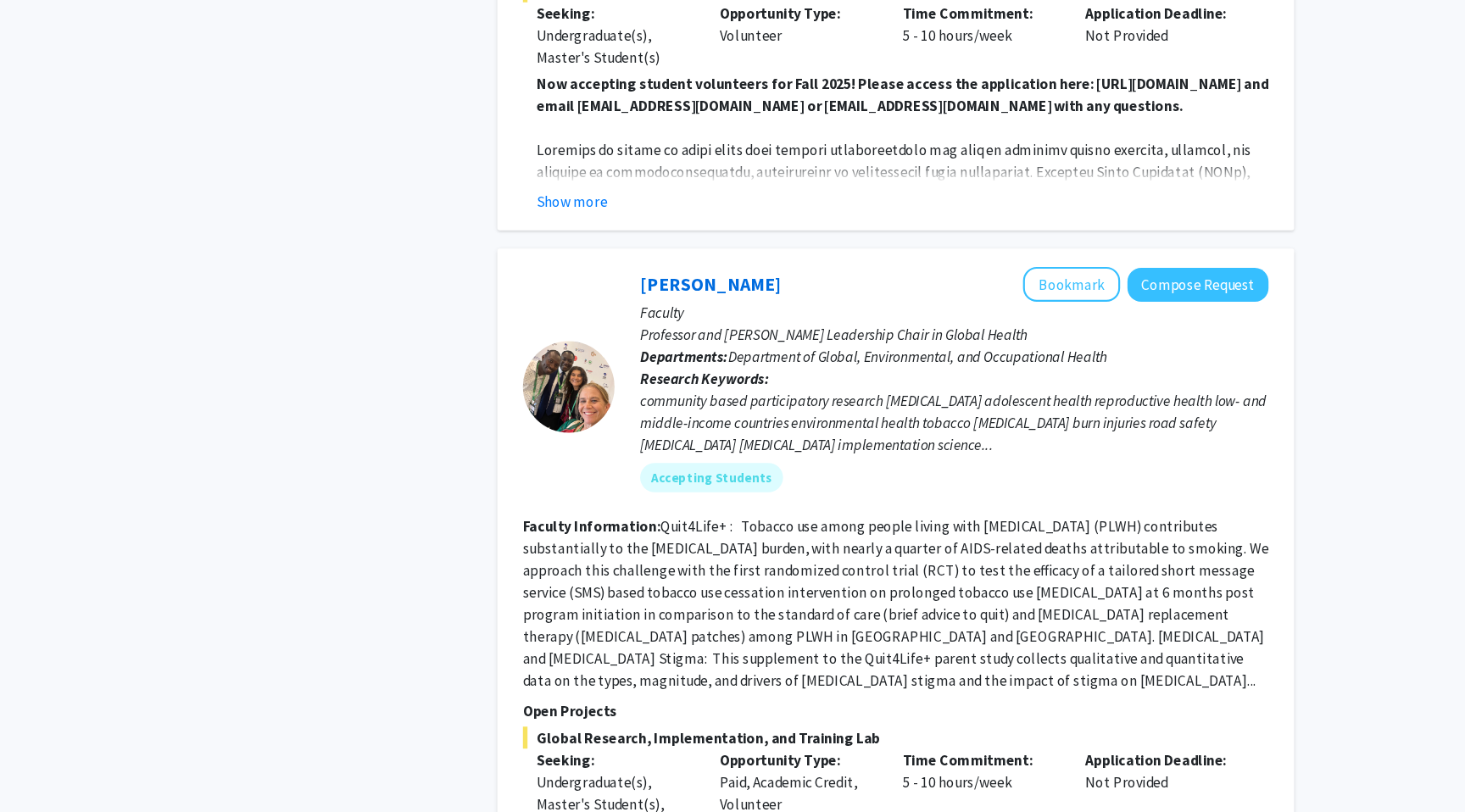
click at [1277, 234] on div "Refine By Collaboration Status: Collaboration Status All Faculty/Staff Collabor…" at bounding box center [732, 580] width 1465 height 2233
click at [152, 262] on div "Refine By Collaboration Status: Collaboration Status All Faculty/Staff Collabor…" at bounding box center [732, 580] width 1465 height 2233
